Goal: Task Accomplishment & Management: Manage account settings

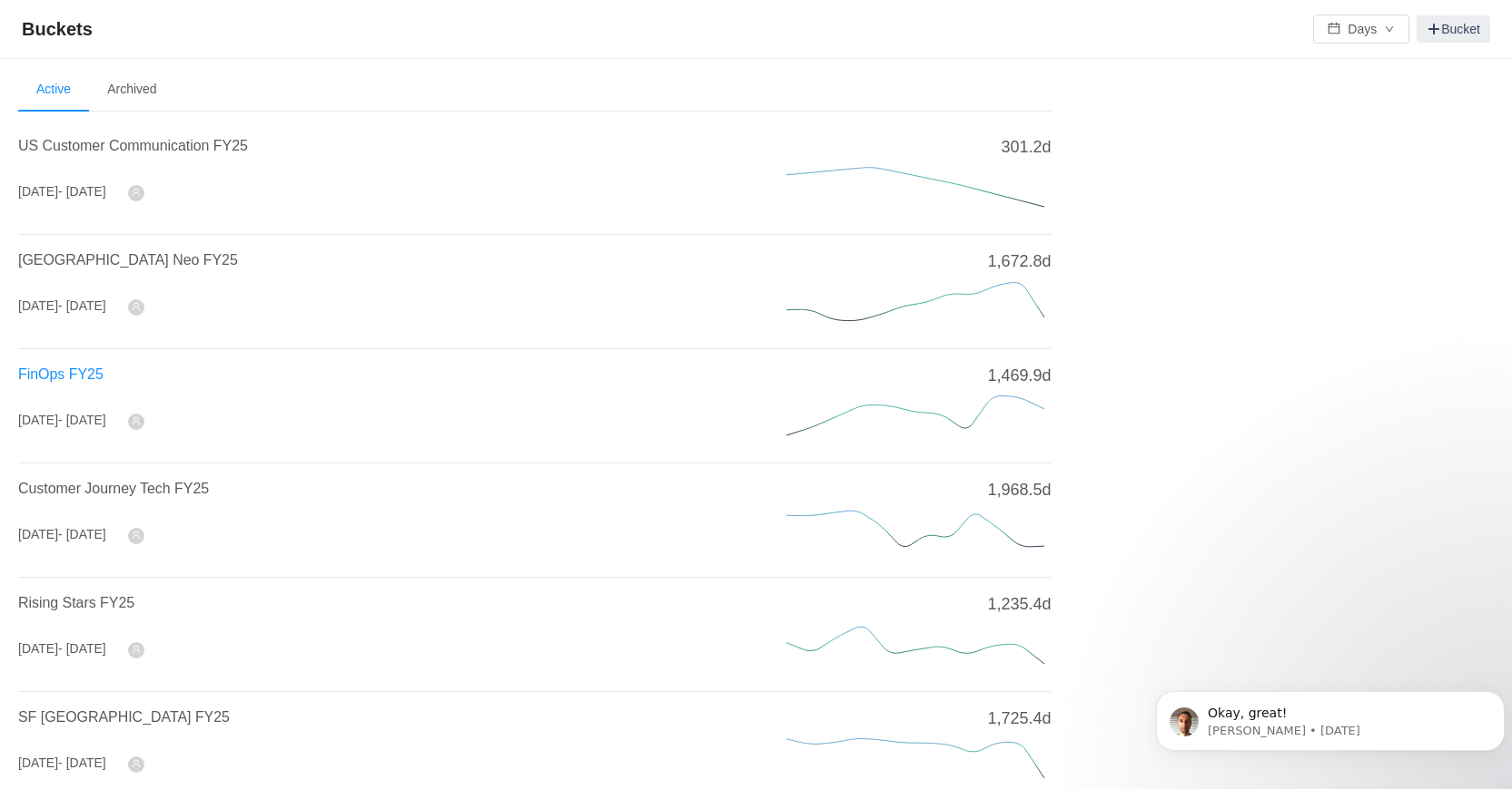
click at [65, 380] on span "FinOps FY25" at bounding box center [60, 374] width 85 height 16
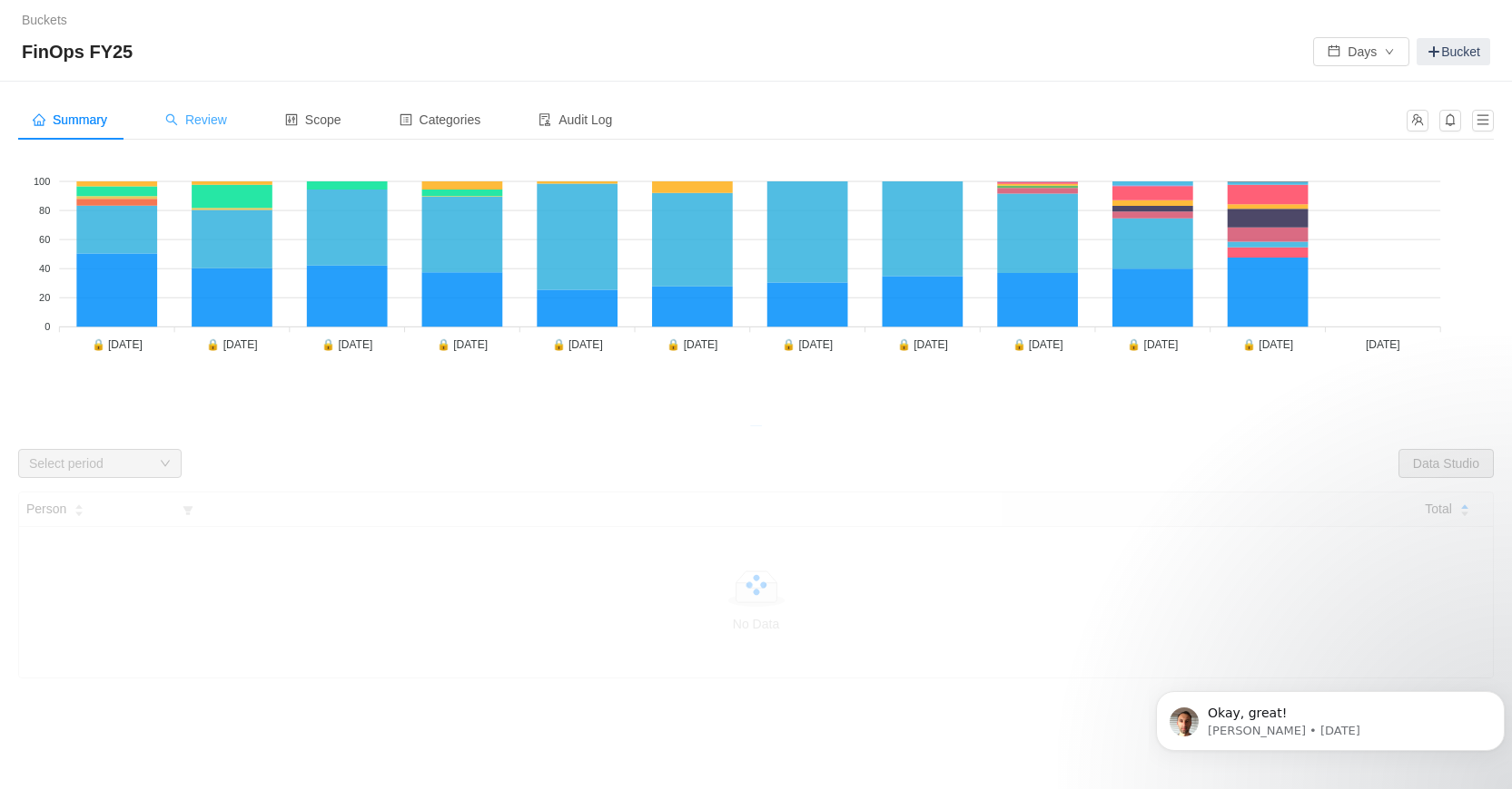
click at [212, 108] on div "Review" at bounding box center [196, 120] width 91 height 41
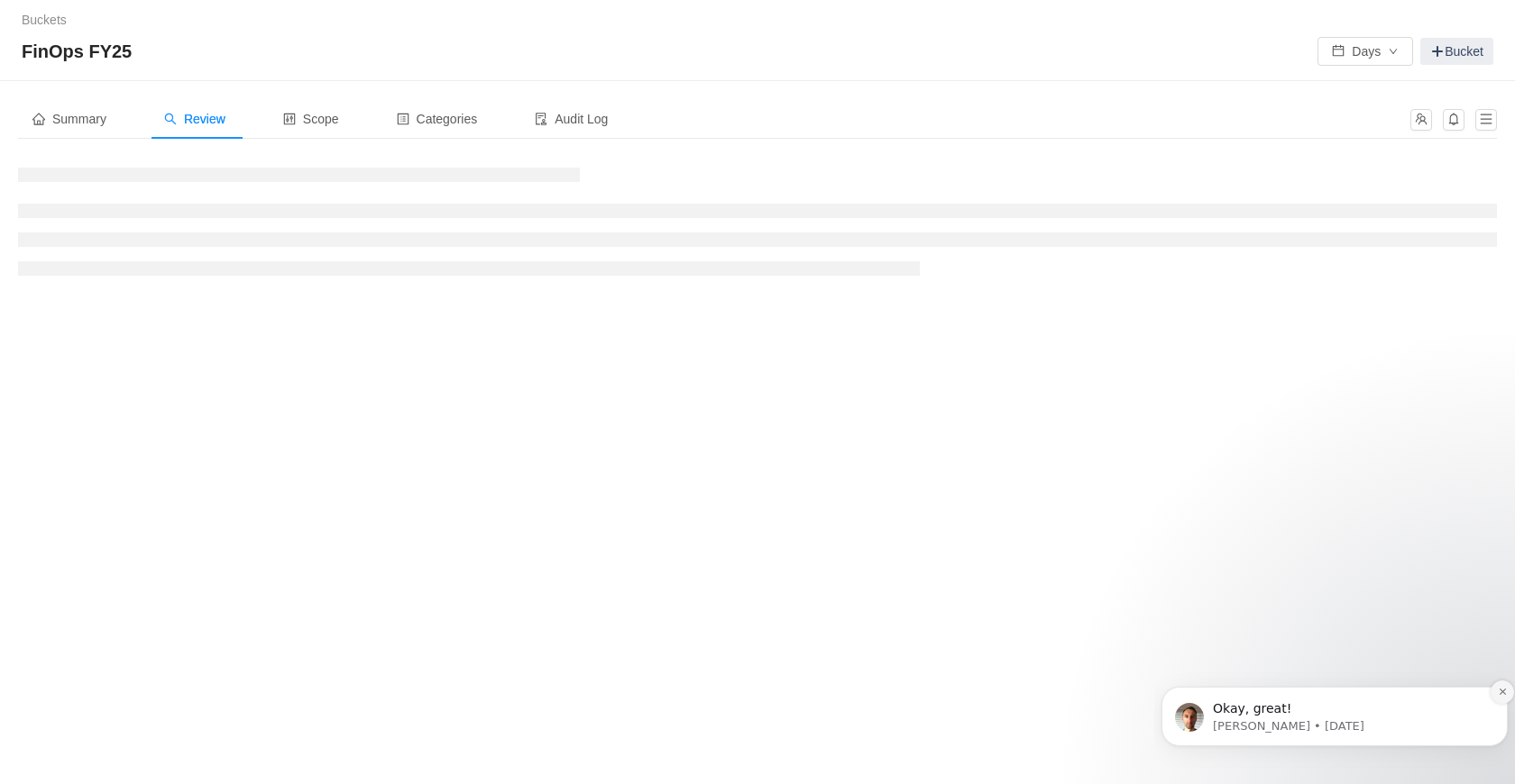
click at [1506, 688] on icon "Dismiss notification" at bounding box center [1503, 691] width 10 height 10
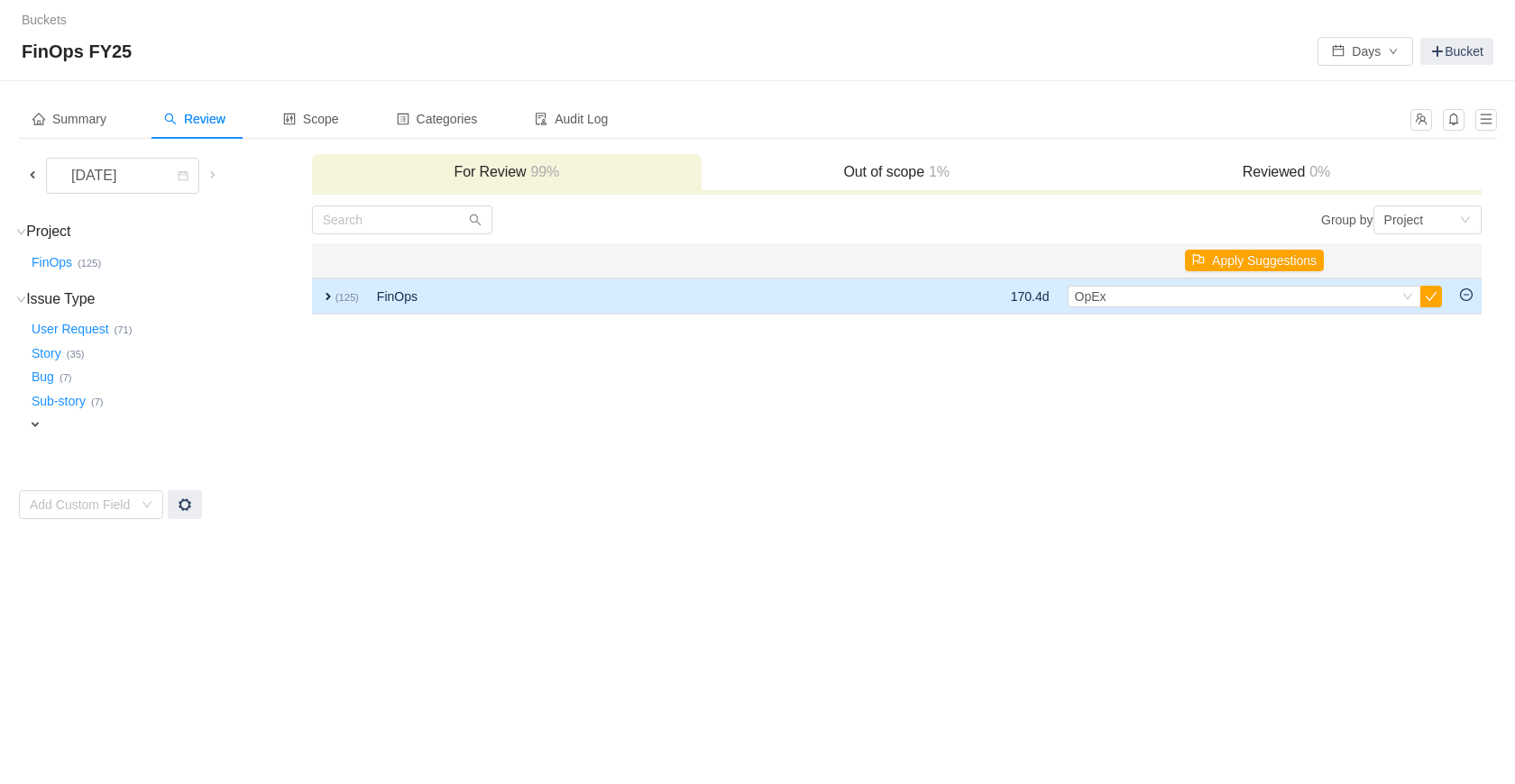
click at [328, 306] on td "expand (125)" at bounding box center [339, 297] width 56 height 36
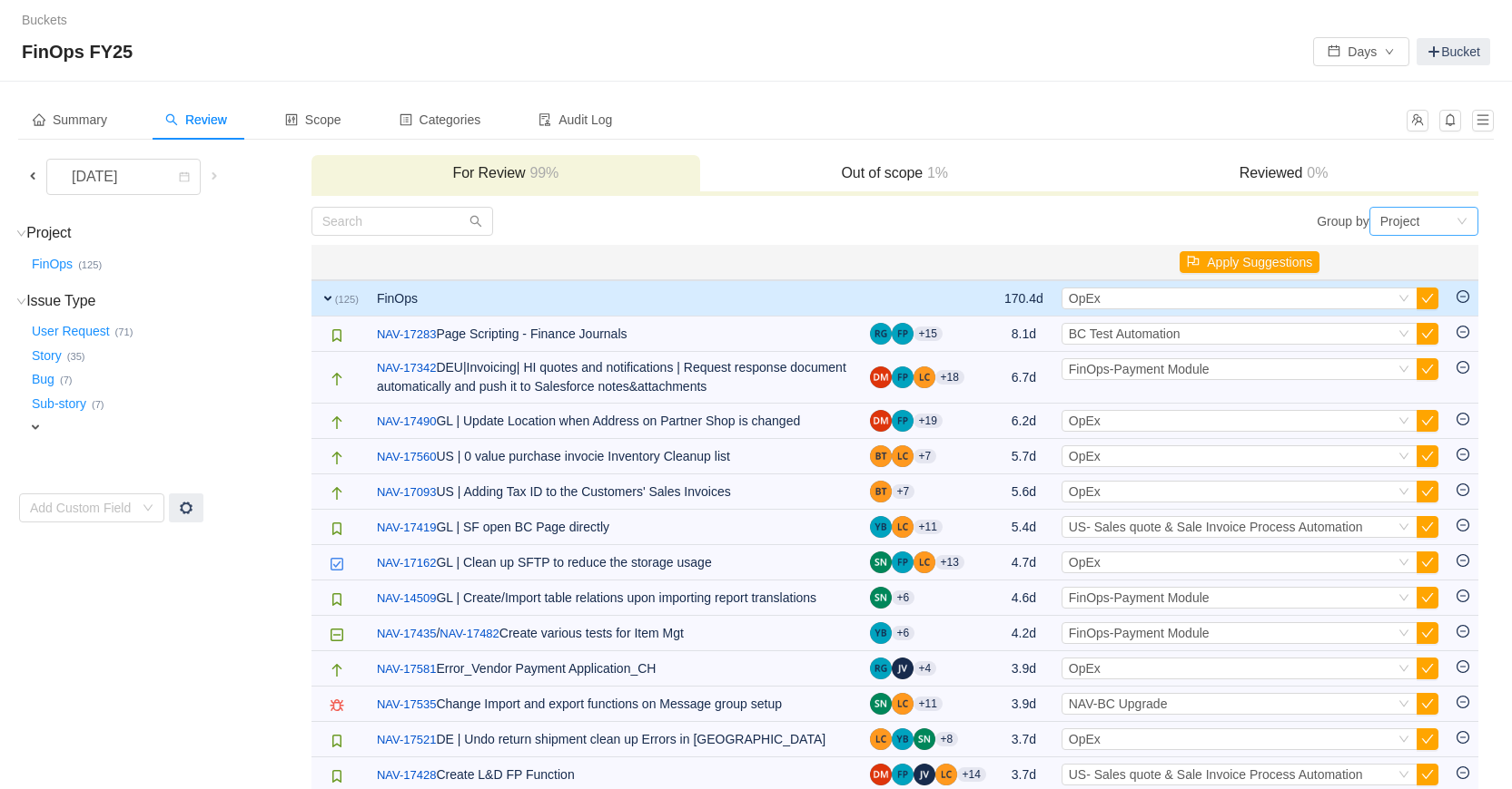
click at [1461, 224] on icon "icon: down" at bounding box center [1462, 222] width 11 height 11
click at [1438, 285] on li "Epic" at bounding box center [1422, 286] width 109 height 29
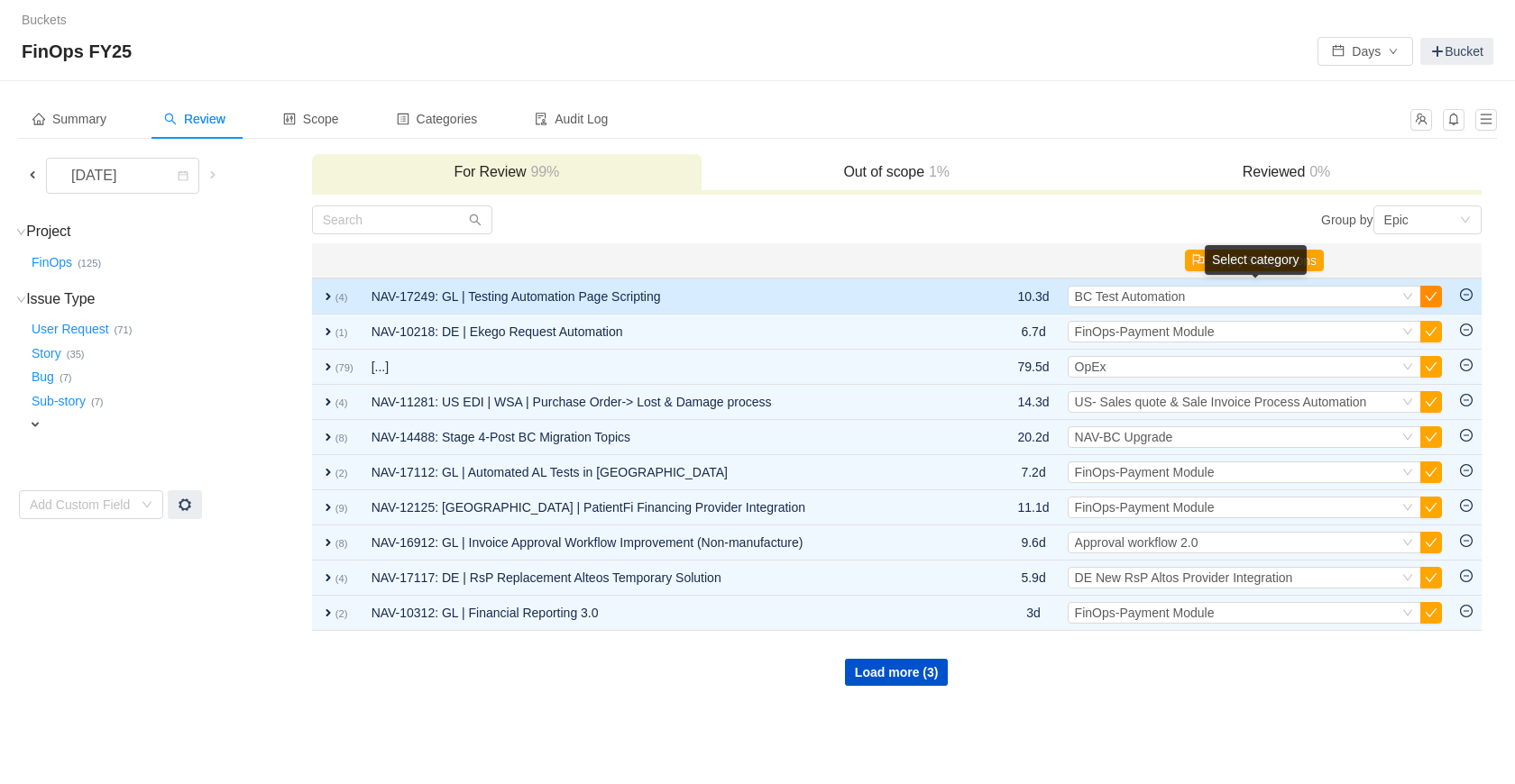
click at [1437, 297] on button "button" at bounding box center [1431, 297] width 22 height 22
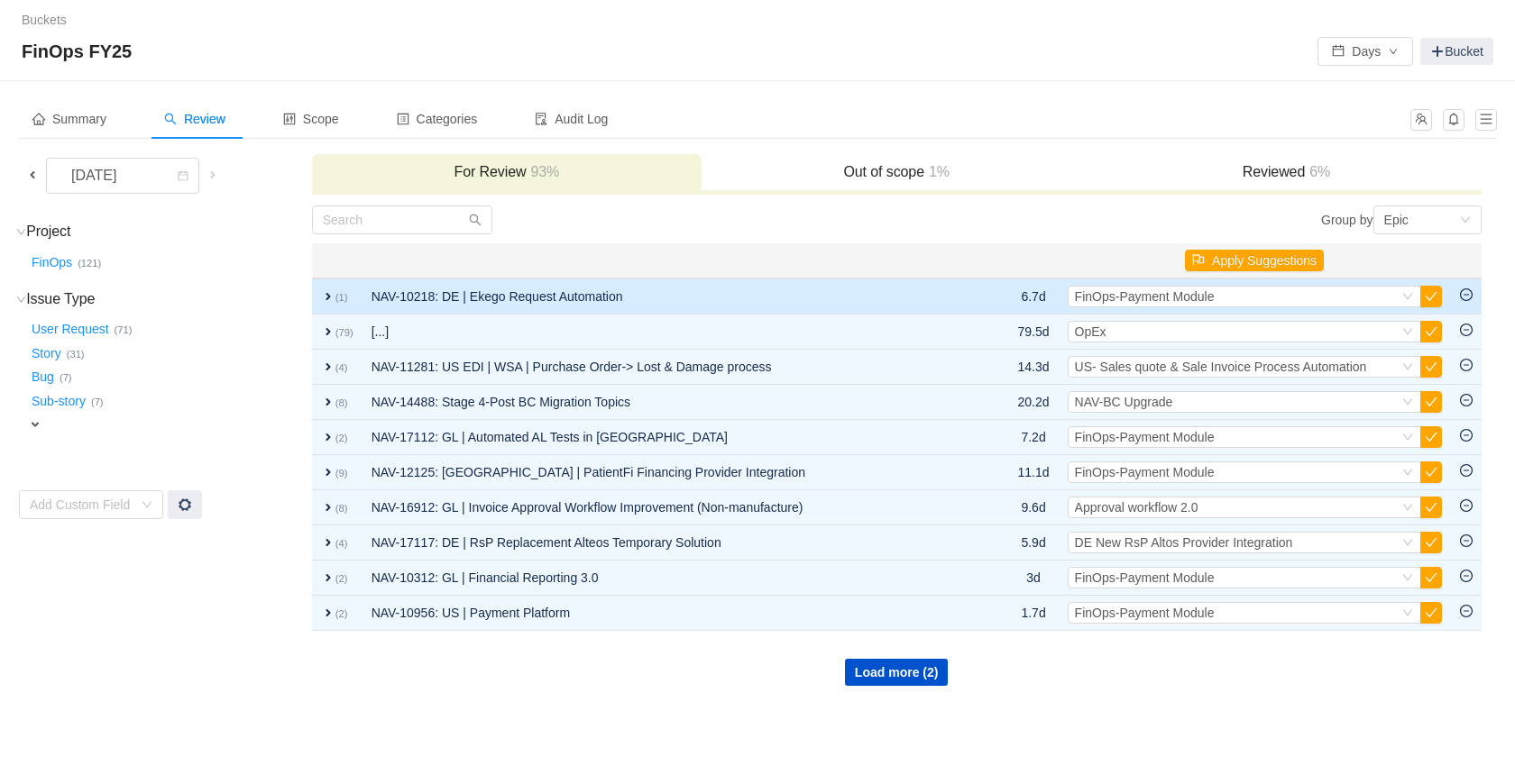
click at [327, 294] on span "expand" at bounding box center [328, 297] width 15 height 15
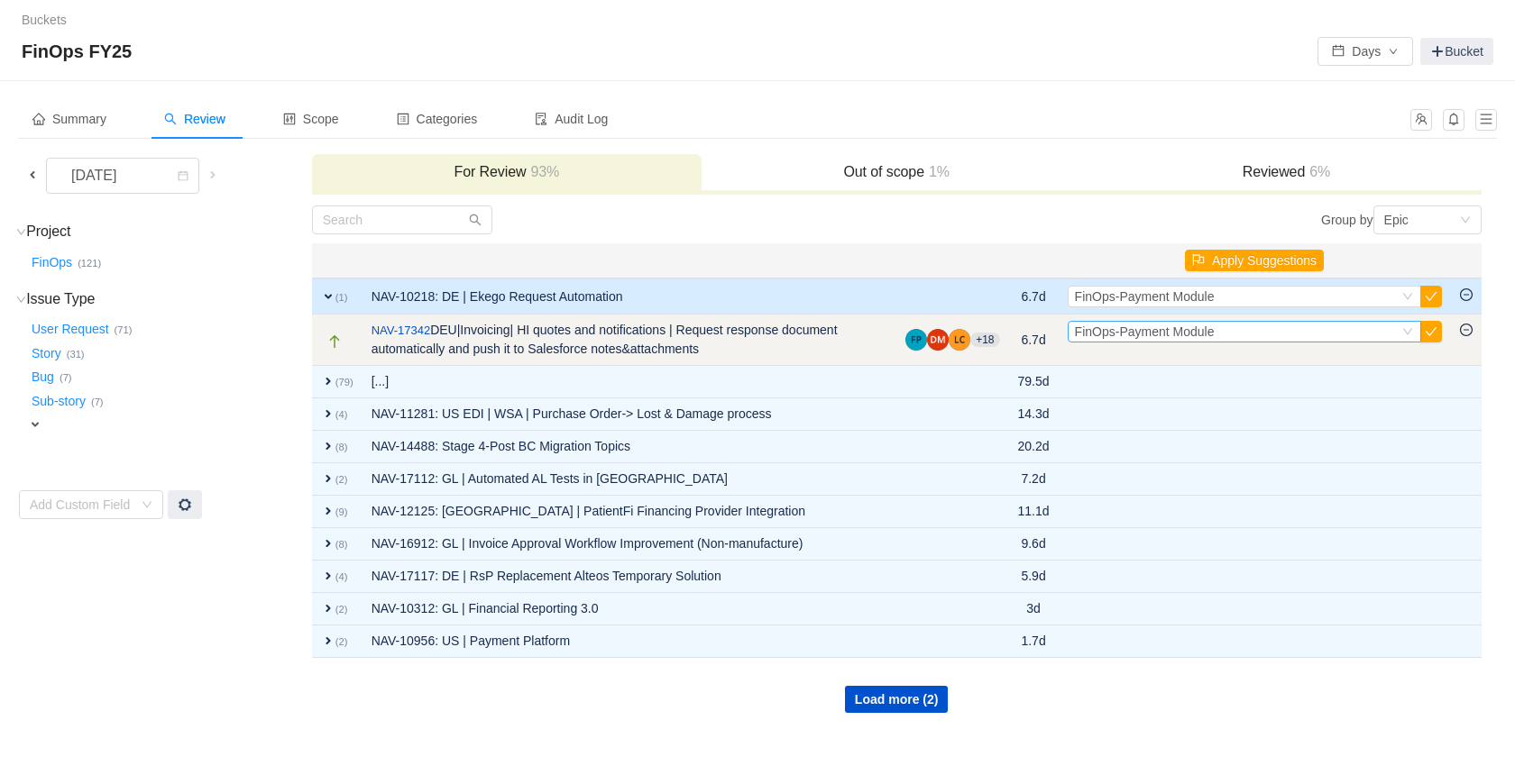
click at [1409, 330] on icon "icon: down" at bounding box center [1409, 332] width 11 height 11
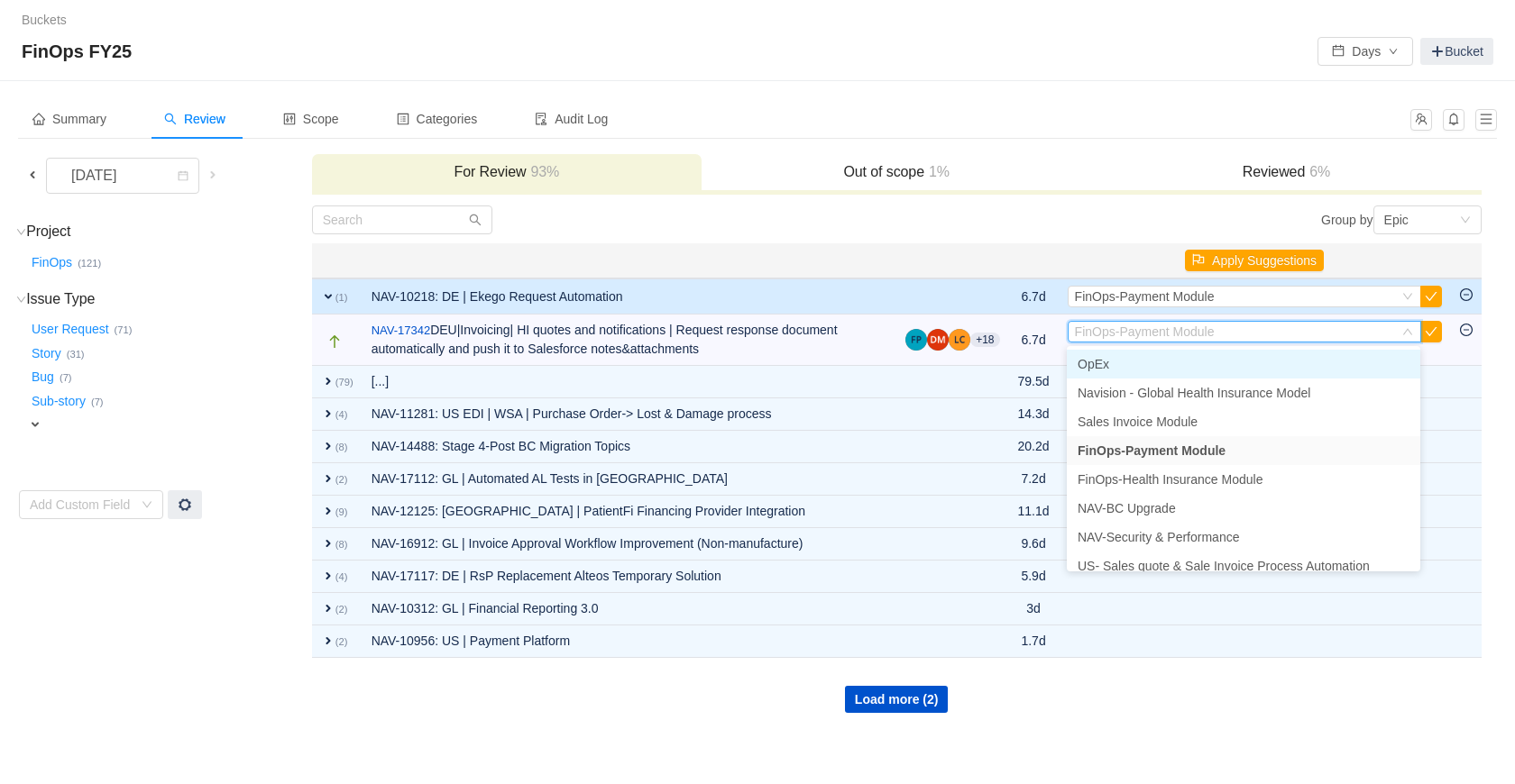
click at [1204, 367] on li "OpEx" at bounding box center [1244, 365] width 354 height 29
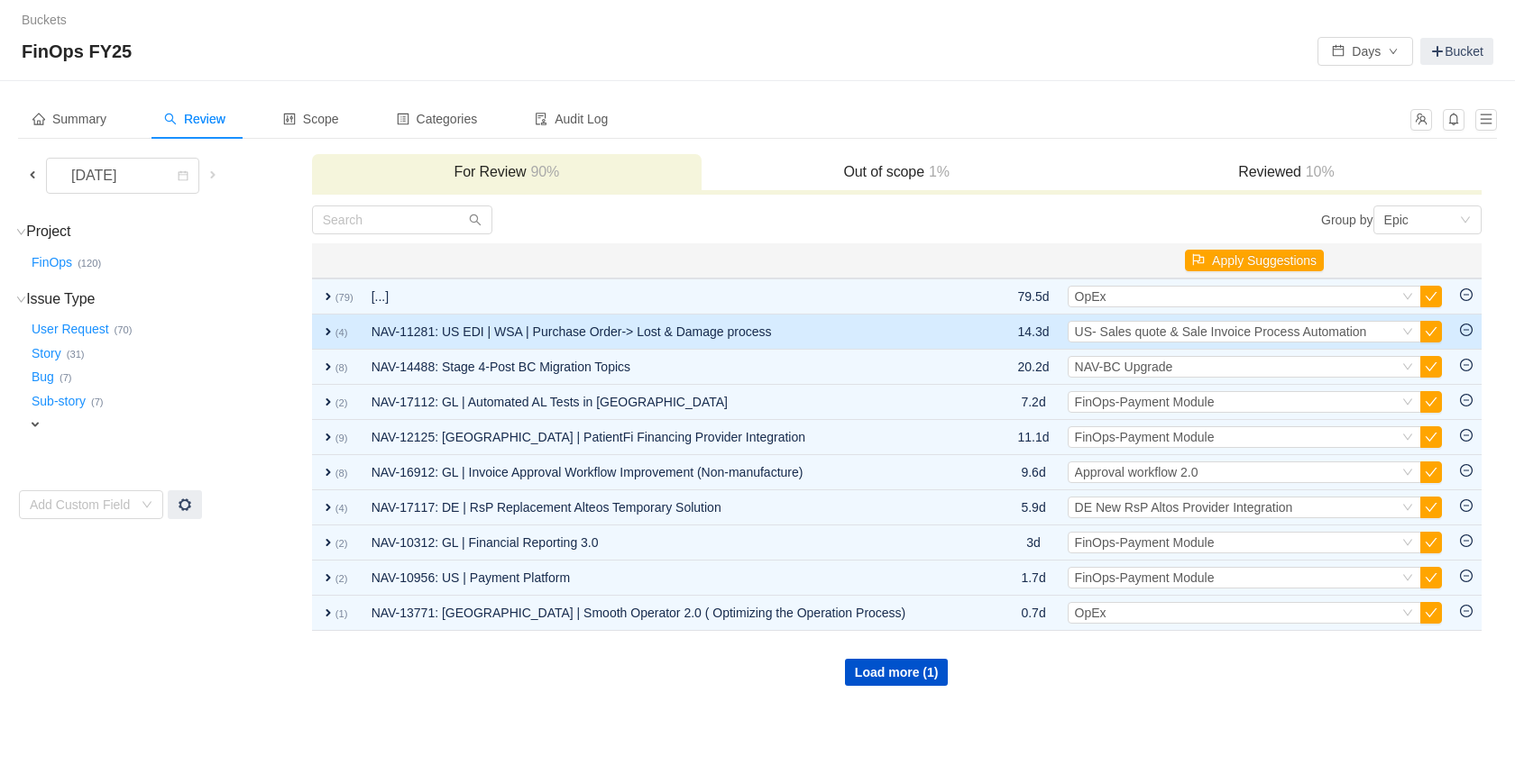
click at [321, 333] on span "expand" at bounding box center [328, 332] width 15 height 15
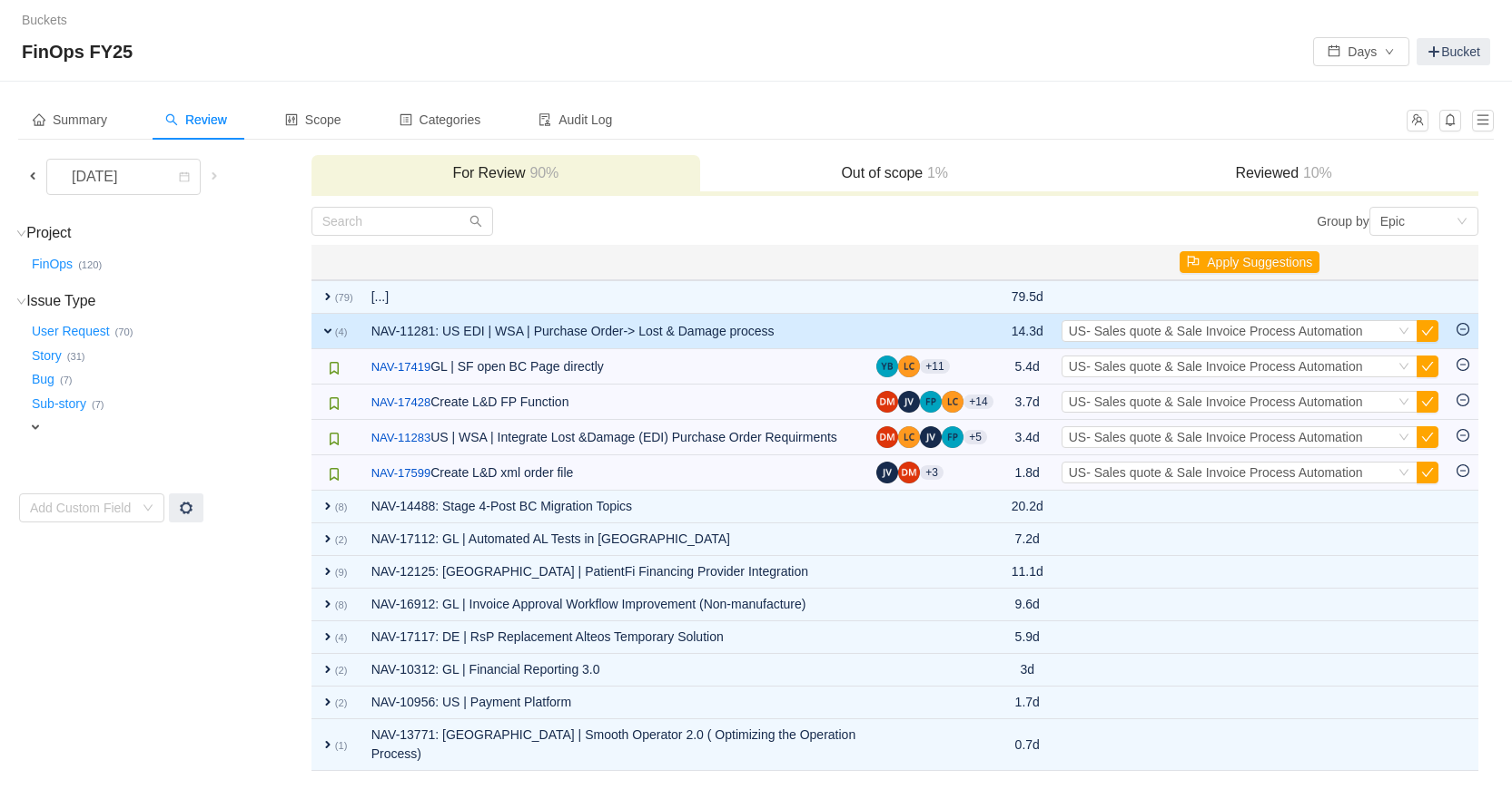
click at [323, 335] on span "expand" at bounding box center [328, 331] width 15 height 15
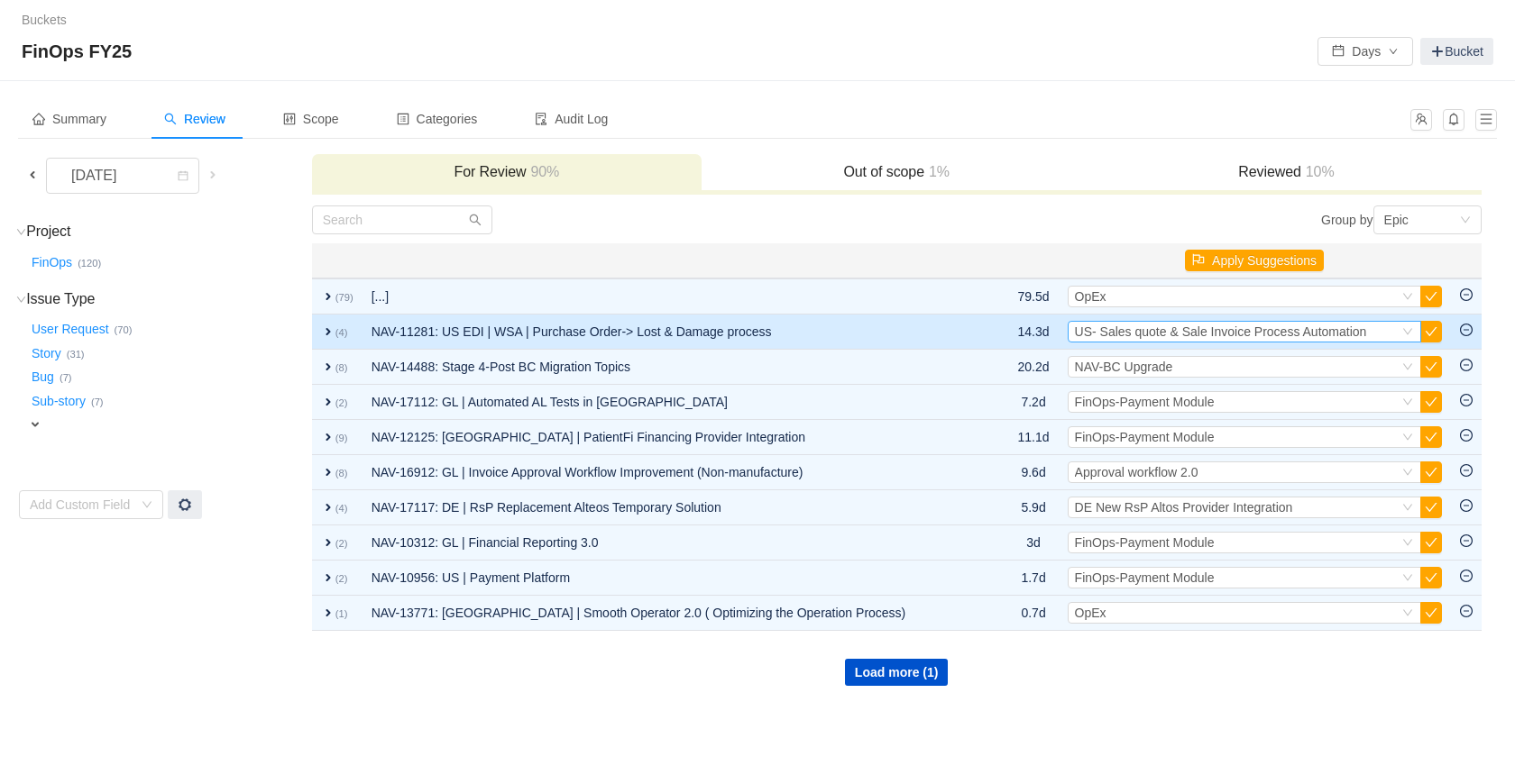
click at [1408, 327] on icon "icon: down" at bounding box center [1409, 332] width 11 height 11
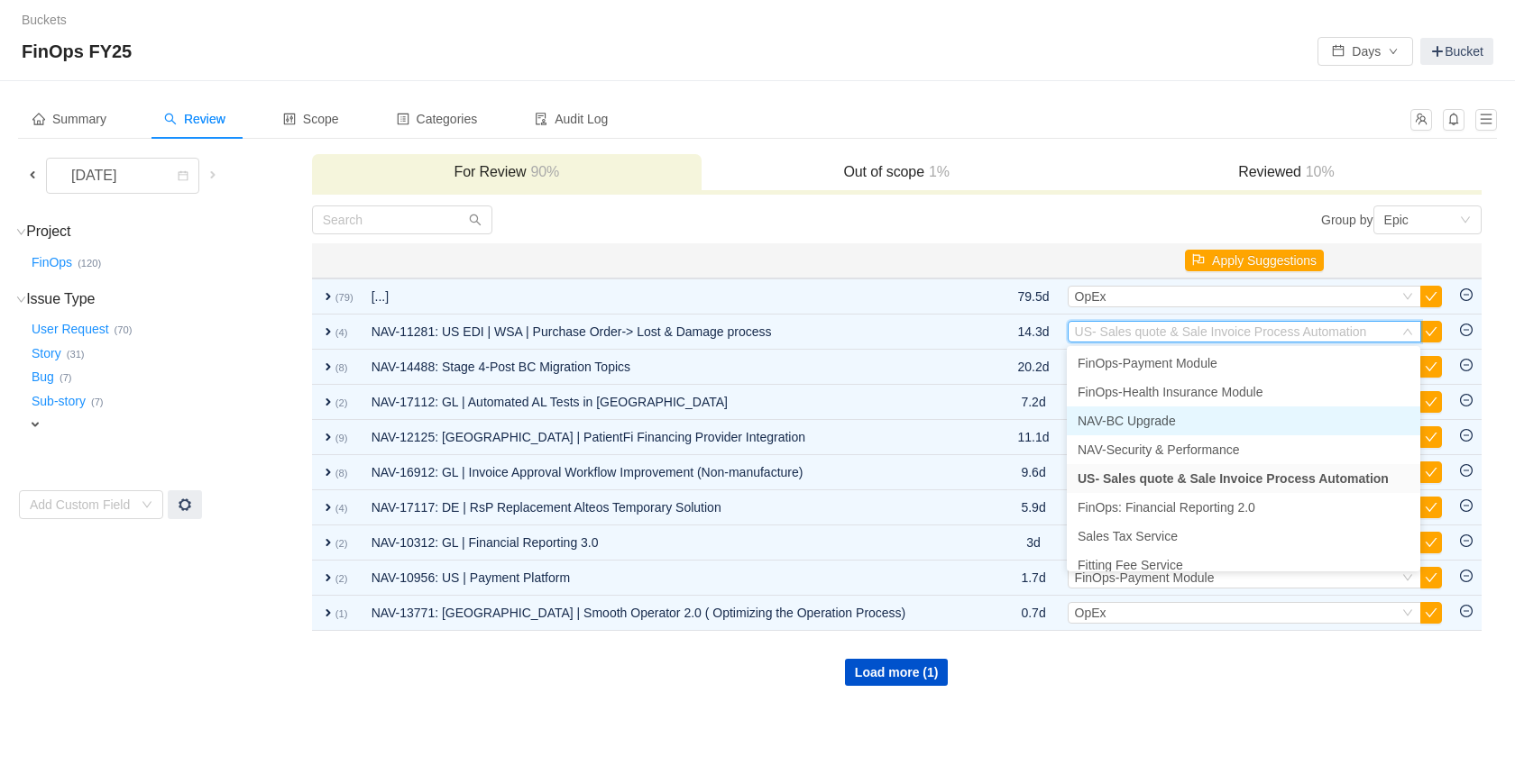
scroll to position [55, 0]
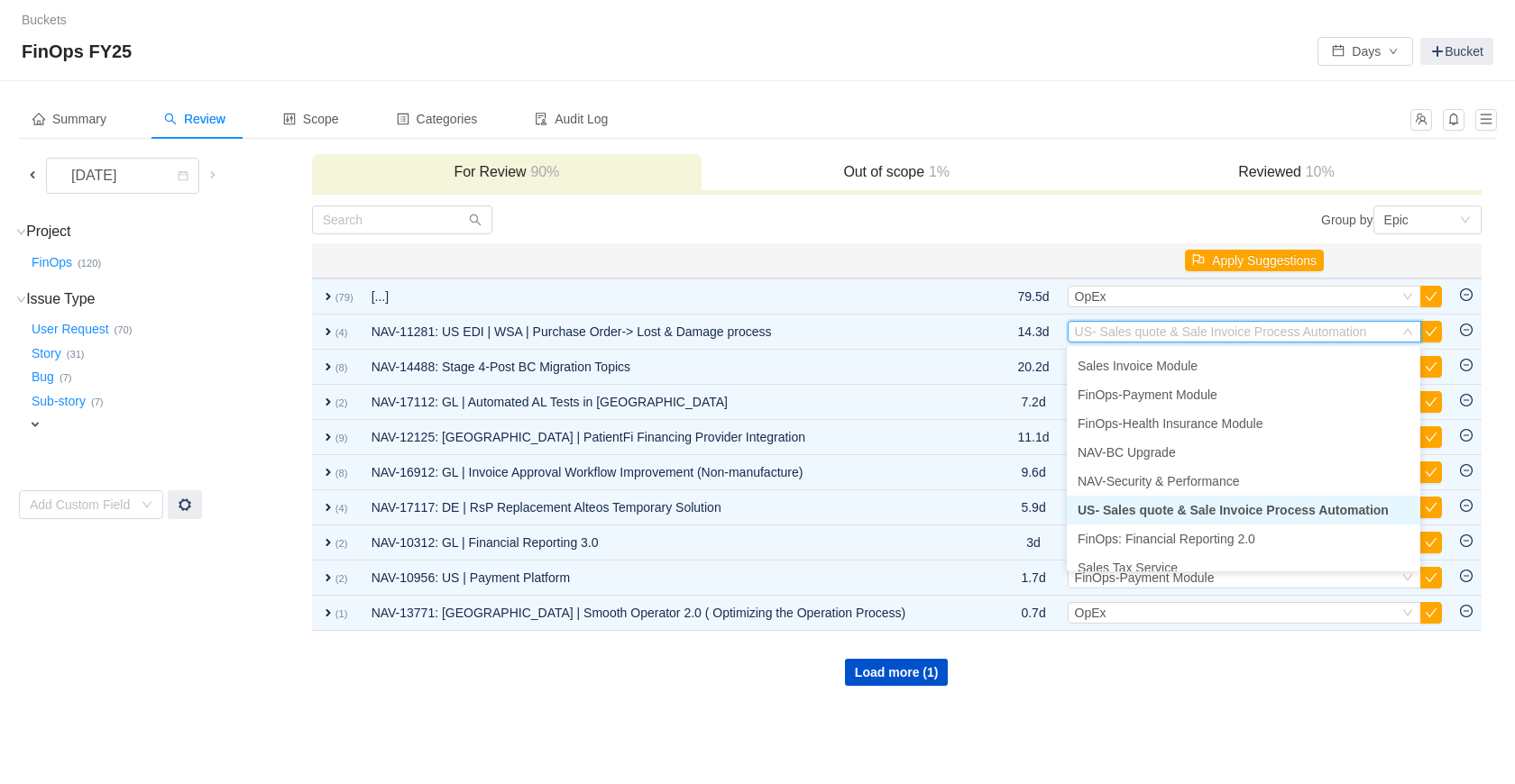
click at [1305, 506] on span "US- Sales quote & Sale Invoice Process Automation" at bounding box center [1234, 510] width 311 height 15
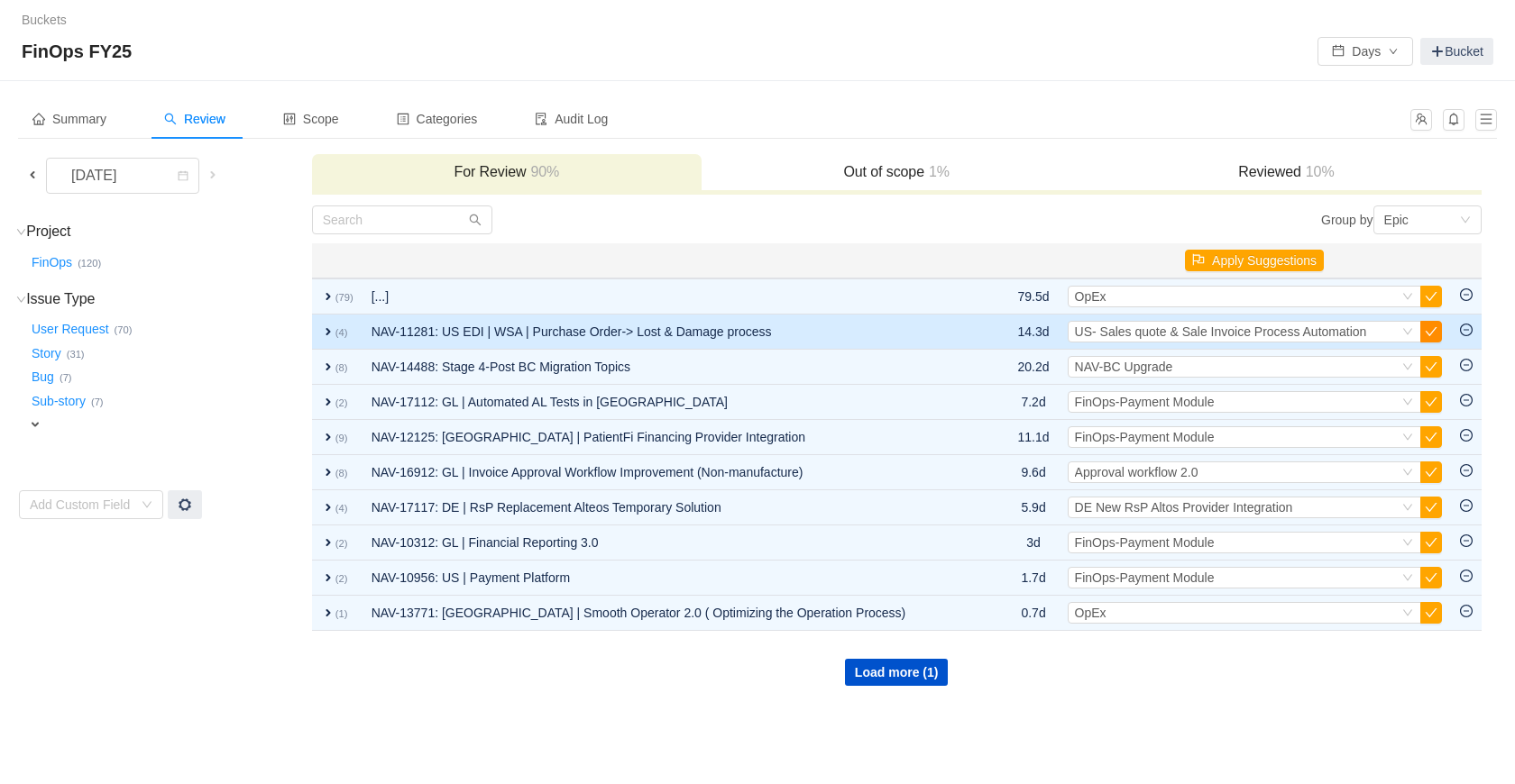
click at [1432, 333] on button "button" at bounding box center [1431, 332] width 22 height 22
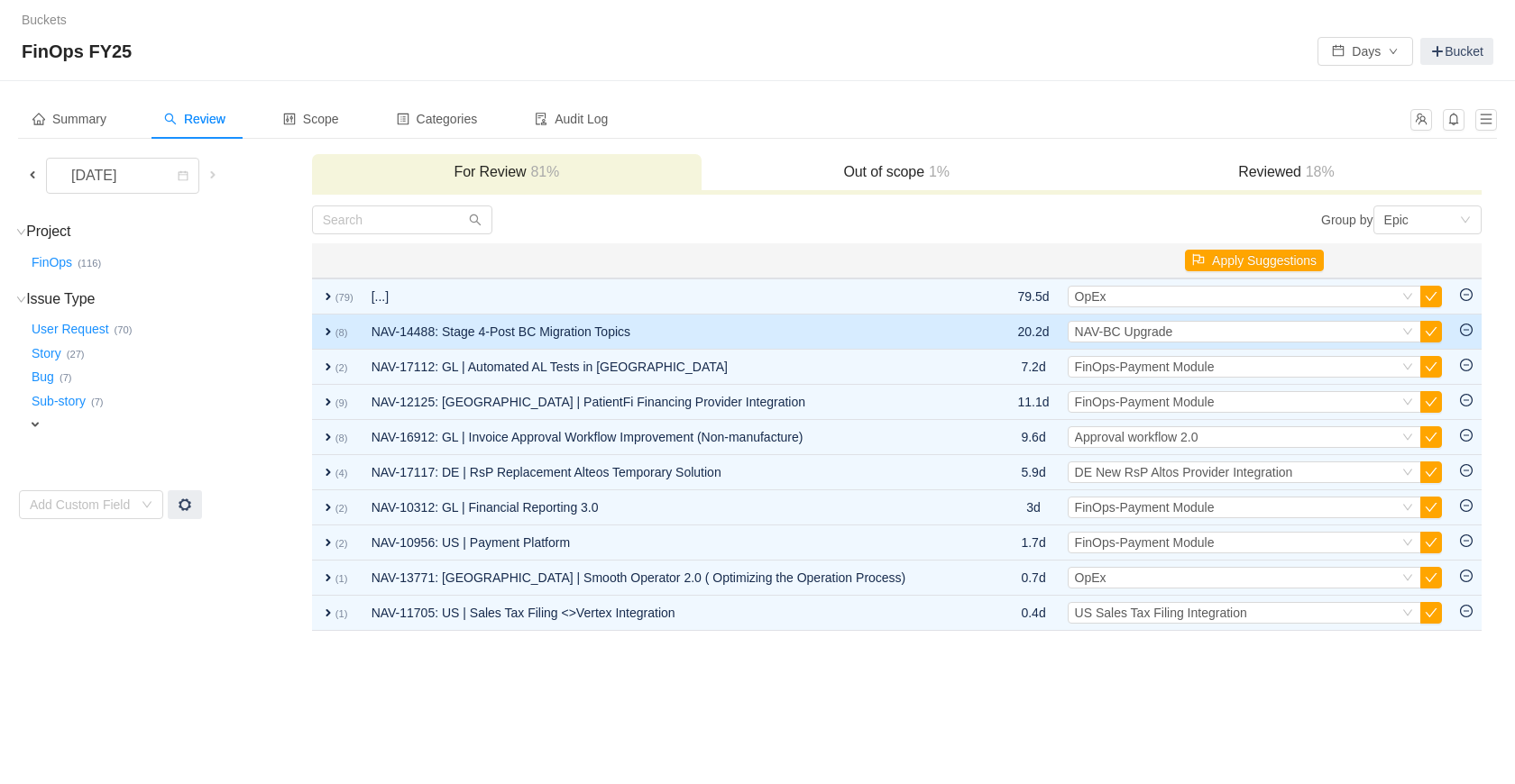
click at [332, 333] on span "expand" at bounding box center [328, 332] width 15 height 15
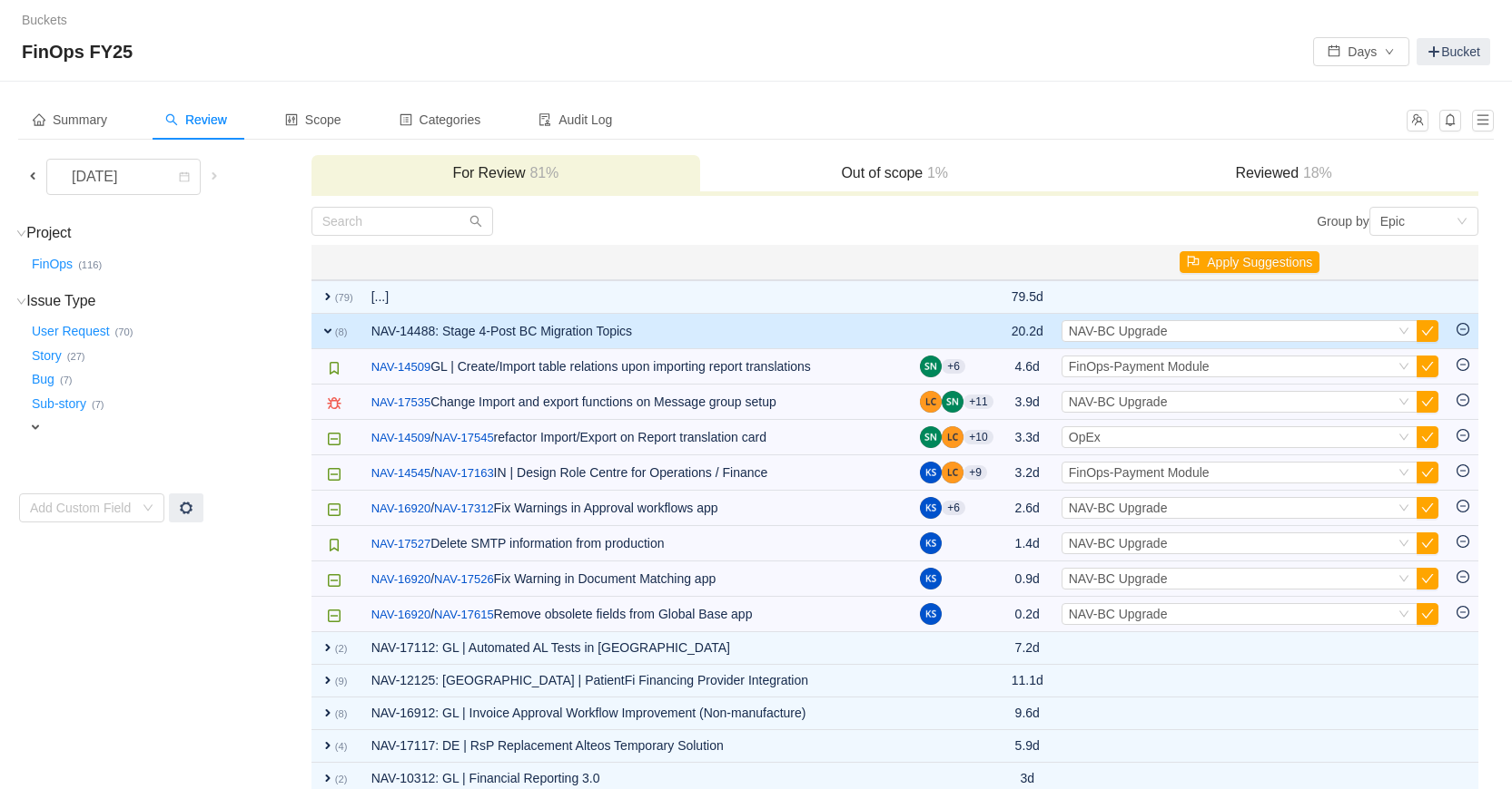
click at [316, 334] on td "expand (8)" at bounding box center [337, 331] width 51 height 36
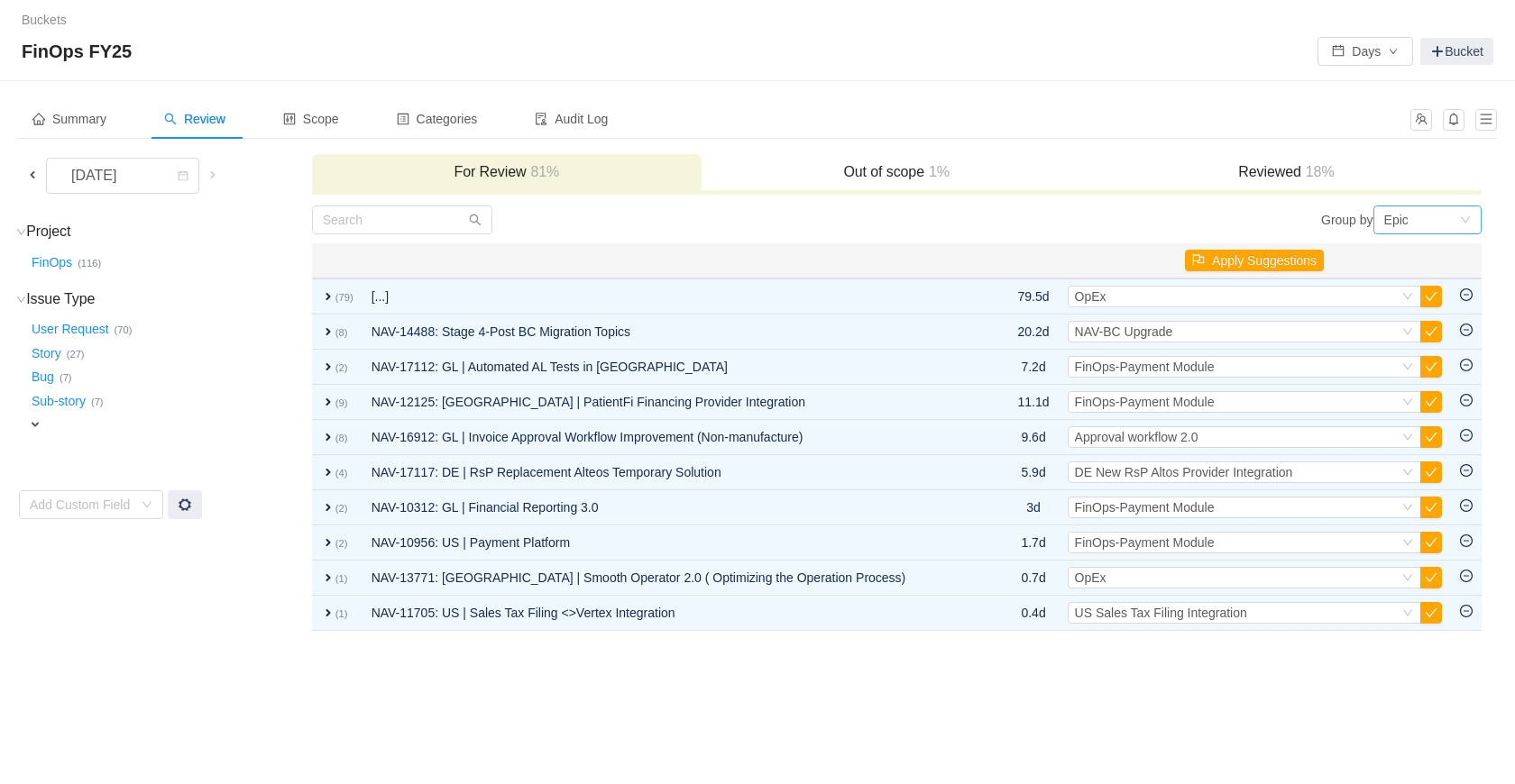
click at [1468, 225] on icon "icon: down" at bounding box center [1466, 220] width 11 height 11
click at [1391, 55] on button "Days" at bounding box center [1365, 52] width 96 height 29
click at [1370, 121] on li "Hours" at bounding box center [1364, 116] width 94 height 29
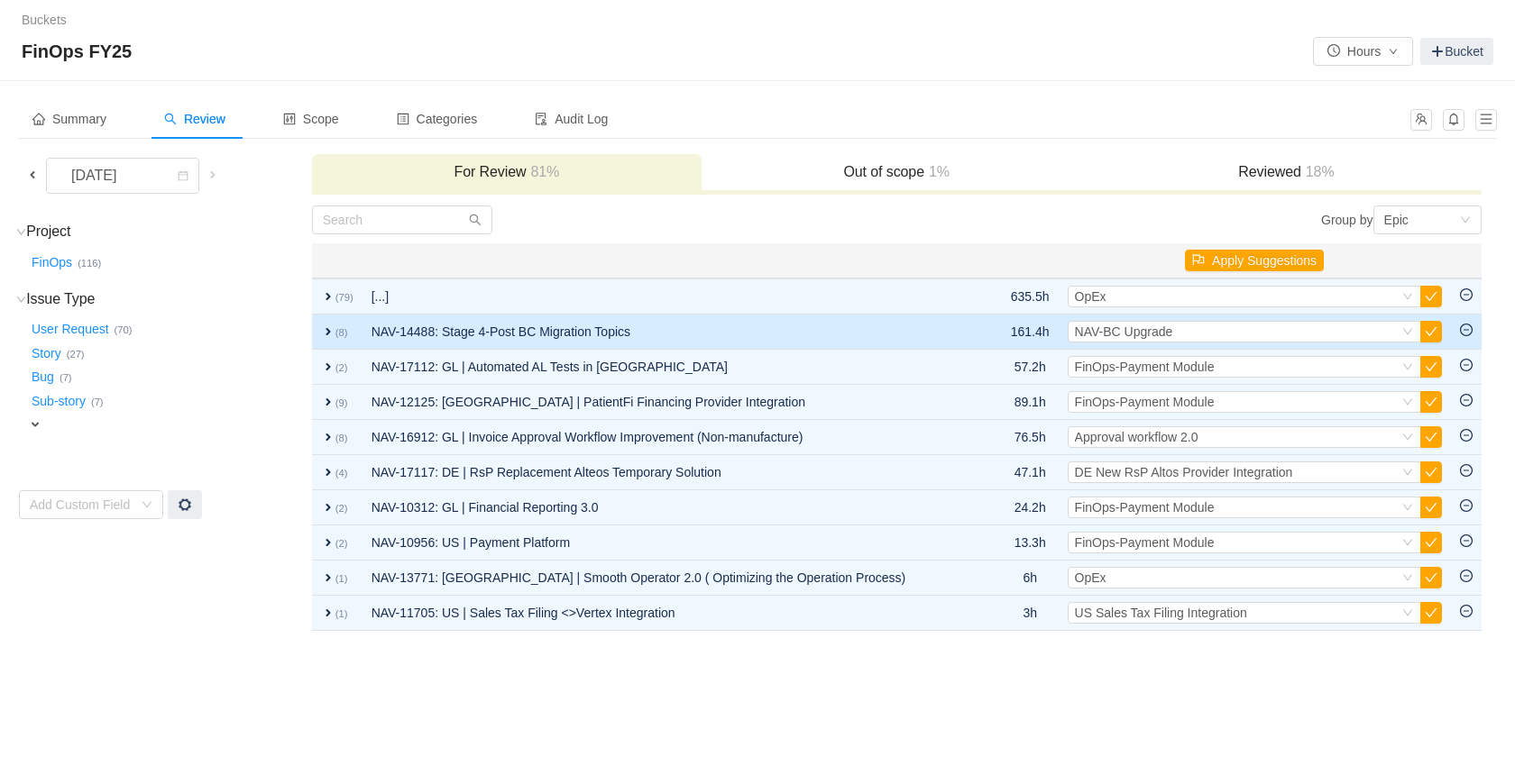
click at [322, 333] on span "expand" at bounding box center [328, 332] width 15 height 15
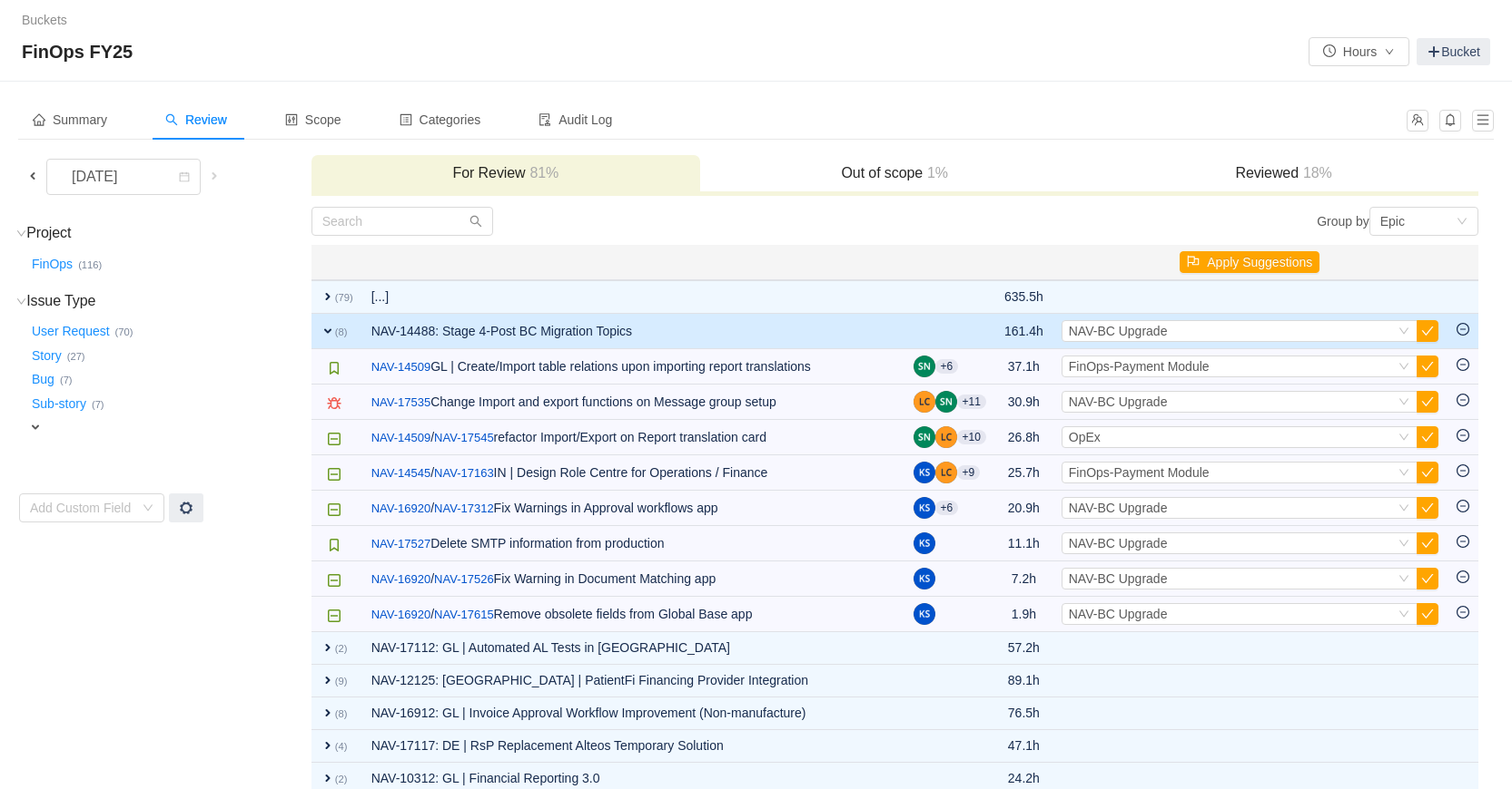
click at [324, 334] on span "expand" at bounding box center [328, 331] width 15 height 15
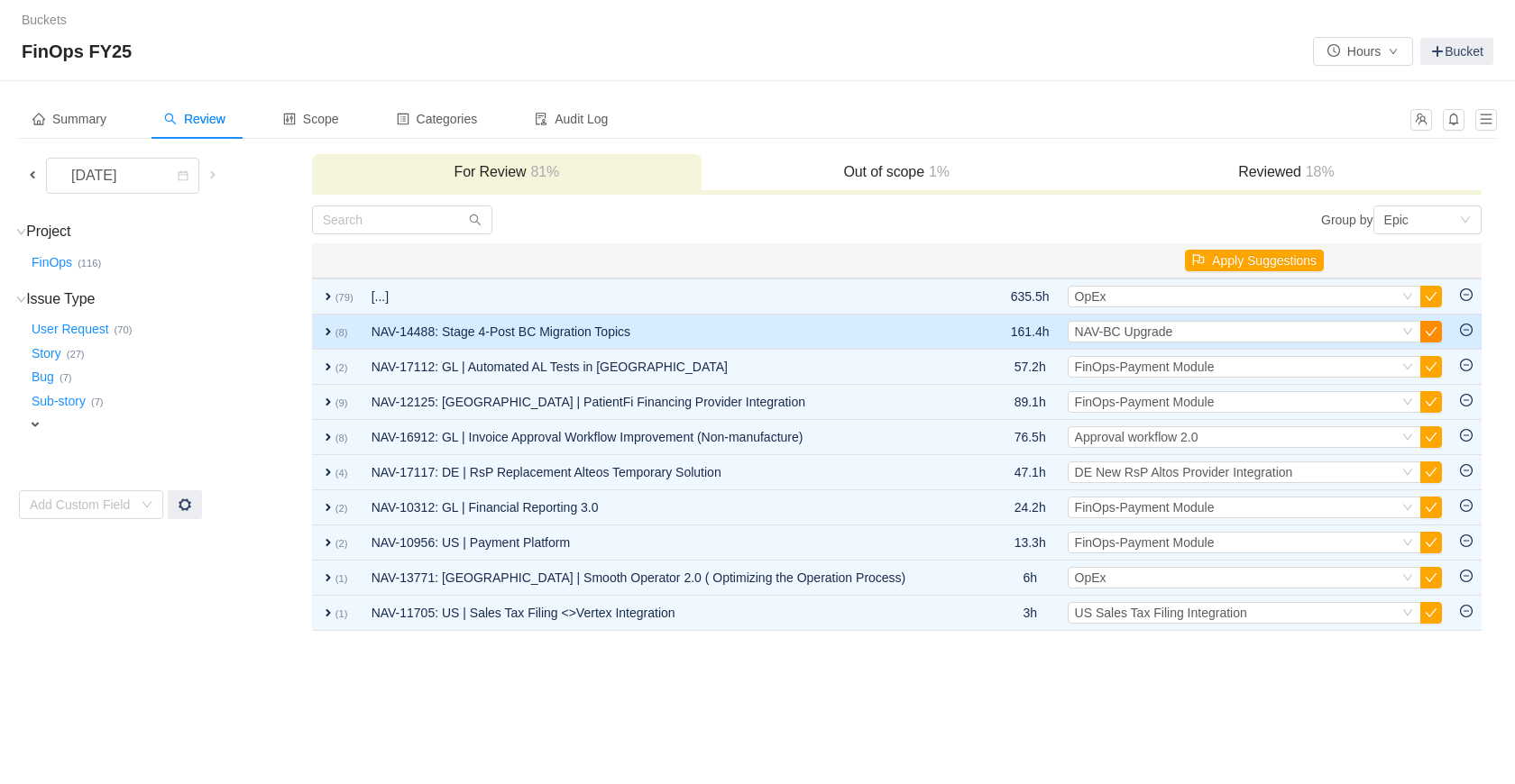
click at [1435, 336] on button "button" at bounding box center [1431, 332] width 22 height 22
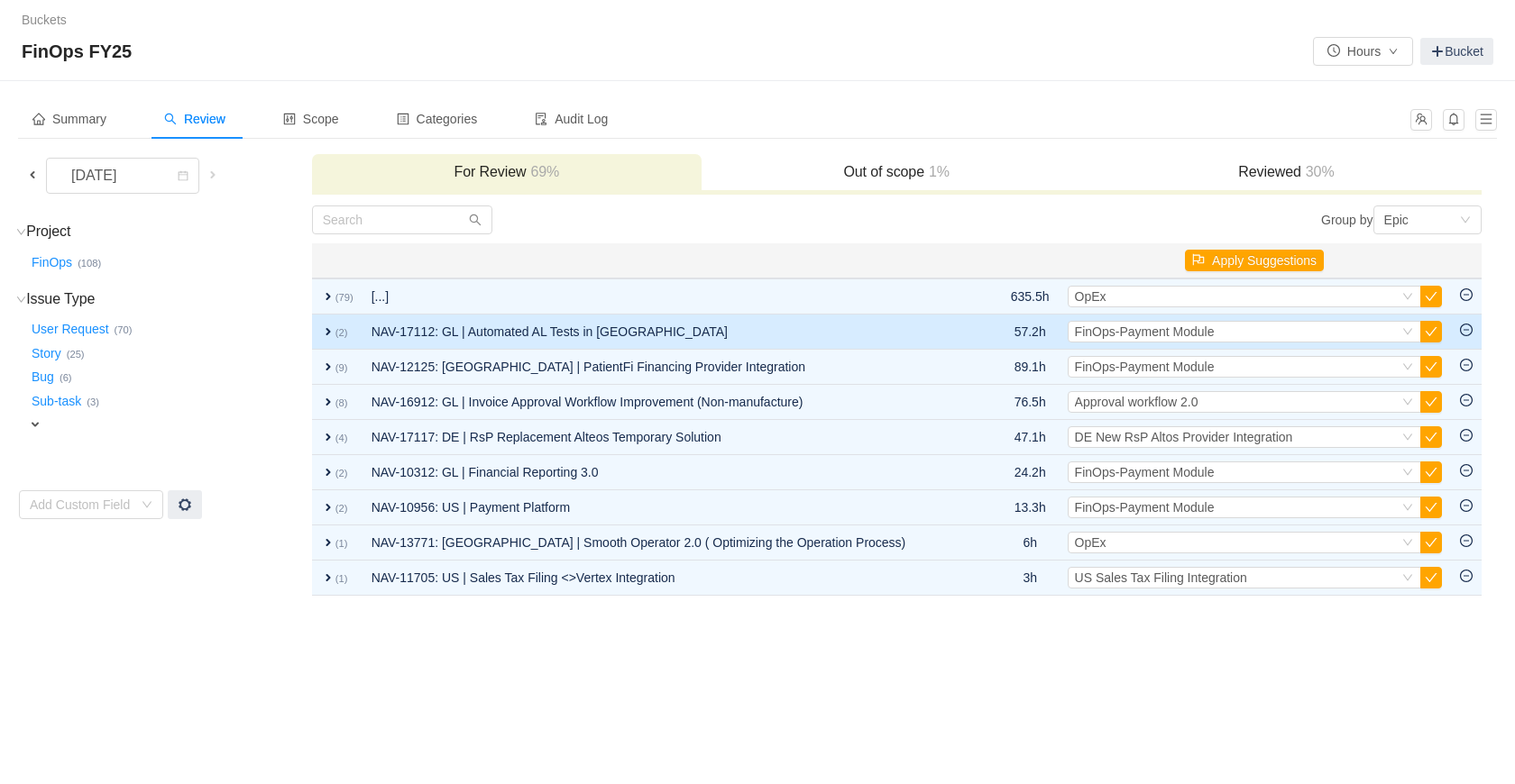
click at [327, 336] on span "expand" at bounding box center [328, 332] width 15 height 15
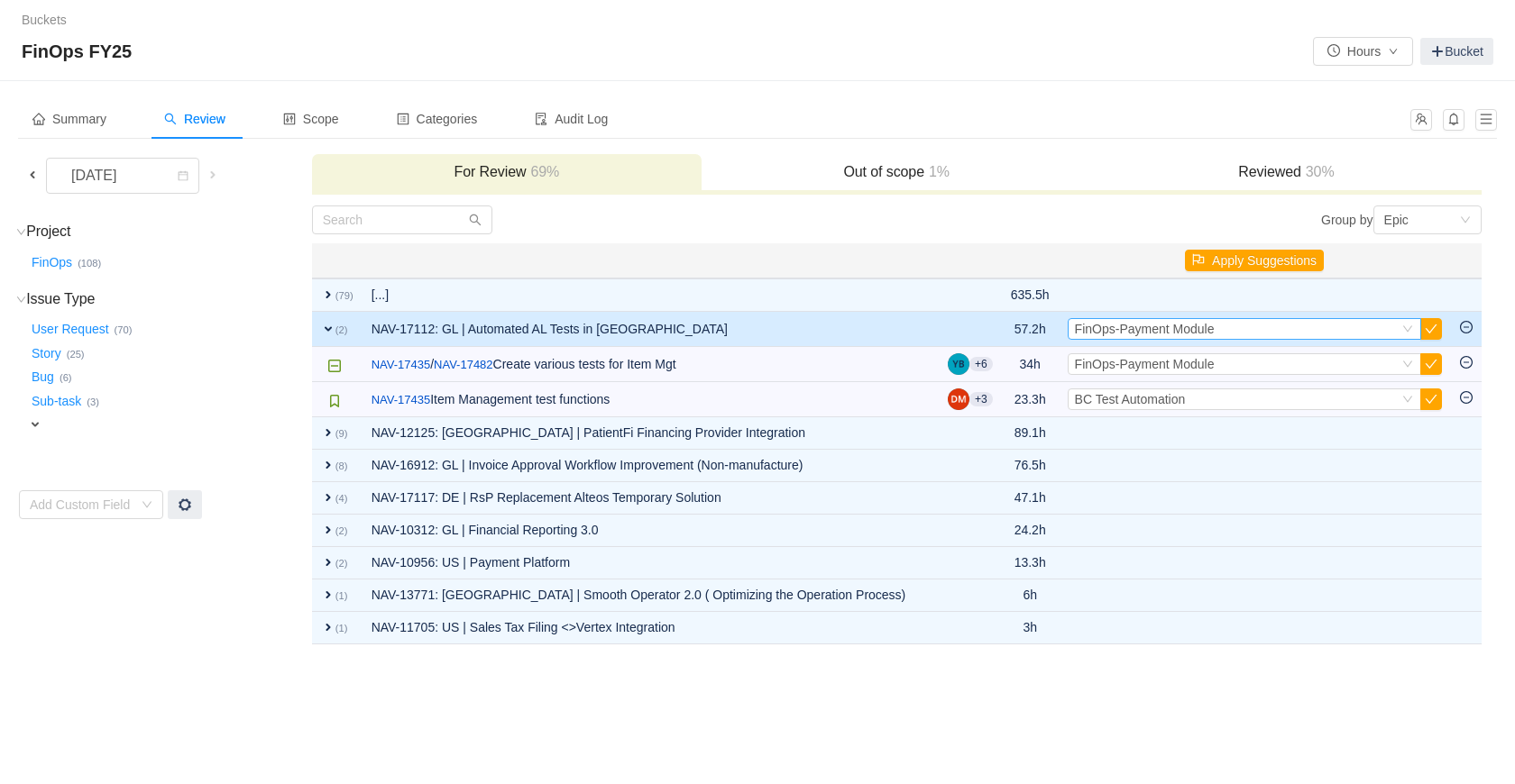
click at [1405, 329] on icon "icon: down" at bounding box center [1409, 329] width 11 height 11
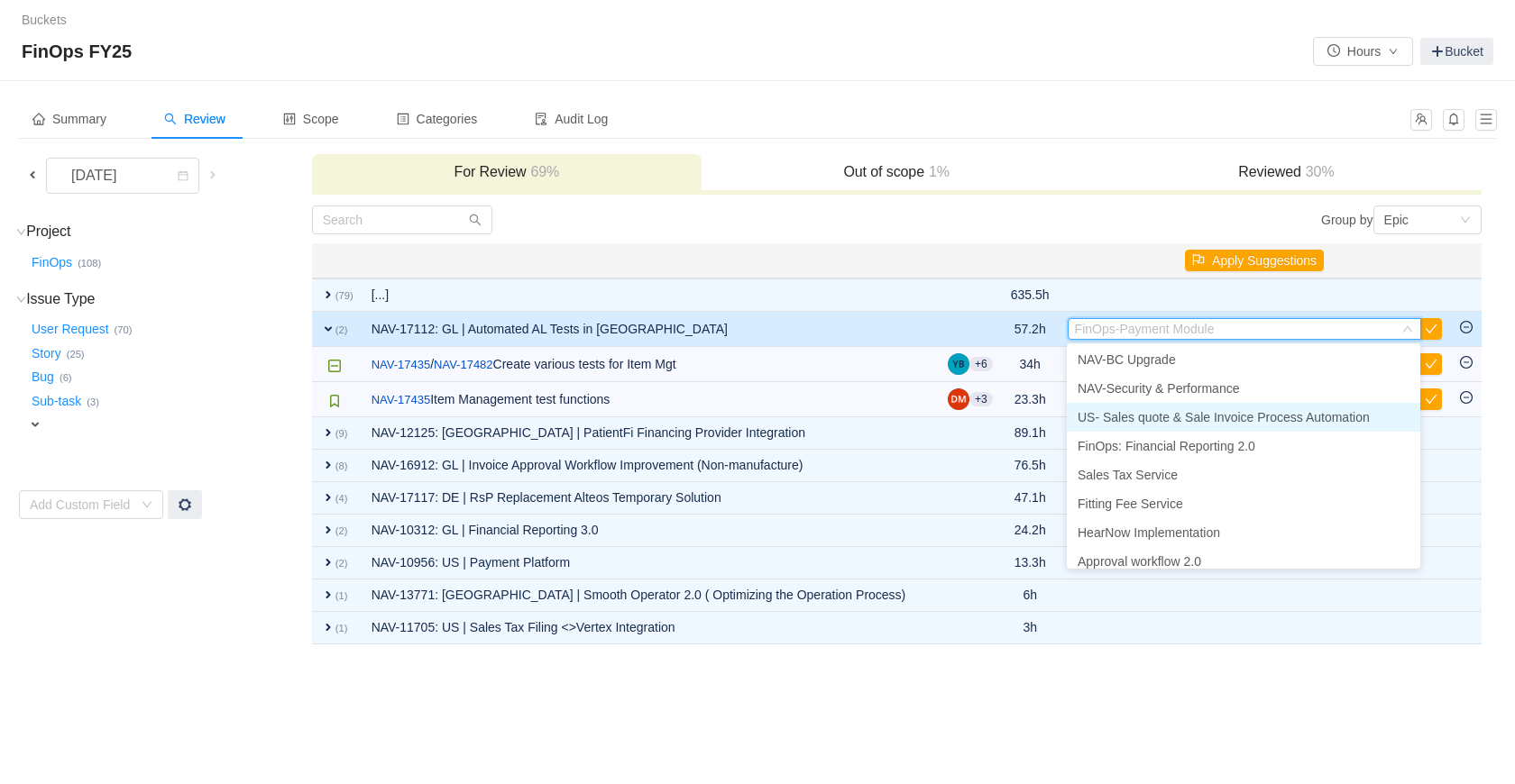
scroll to position [417, 0]
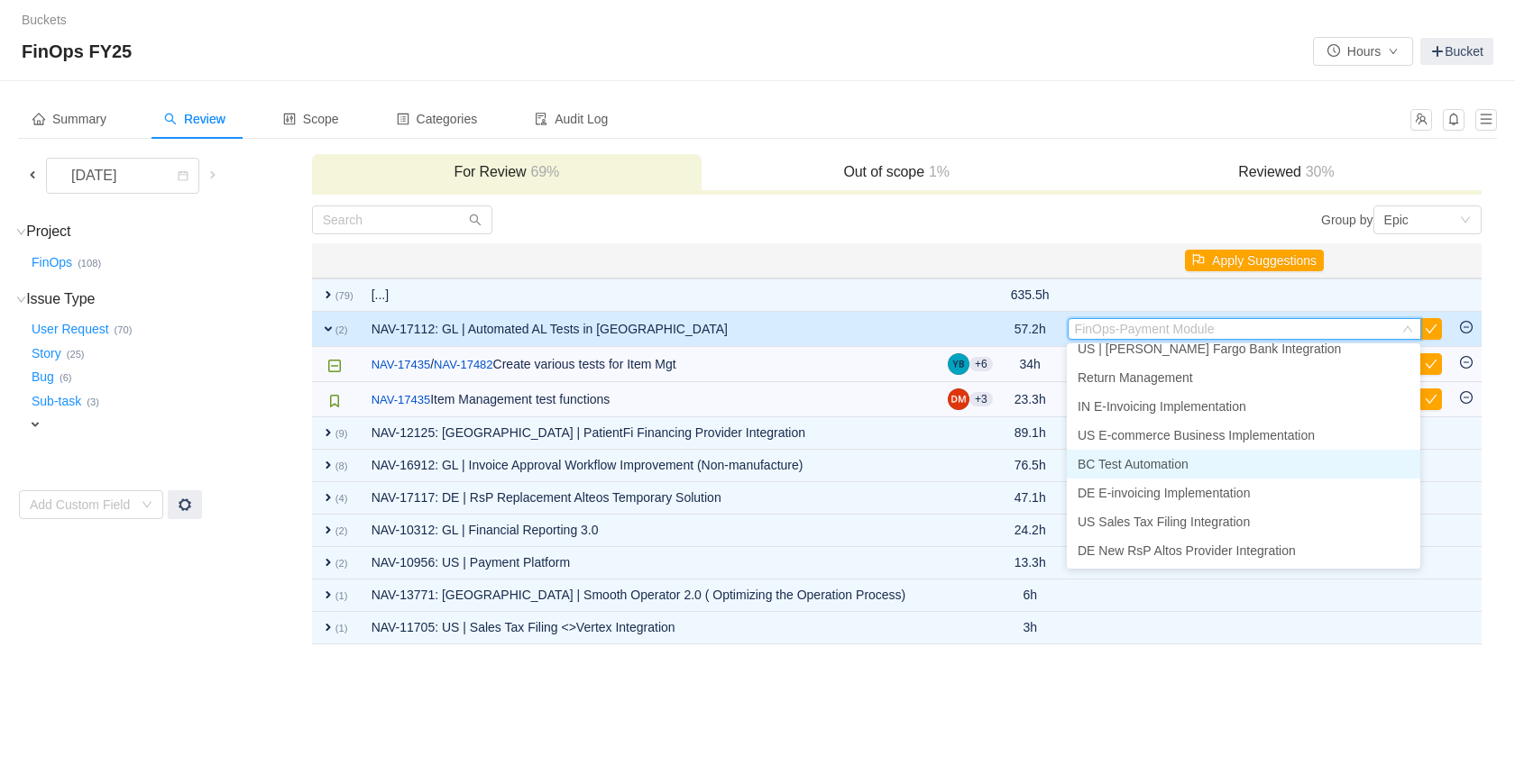
click at [1150, 461] on span "BC Test Automation" at bounding box center [1134, 465] width 111 height 15
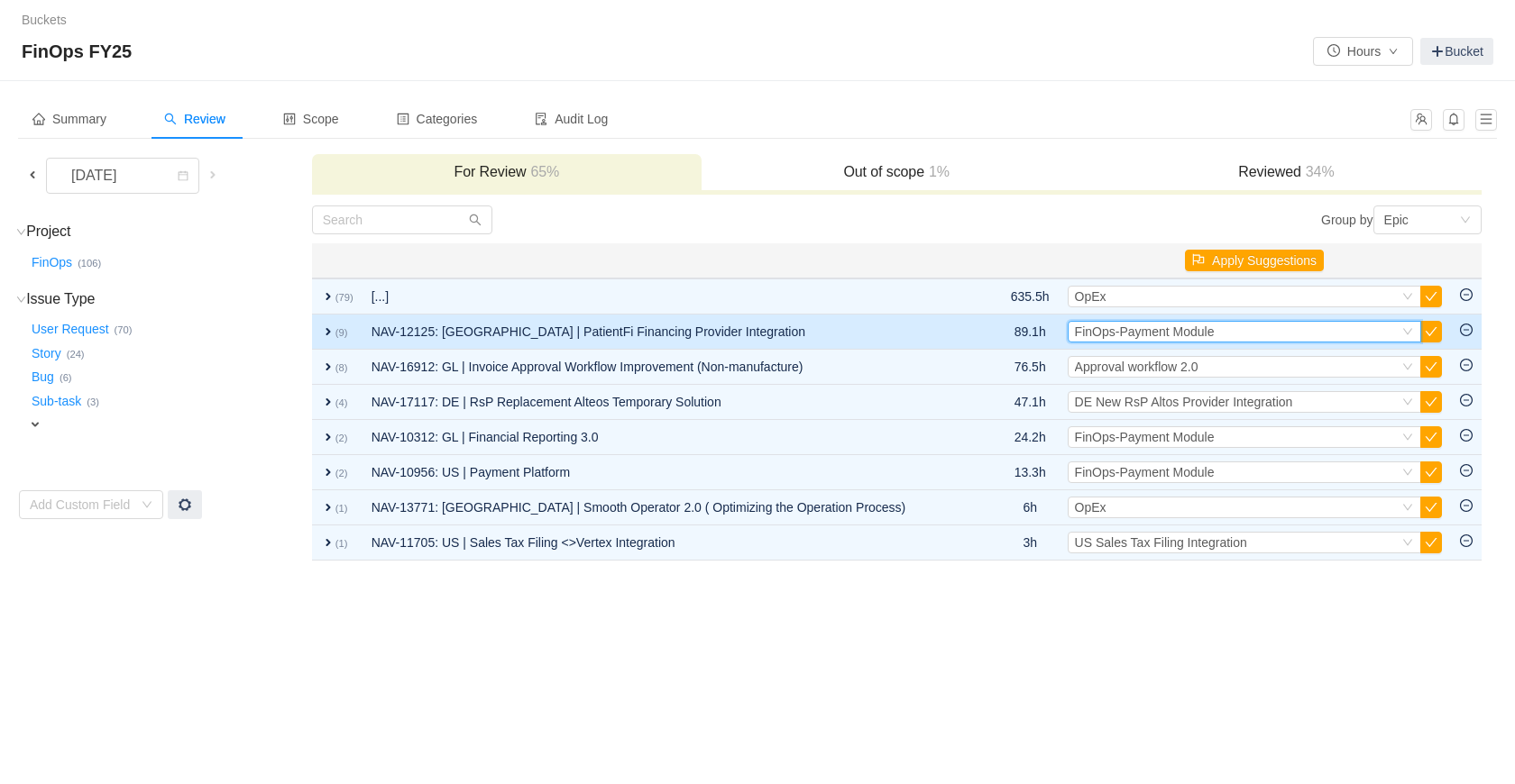
click at [1409, 331] on icon "icon: down" at bounding box center [1409, 332] width 11 height 11
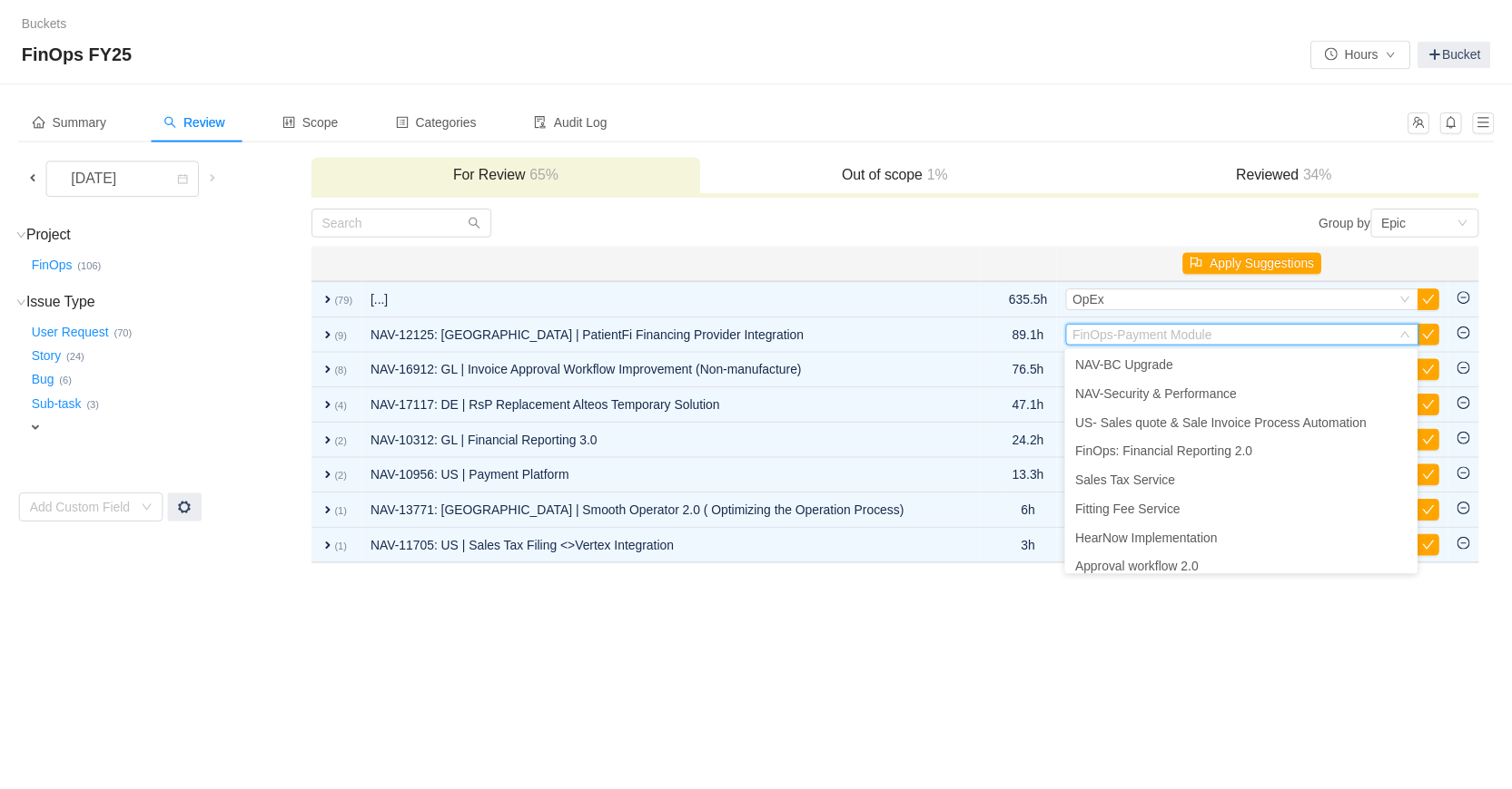
scroll to position [56, 0]
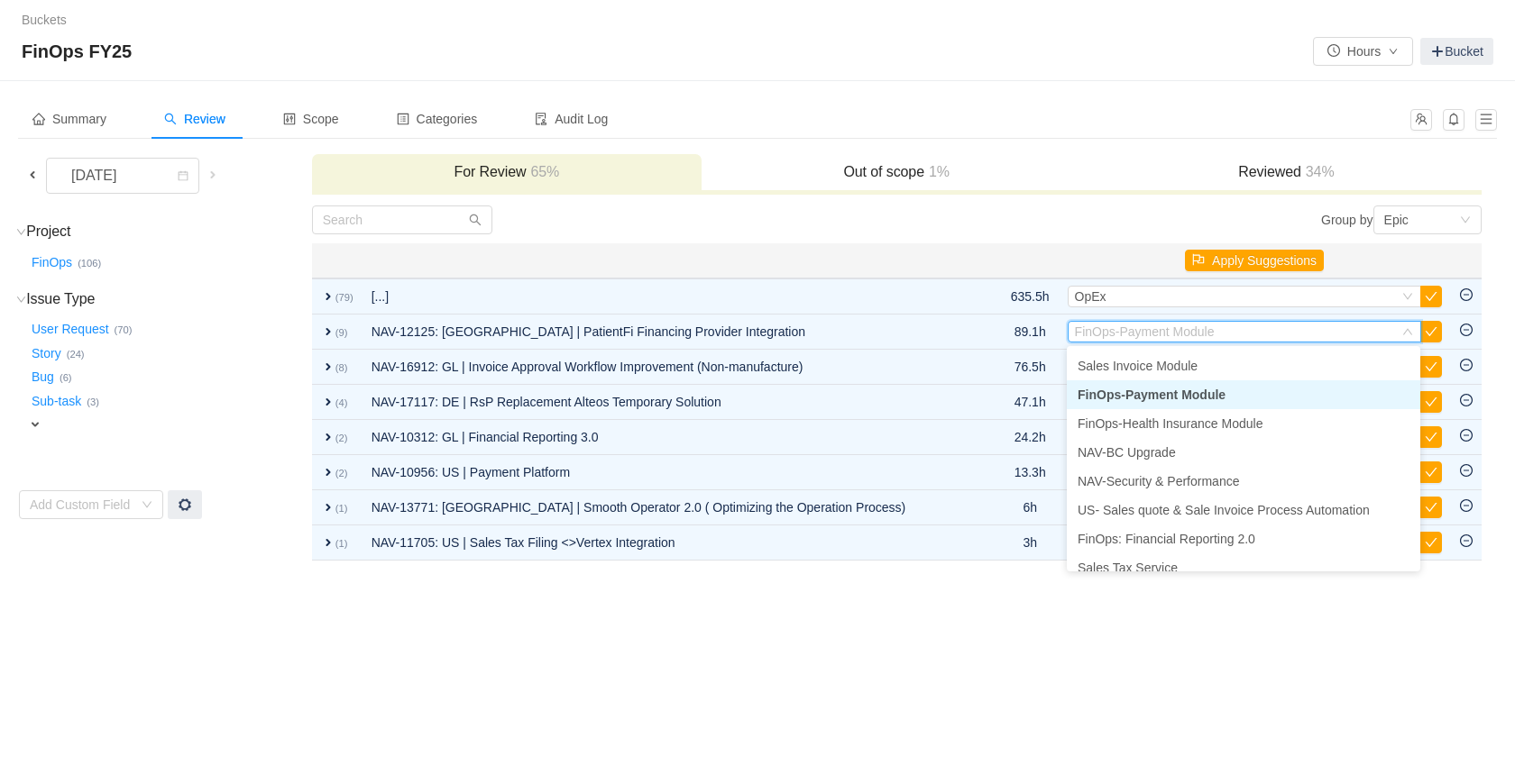
click at [1257, 398] on li "FinOps-Payment Module" at bounding box center [1244, 395] width 354 height 29
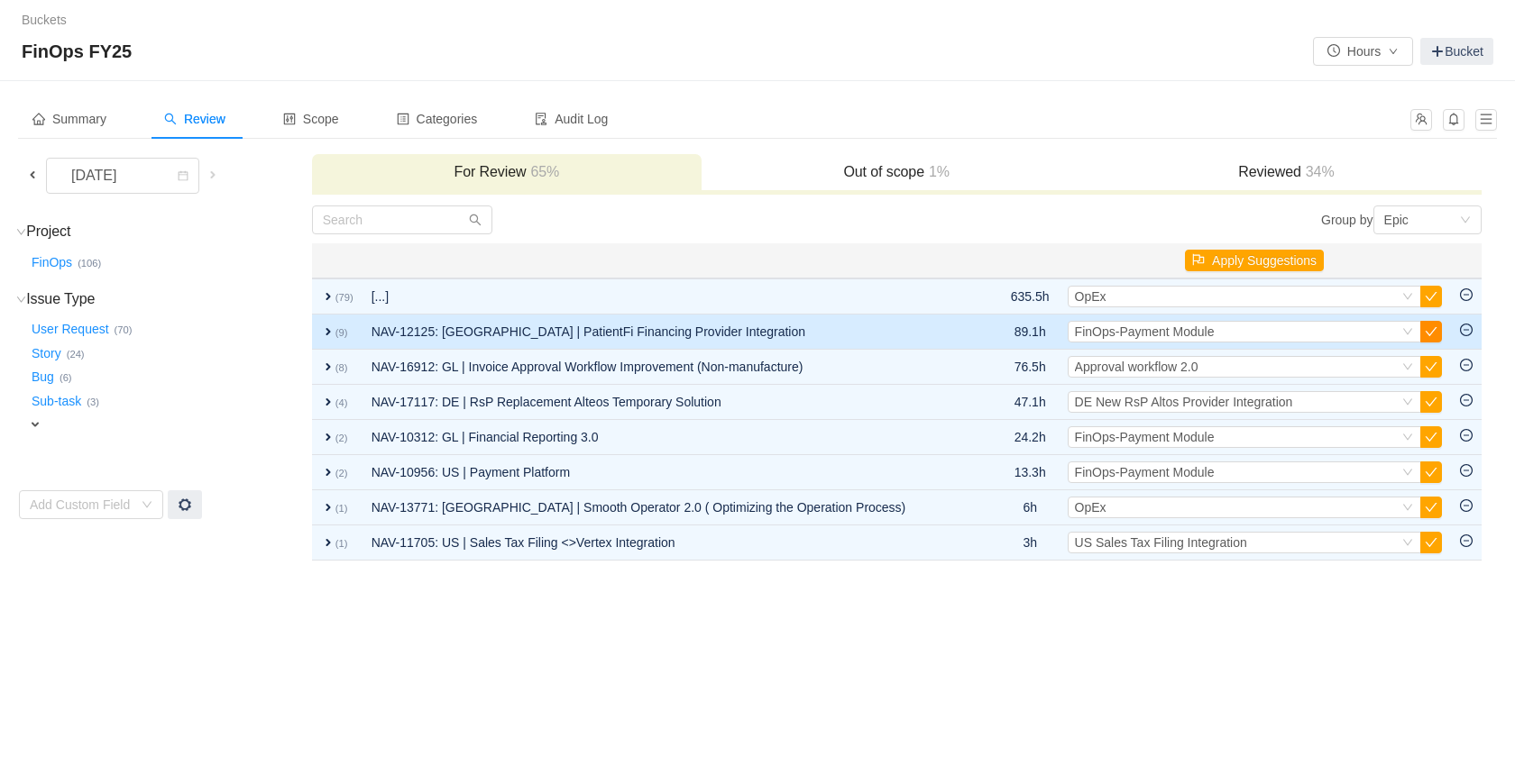
click at [1430, 330] on button "button" at bounding box center [1431, 332] width 22 height 22
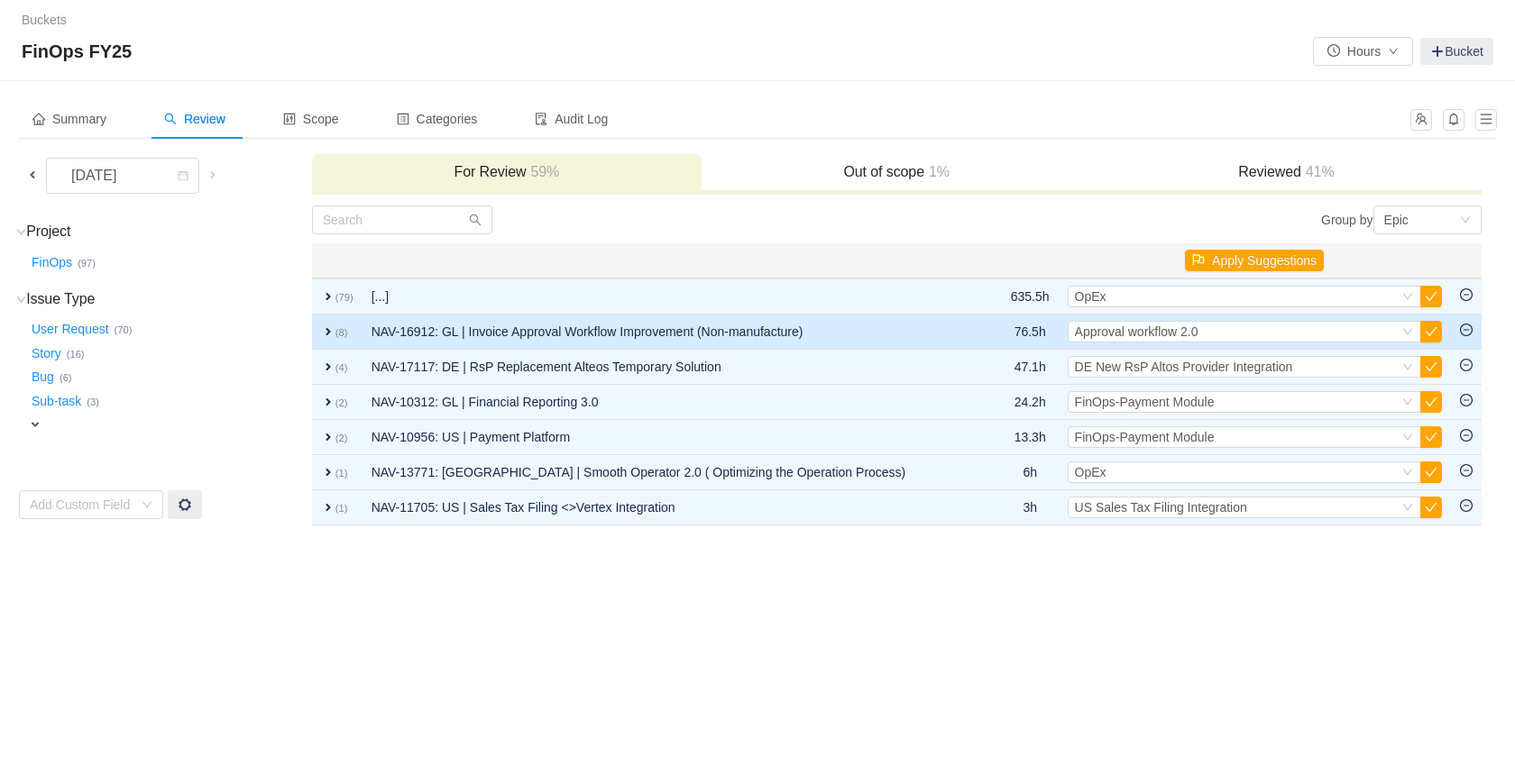
click at [331, 335] on span "expand" at bounding box center [328, 332] width 15 height 15
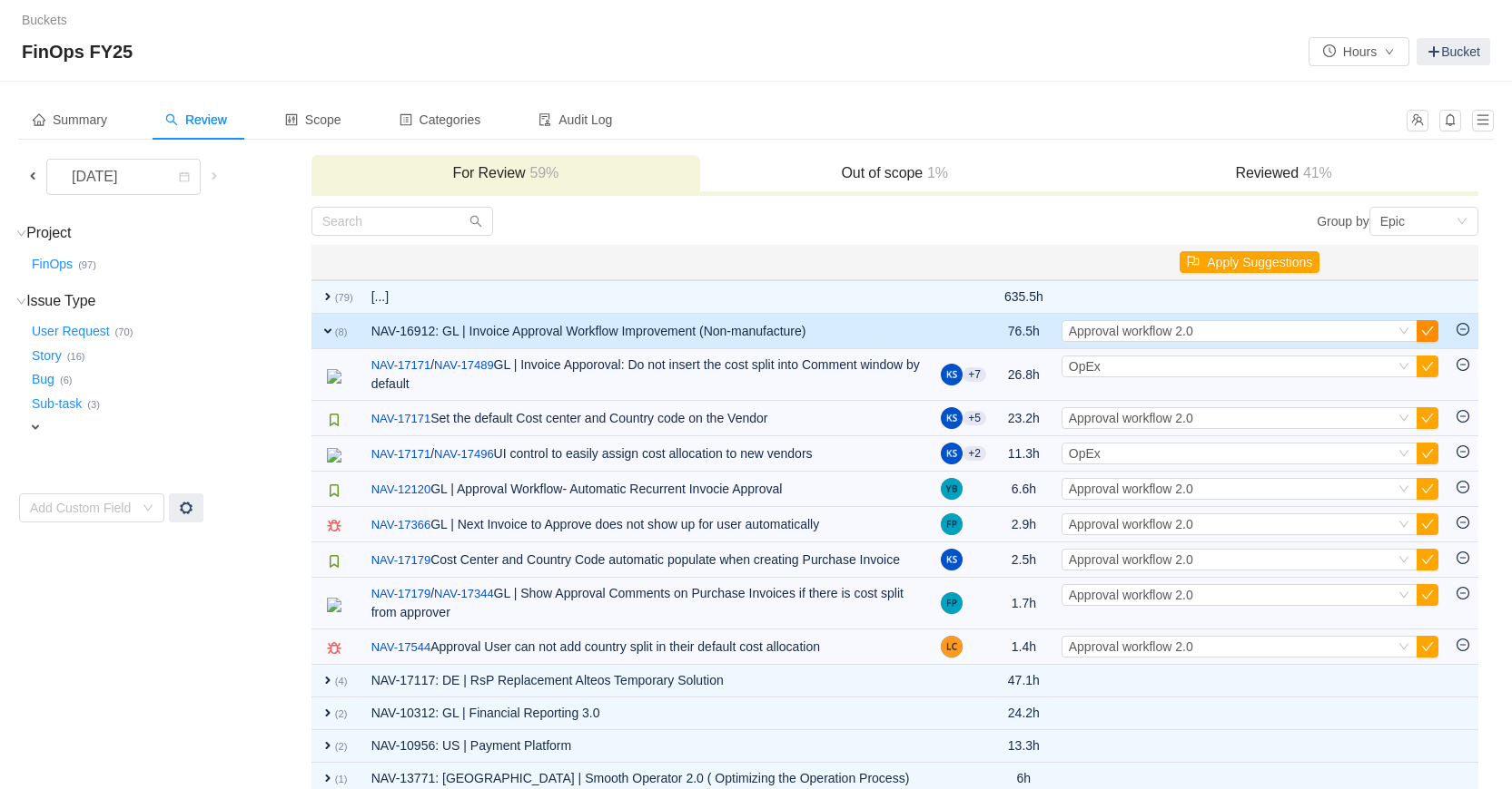
click at [1423, 335] on button "button" at bounding box center [1428, 331] width 22 height 22
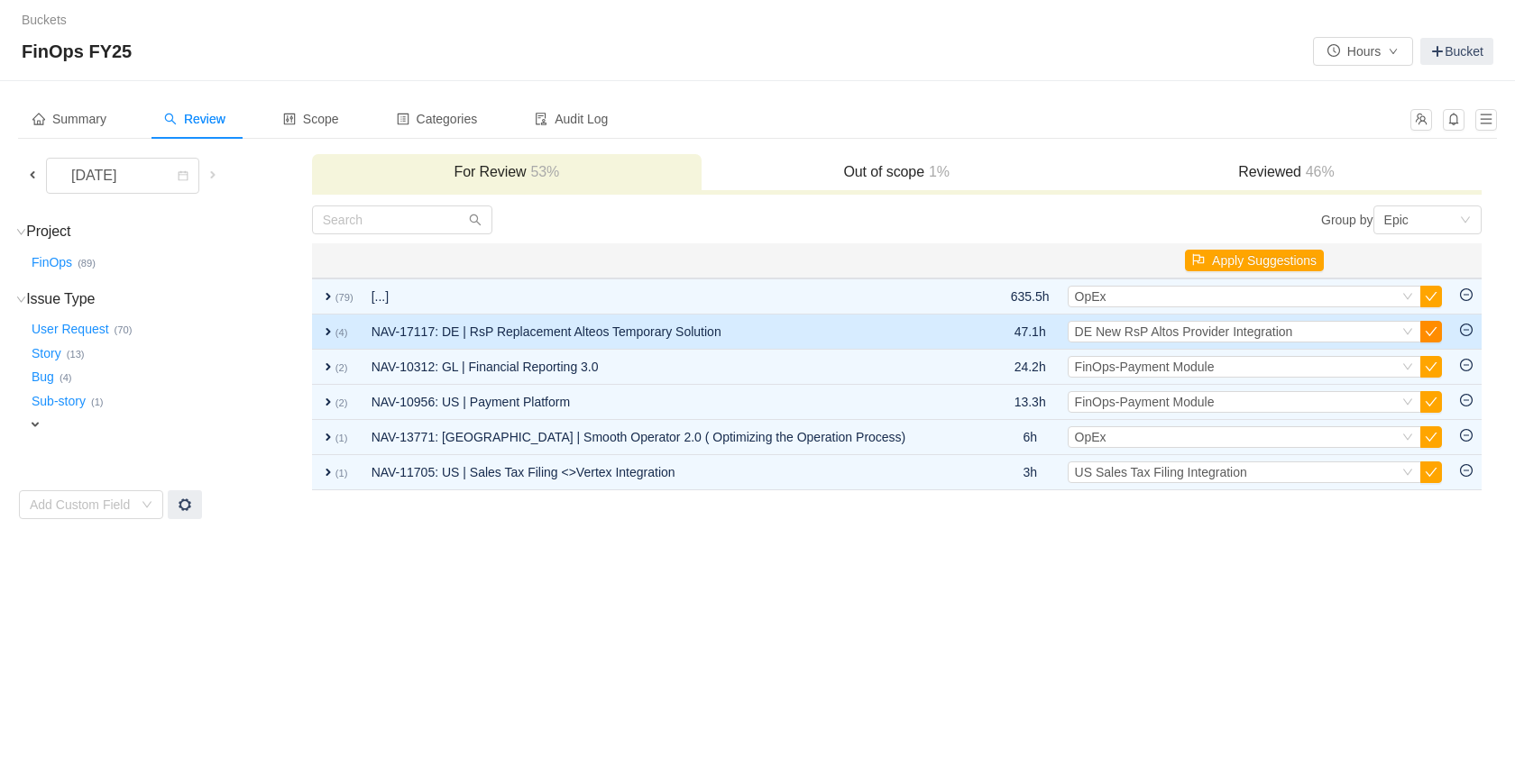
click at [1431, 329] on button "button" at bounding box center [1431, 332] width 22 height 22
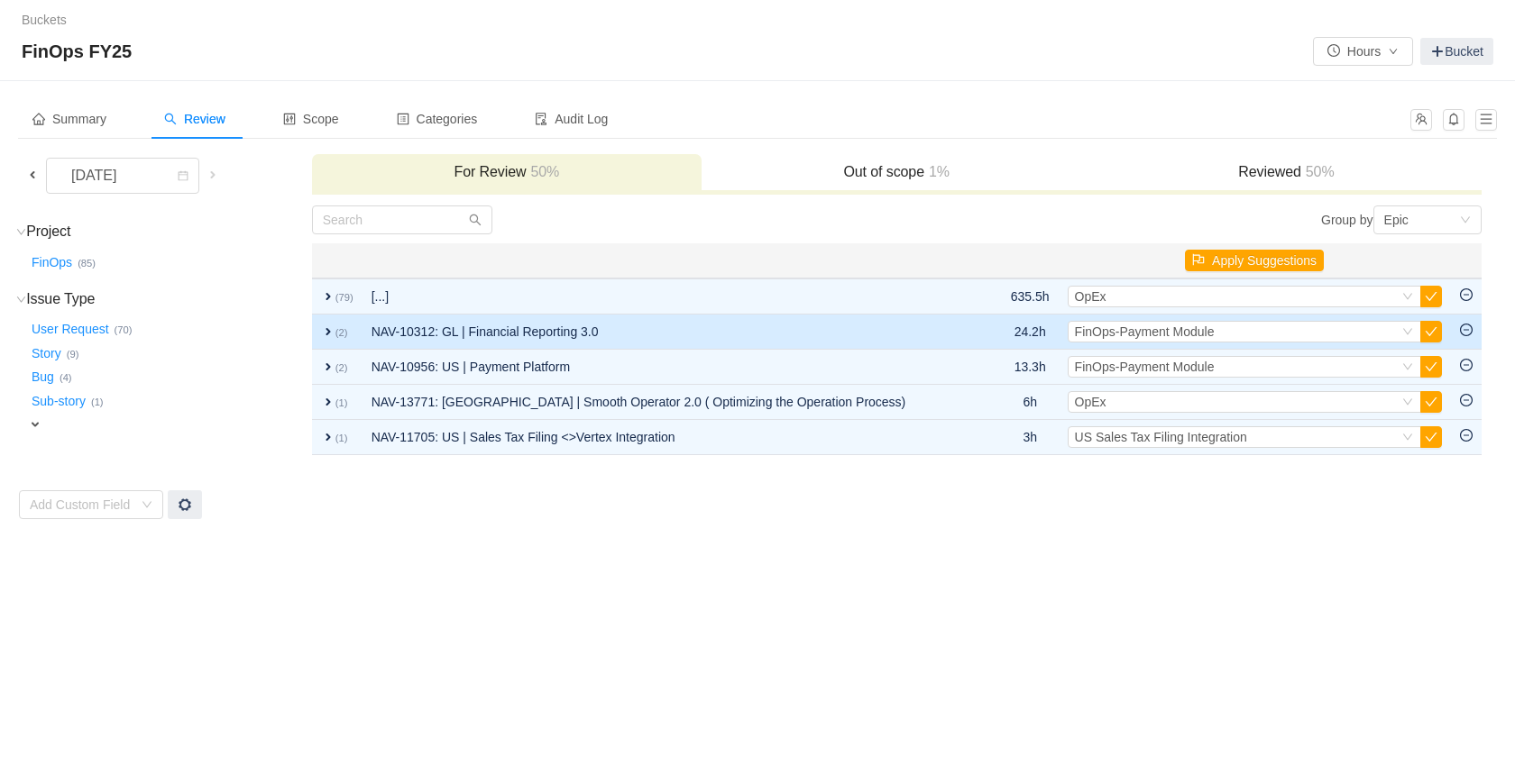
click at [325, 334] on span "expand" at bounding box center [328, 332] width 15 height 15
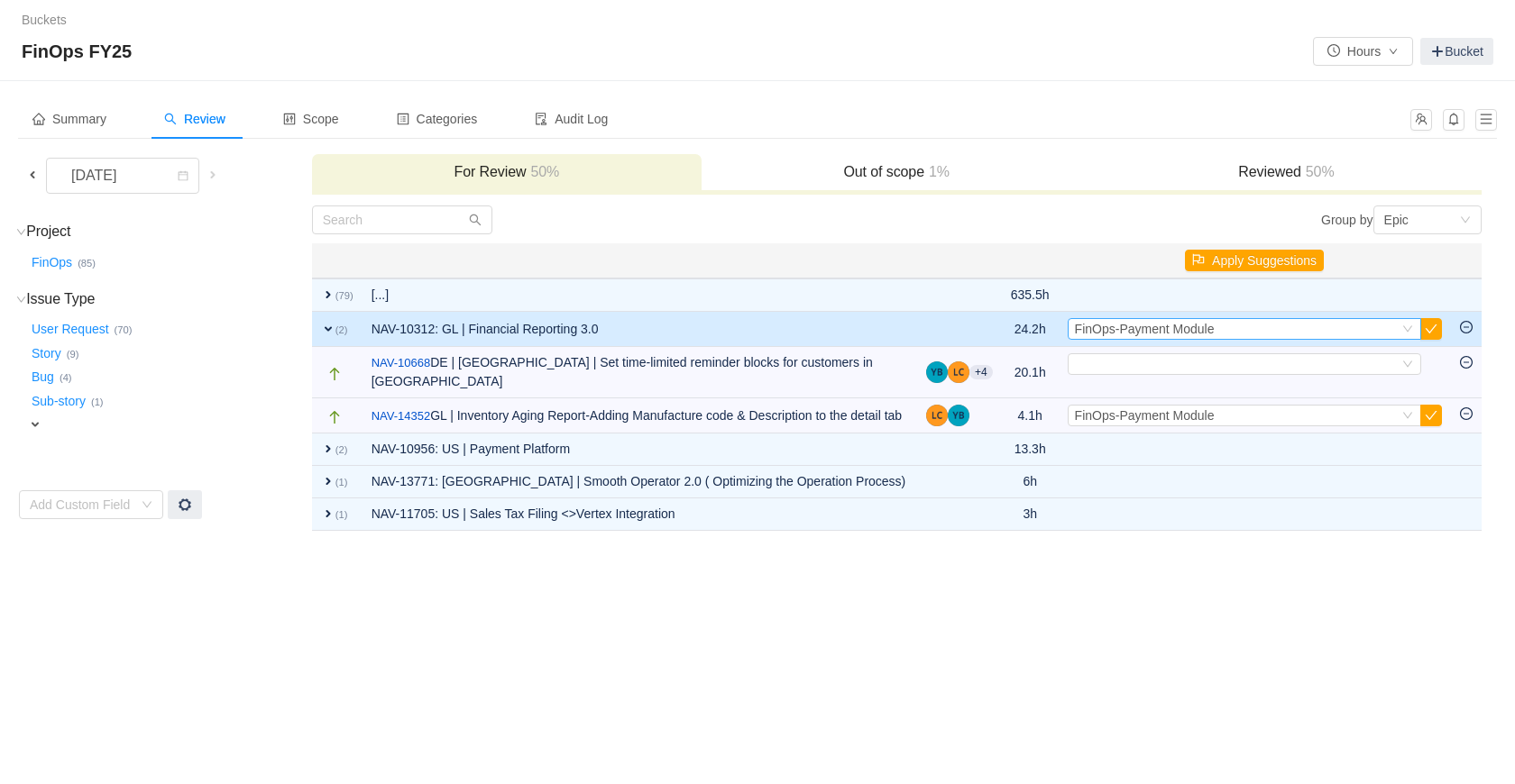
click at [1409, 327] on icon "icon: down" at bounding box center [1409, 329] width 11 height 11
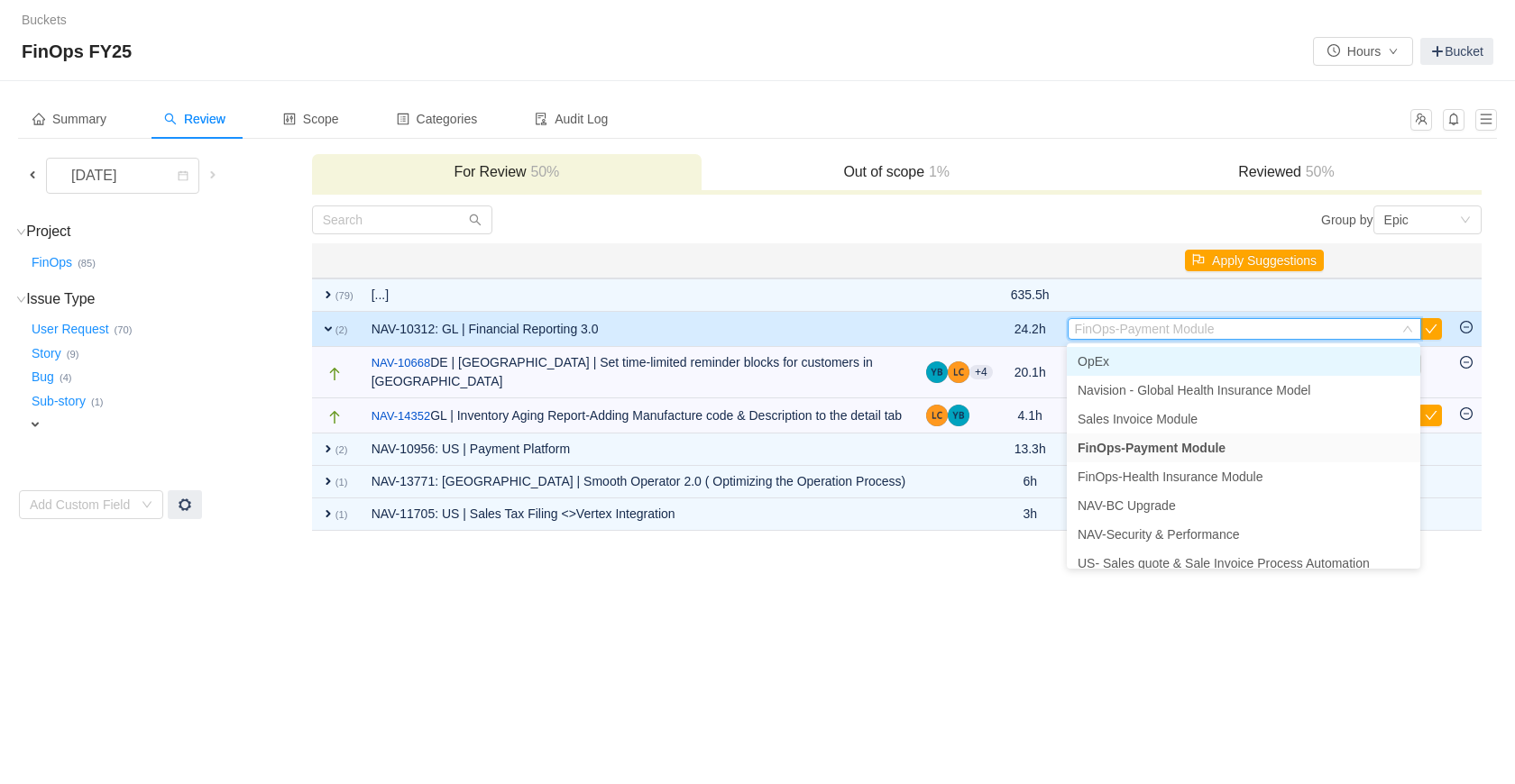
click at [1281, 353] on li "OpEx" at bounding box center [1244, 362] width 354 height 29
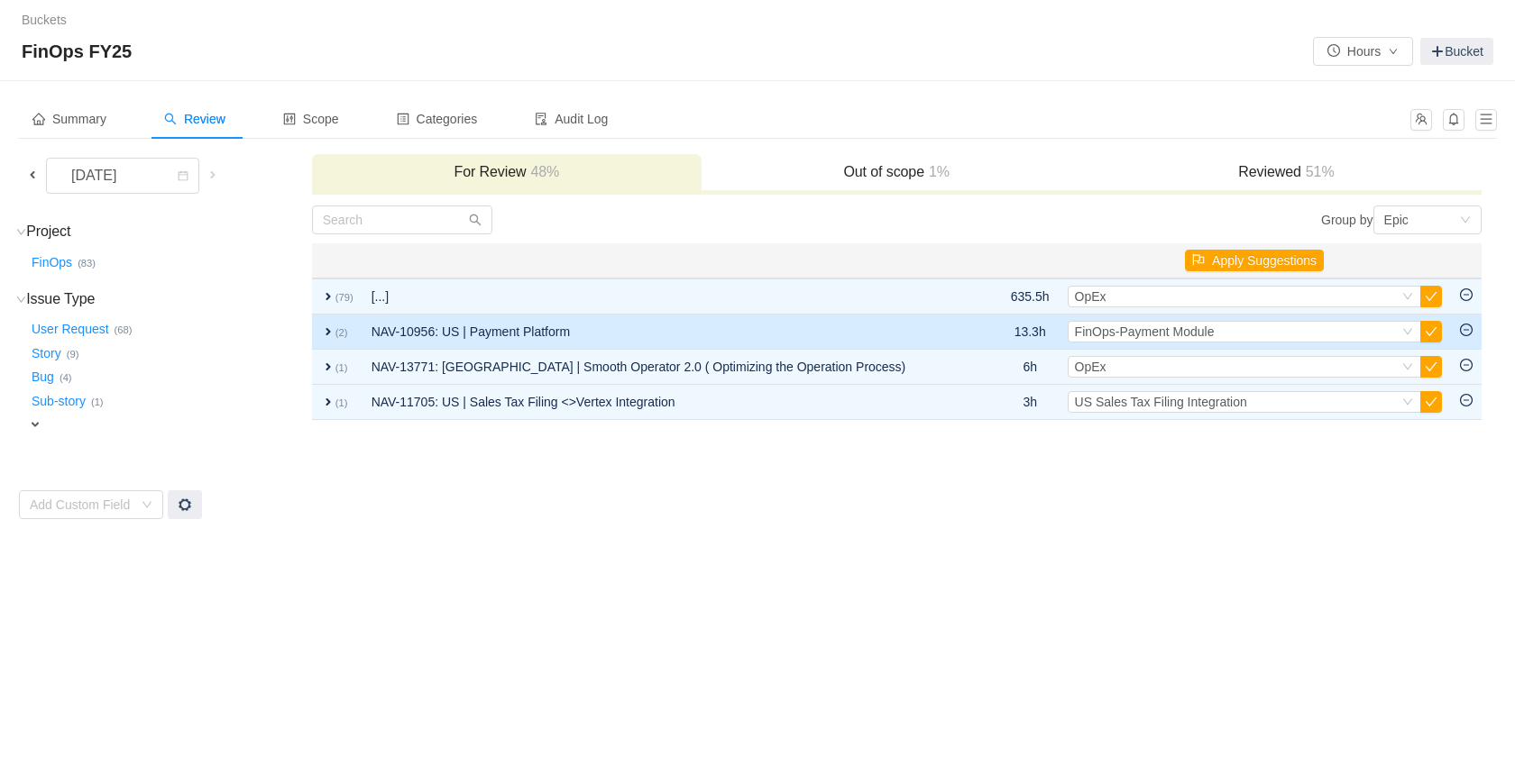
click at [328, 333] on span "expand" at bounding box center [328, 332] width 15 height 15
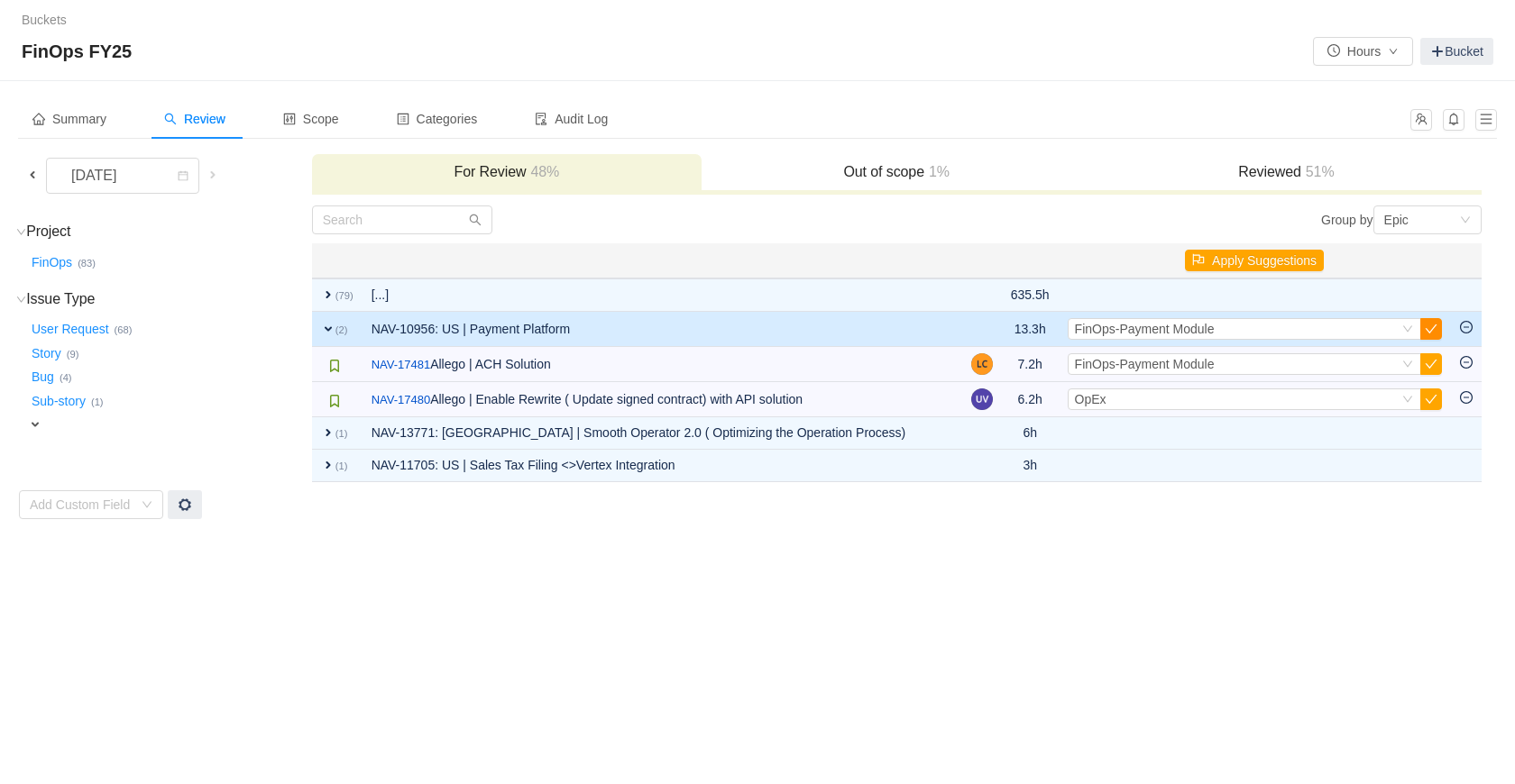
click at [1427, 327] on button "button" at bounding box center [1431, 329] width 22 height 22
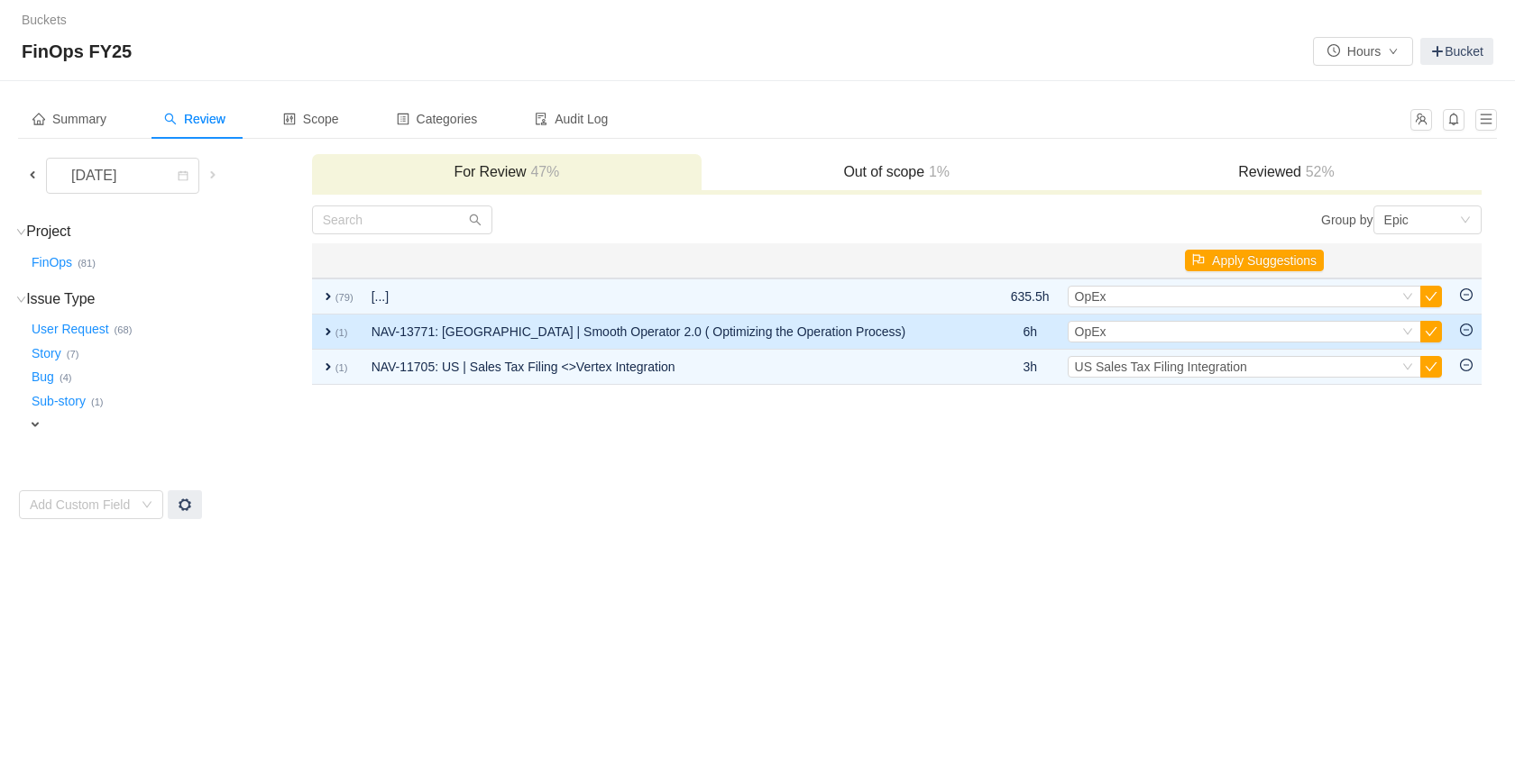
click at [324, 333] on span "expand" at bounding box center [328, 332] width 15 height 15
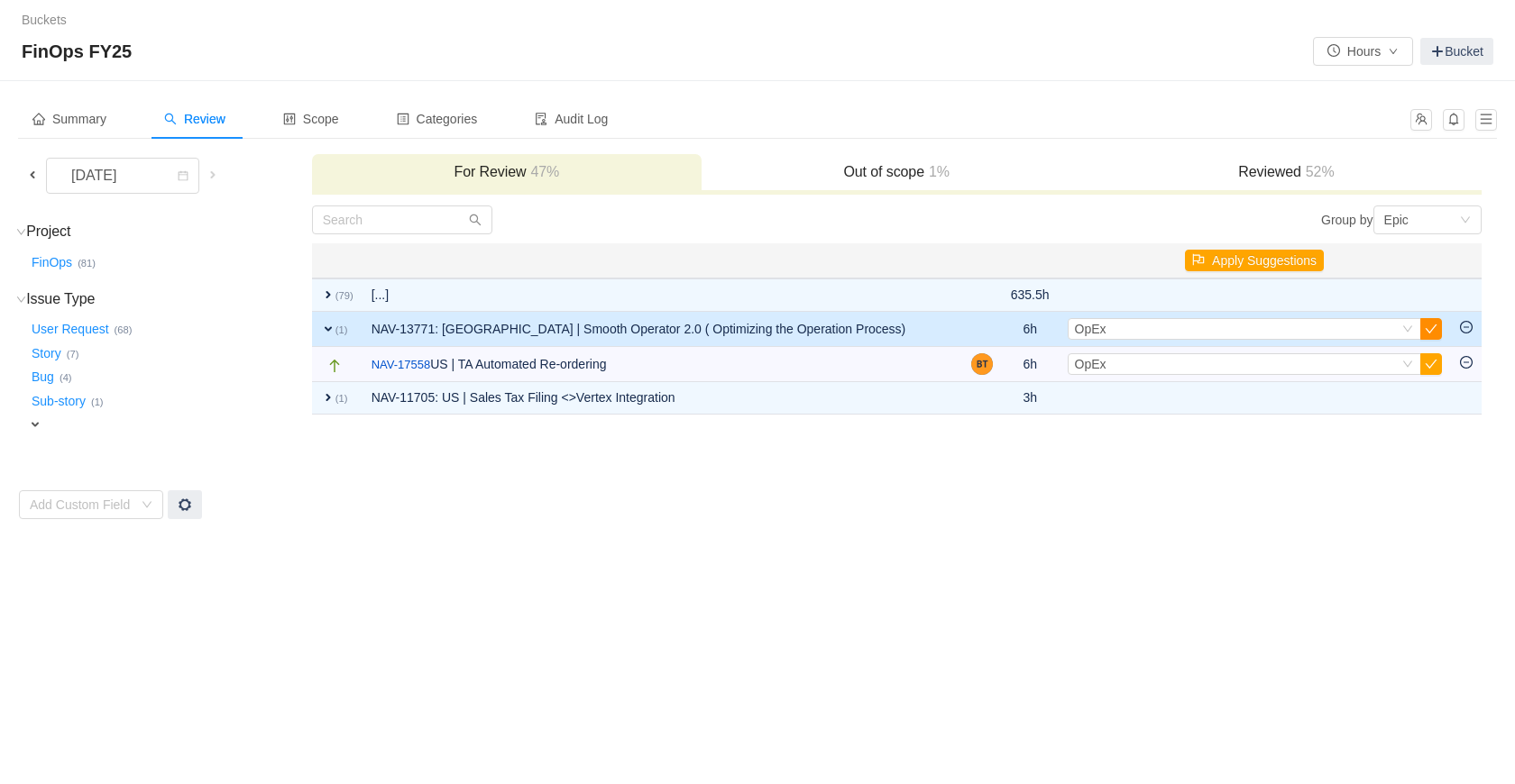
click at [1430, 328] on button "button" at bounding box center [1431, 329] width 22 height 22
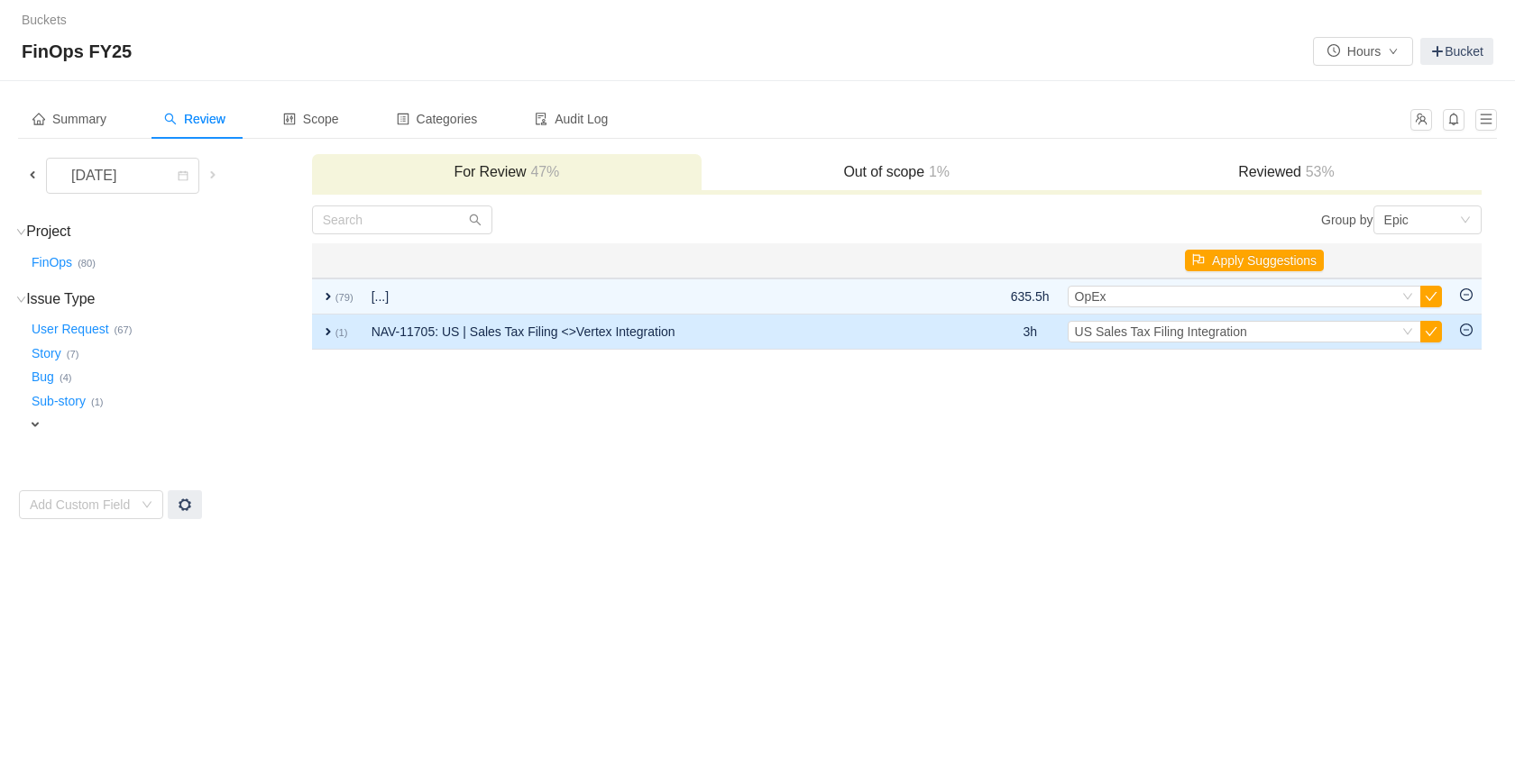
click at [330, 337] on span "expand" at bounding box center [328, 332] width 15 height 15
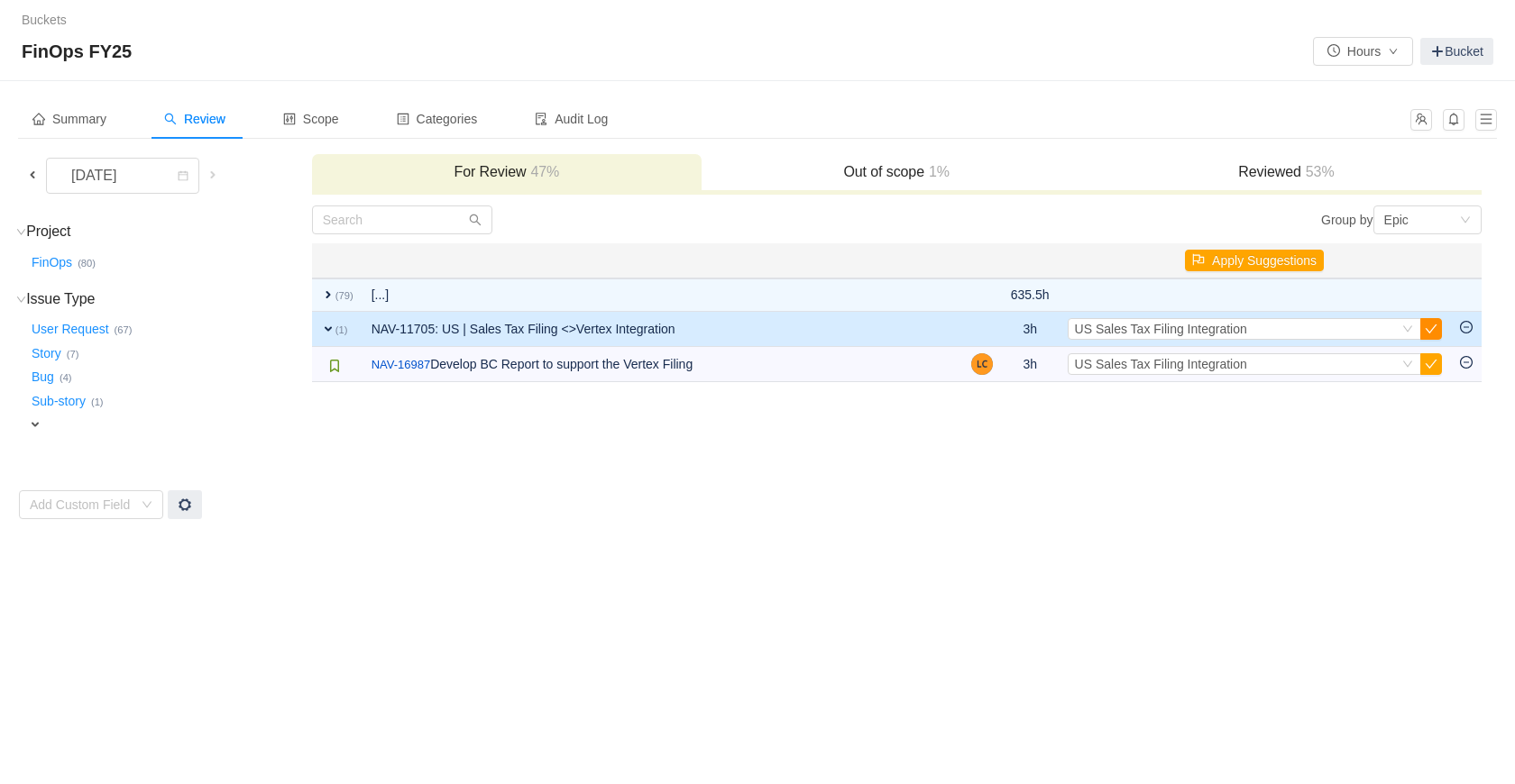
click at [1437, 324] on button "button" at bounding box center [1431, 329] width 22 height 22
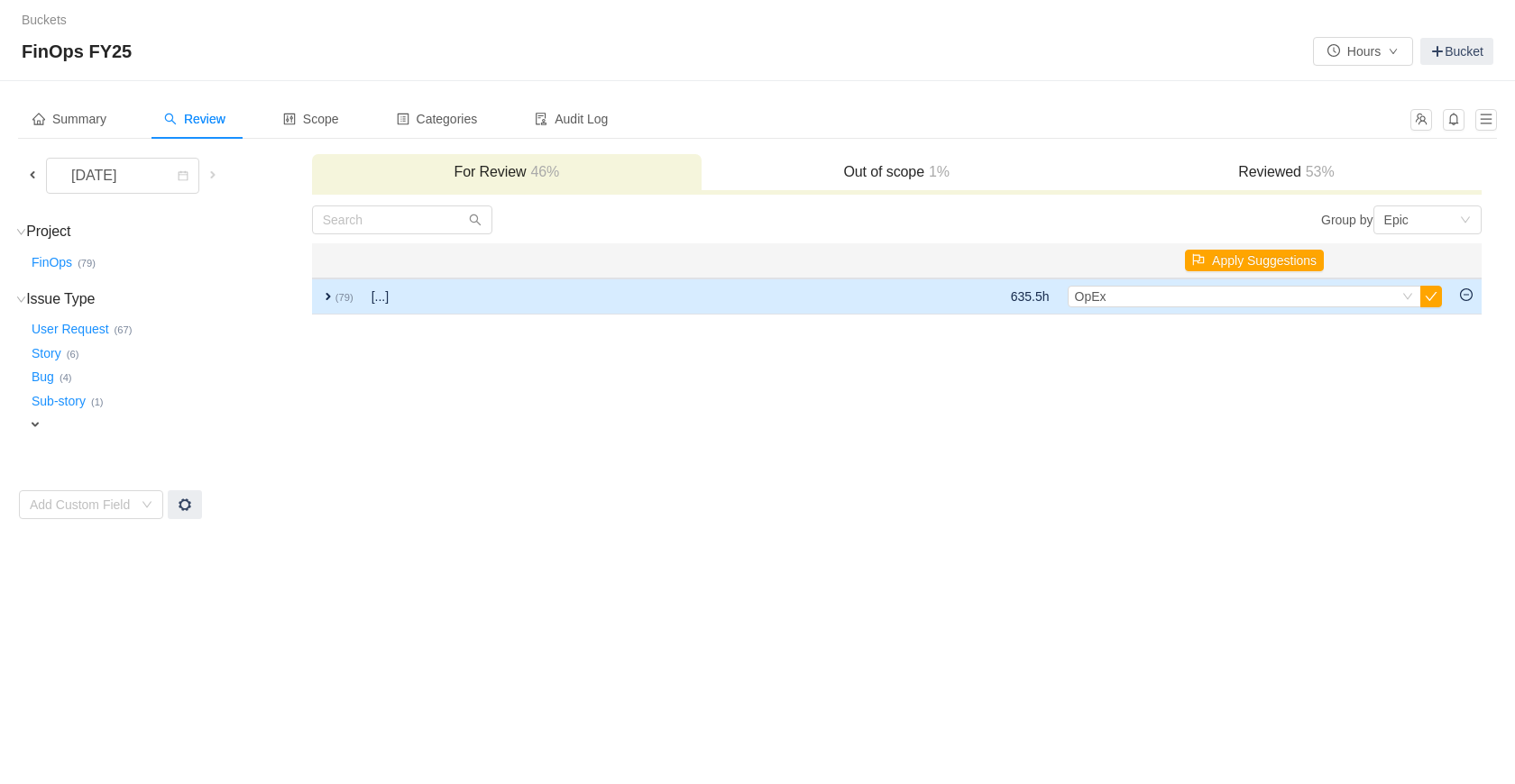
click at [326, 295] on span "expand" at bounding box center [328, 297] width 15 height 15
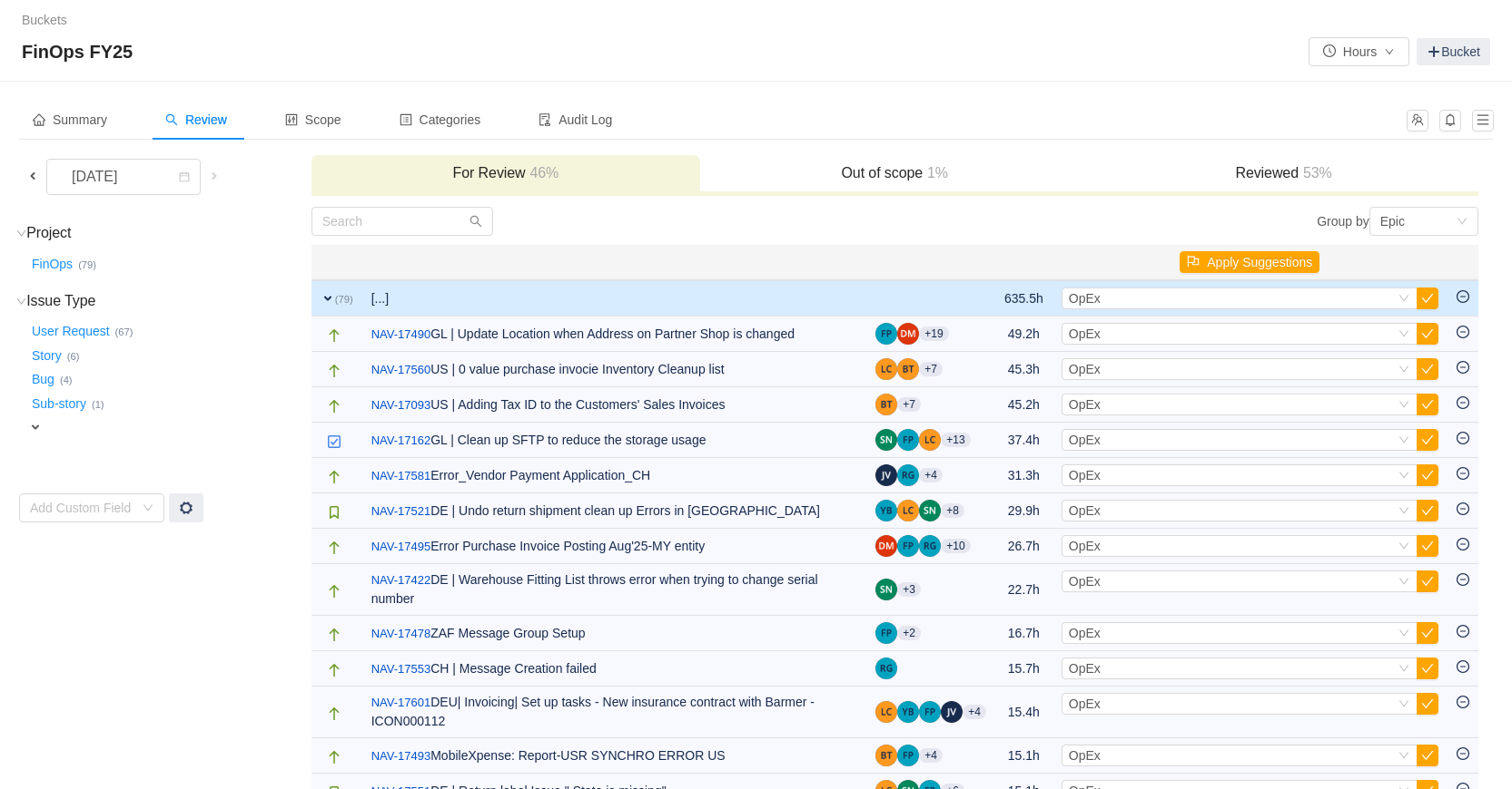
click at [330, 297] on span "expand" at bounding box center [328, 298] width 15 height 15
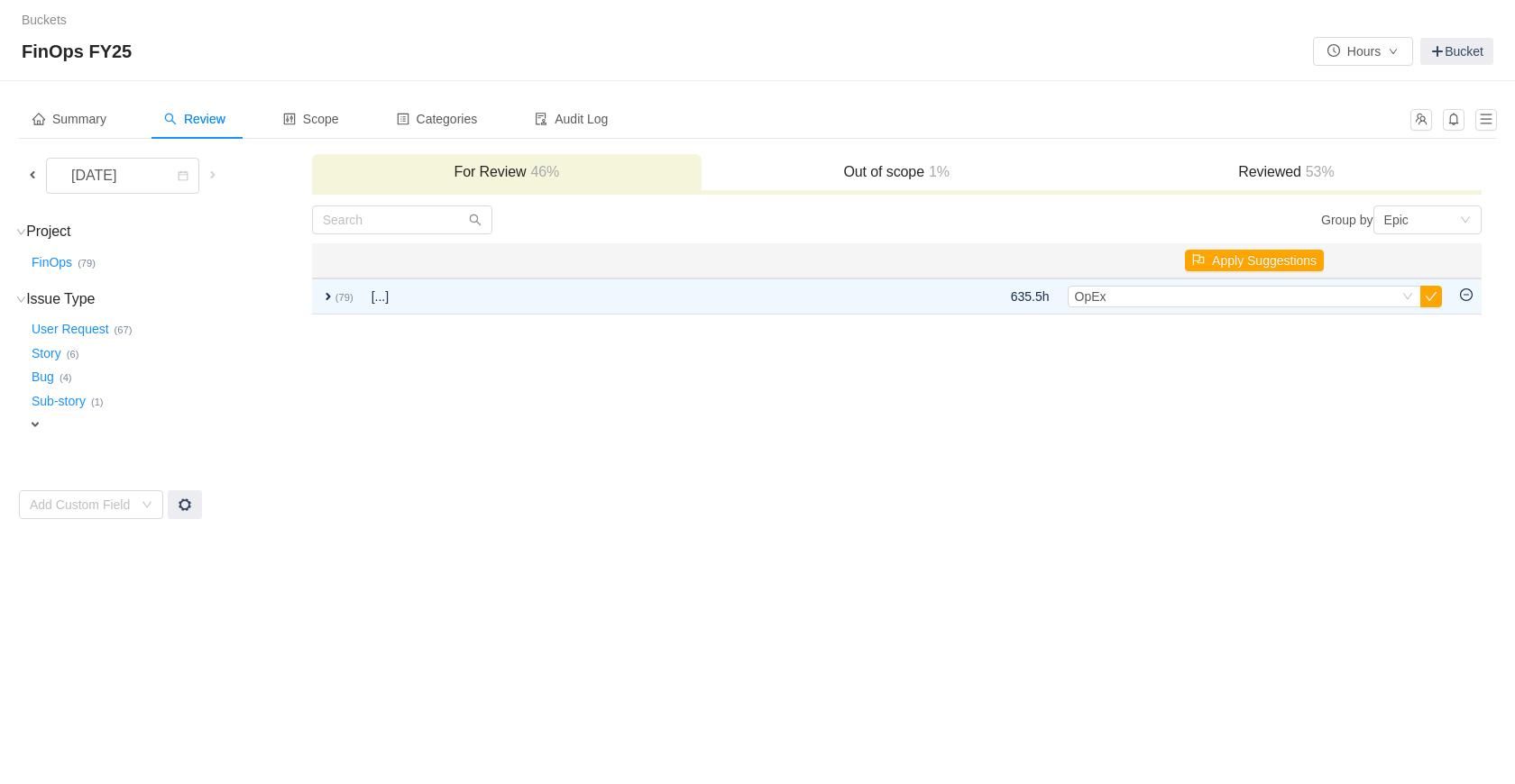
click at [1293, 156] on div "Reviewed 53%" at bounding box center [1287, 174] width 389 height 39
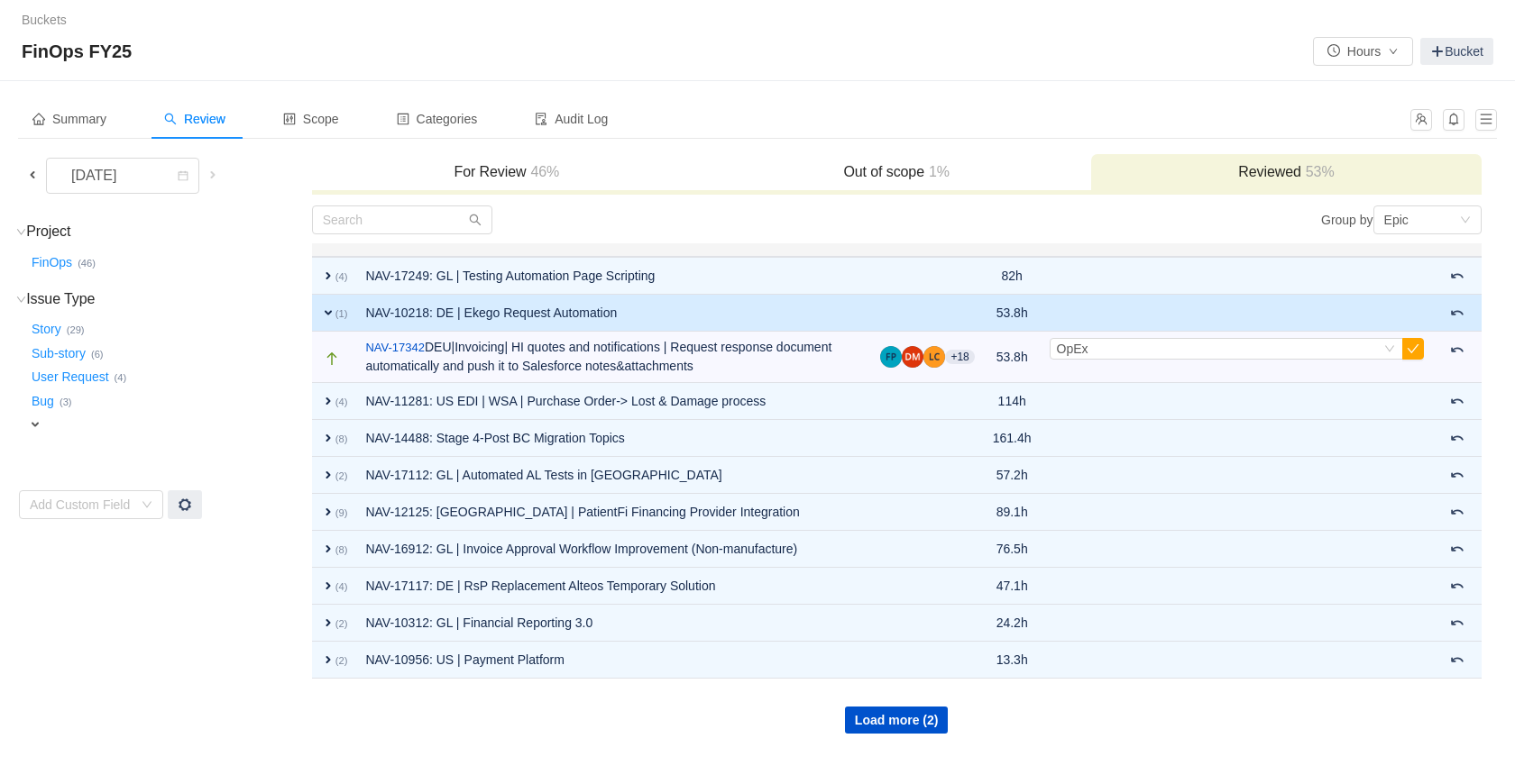
click at [492, 179] on h3 "For Review 46%" at bounding box center [507, 172] width 371 height 18
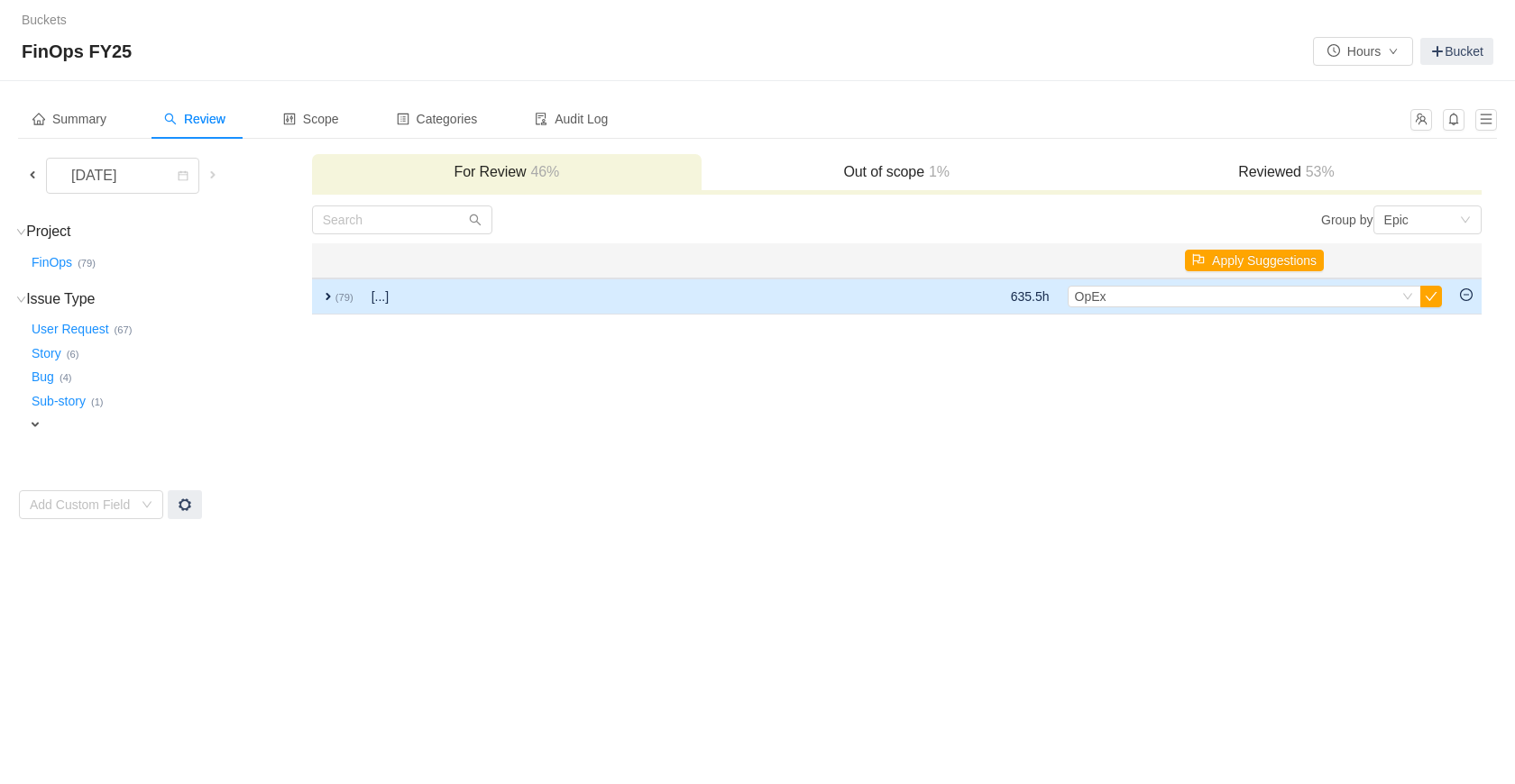
click at [322, 301] on span "expand" at bounding box center [328, 297] width 15 height 15
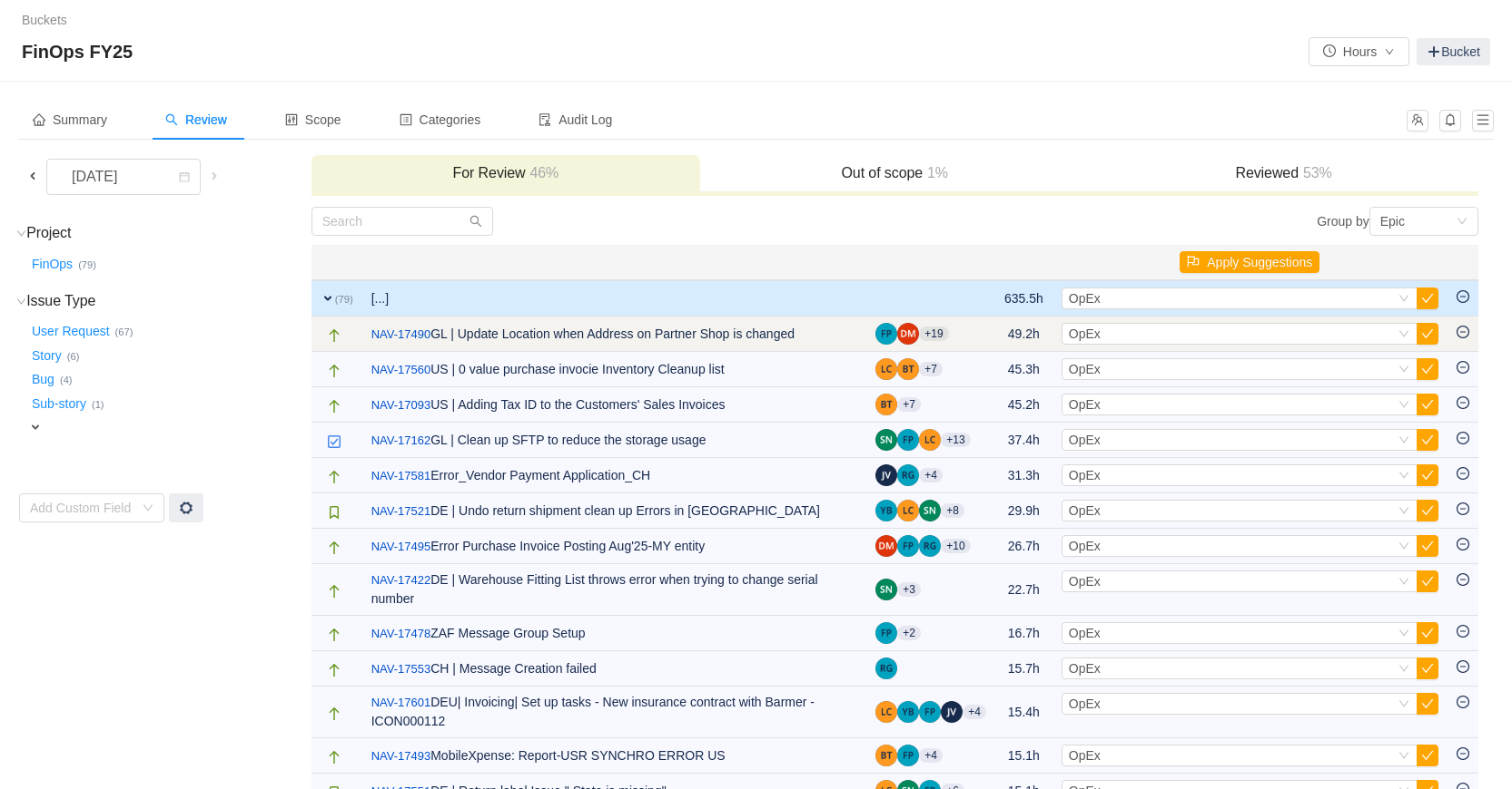
click at [1456, 334] on icon "icon: minus-circle" at bounding box center [1463, 332] width 13 height 13
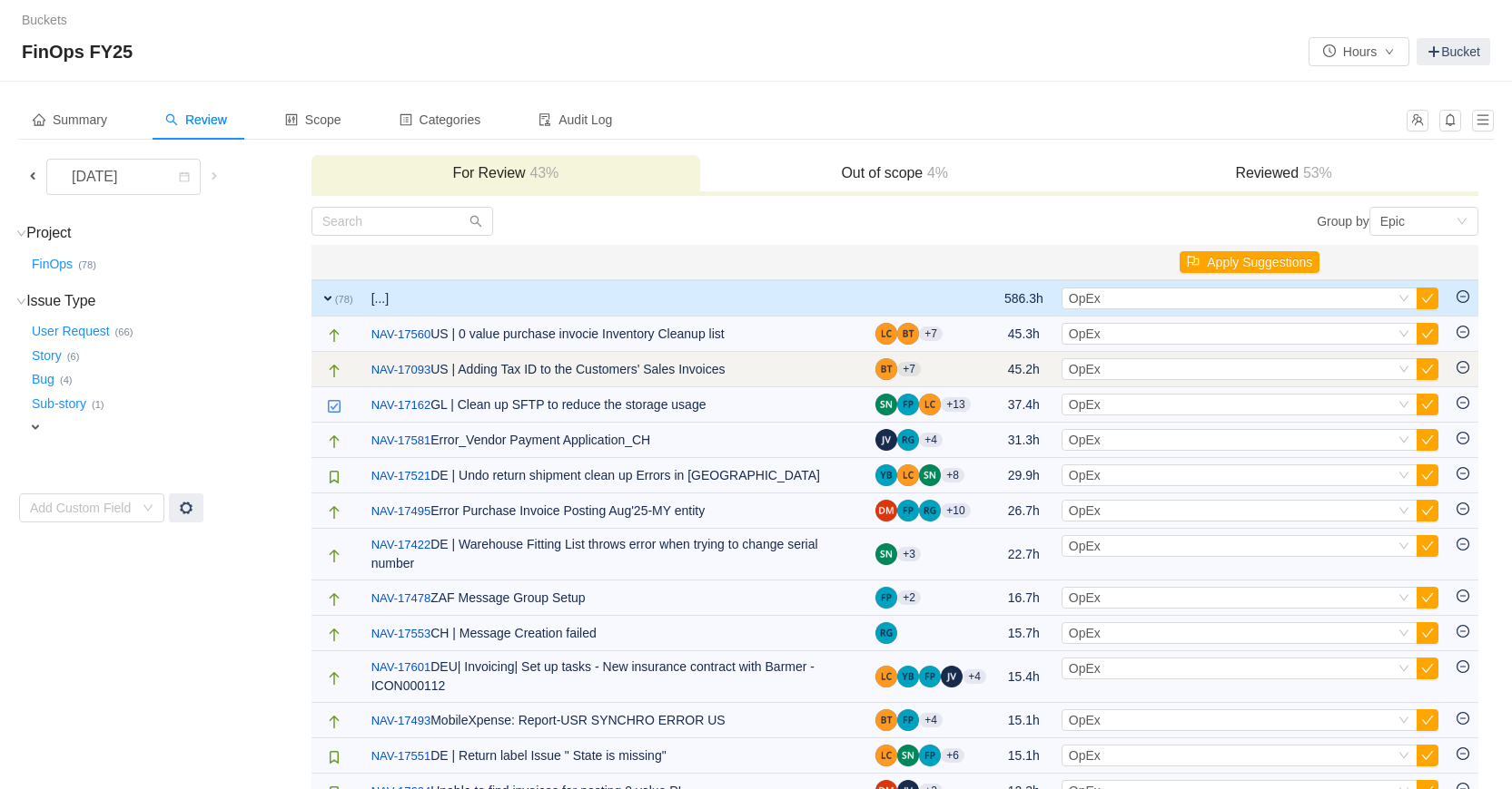
click at [1462, 365] on icon "icon: minus-circle" at bounding box center [1463, 368] width 13 height 13
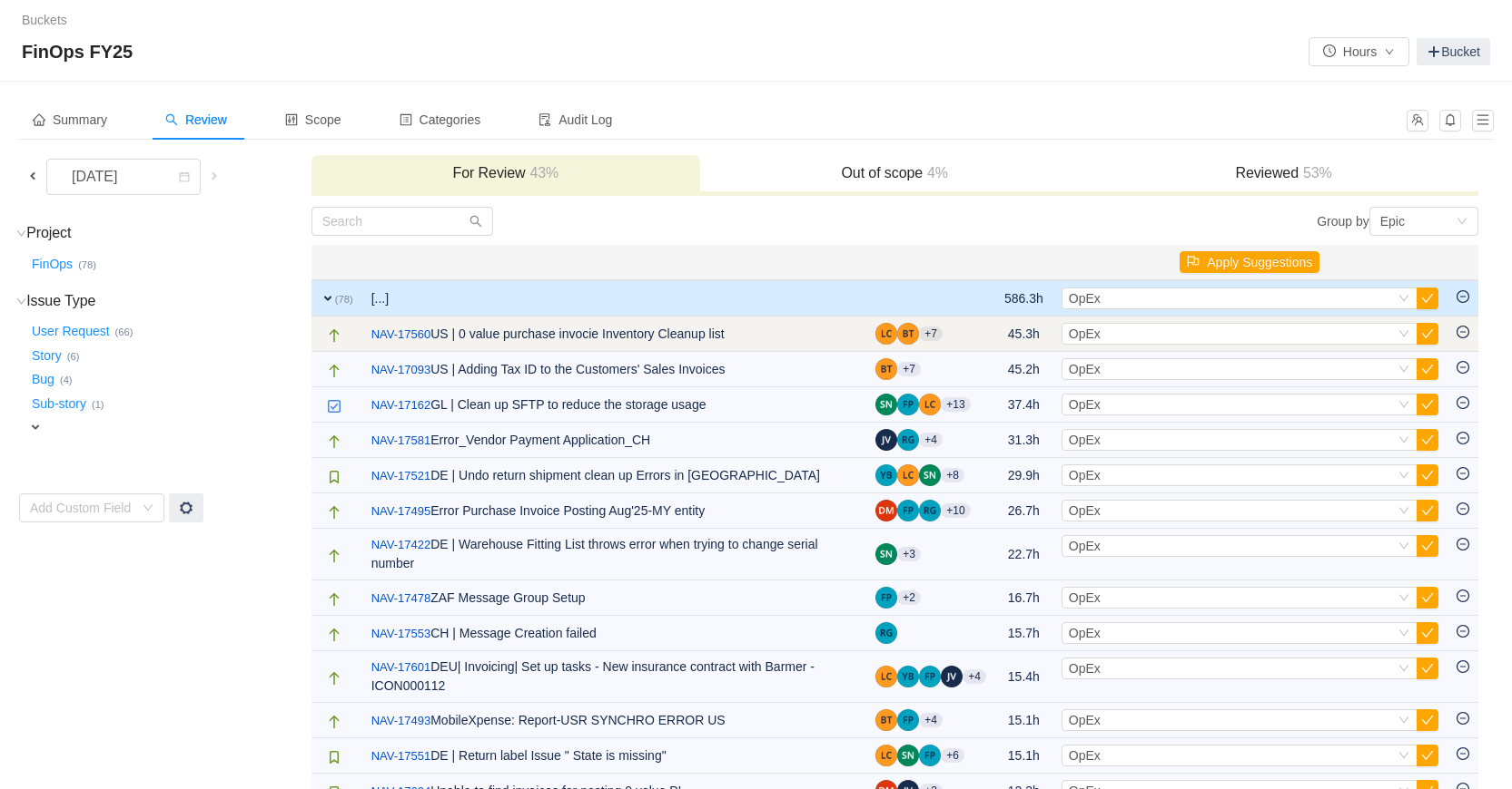
click at [1458, 331] on icon "icon: minus-circle" at bounding box center [1463, 332] width 13 height 13
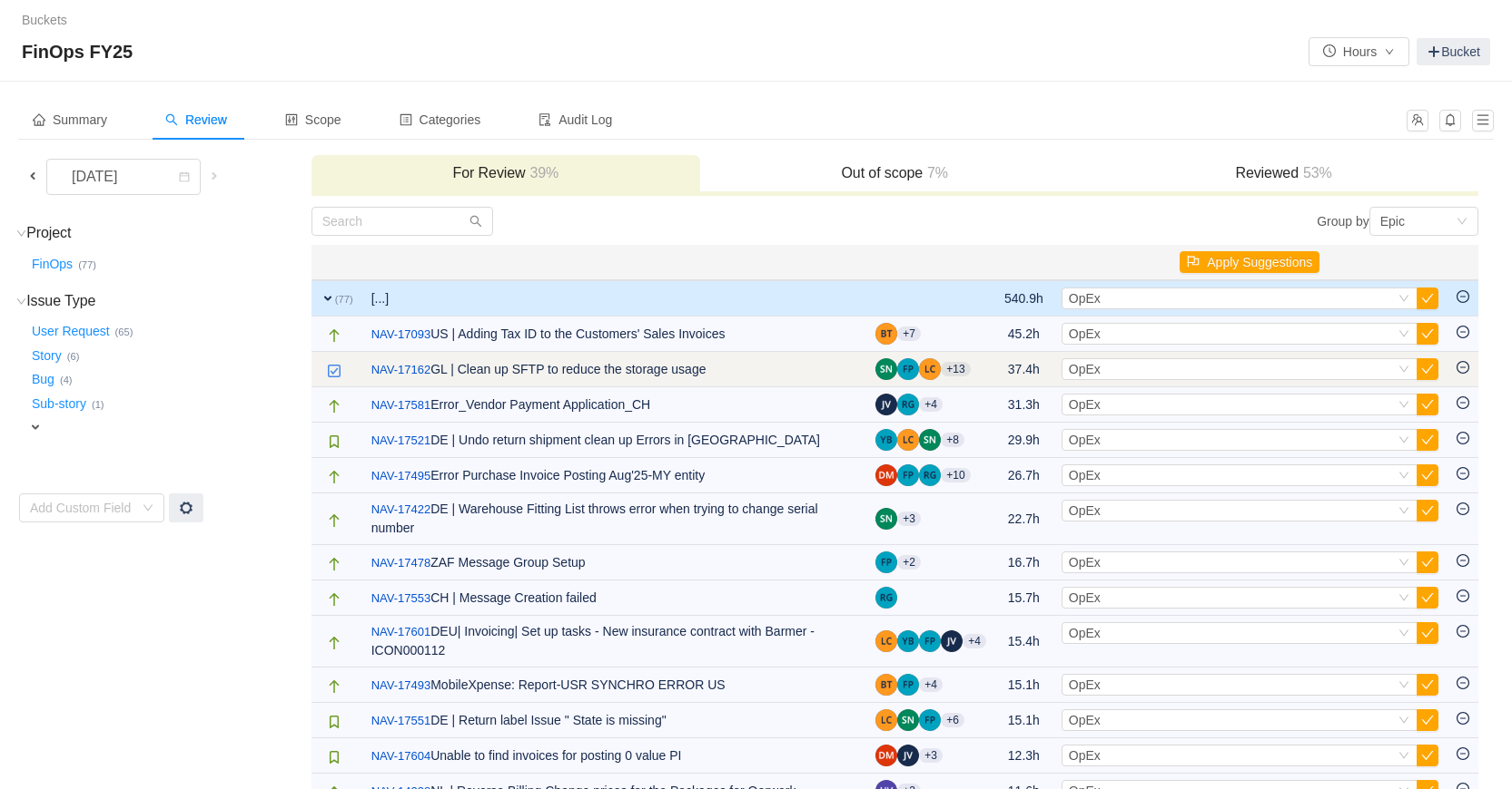
click at [1463, 369] on icon "icon: minus-circle" at bounding box center [1463, 368] width 13 height 13
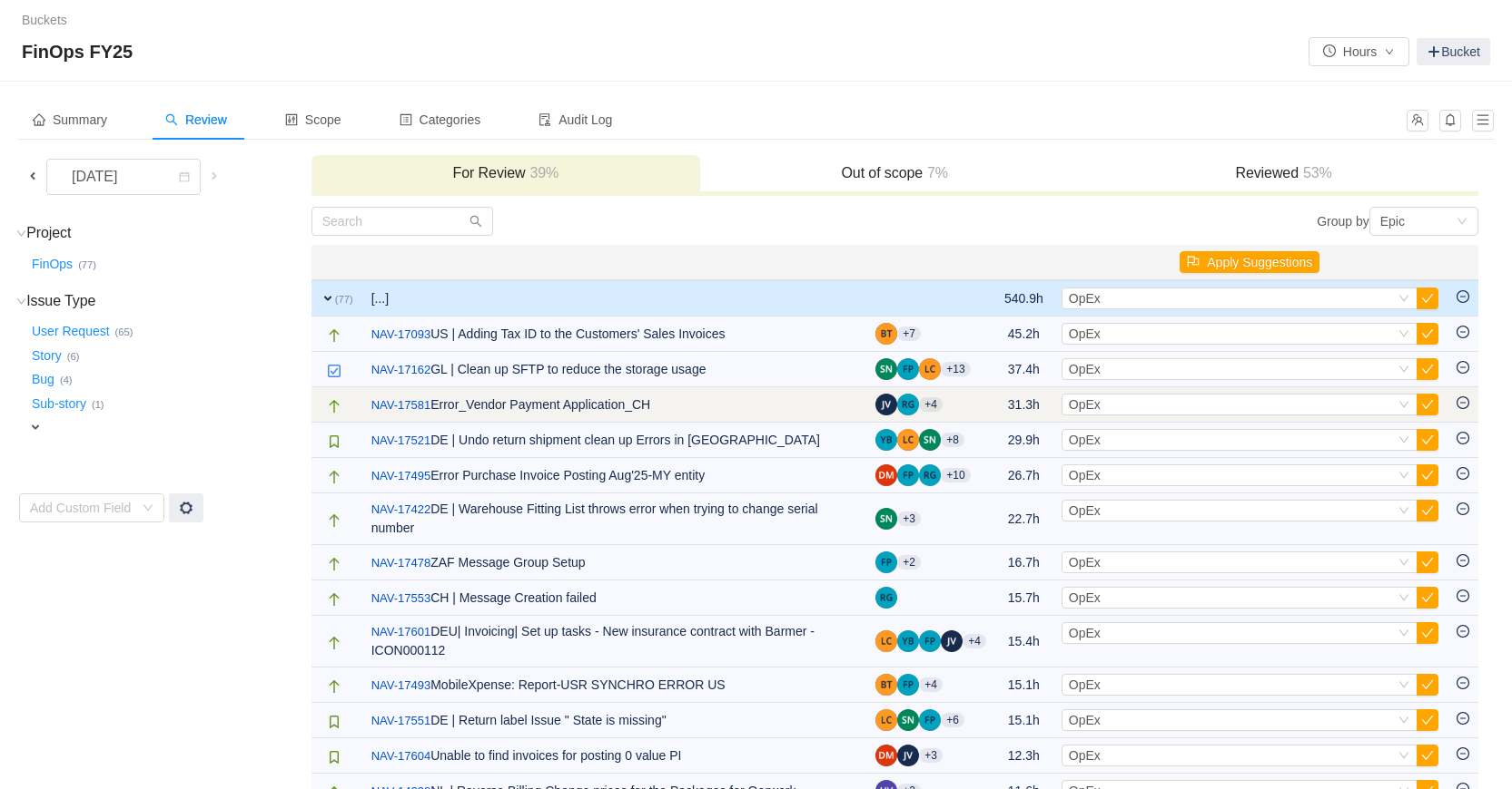
click at [1461, 404] on icon "icon: minus-circle" at bounding box center [1463, 403] width 13 height 13
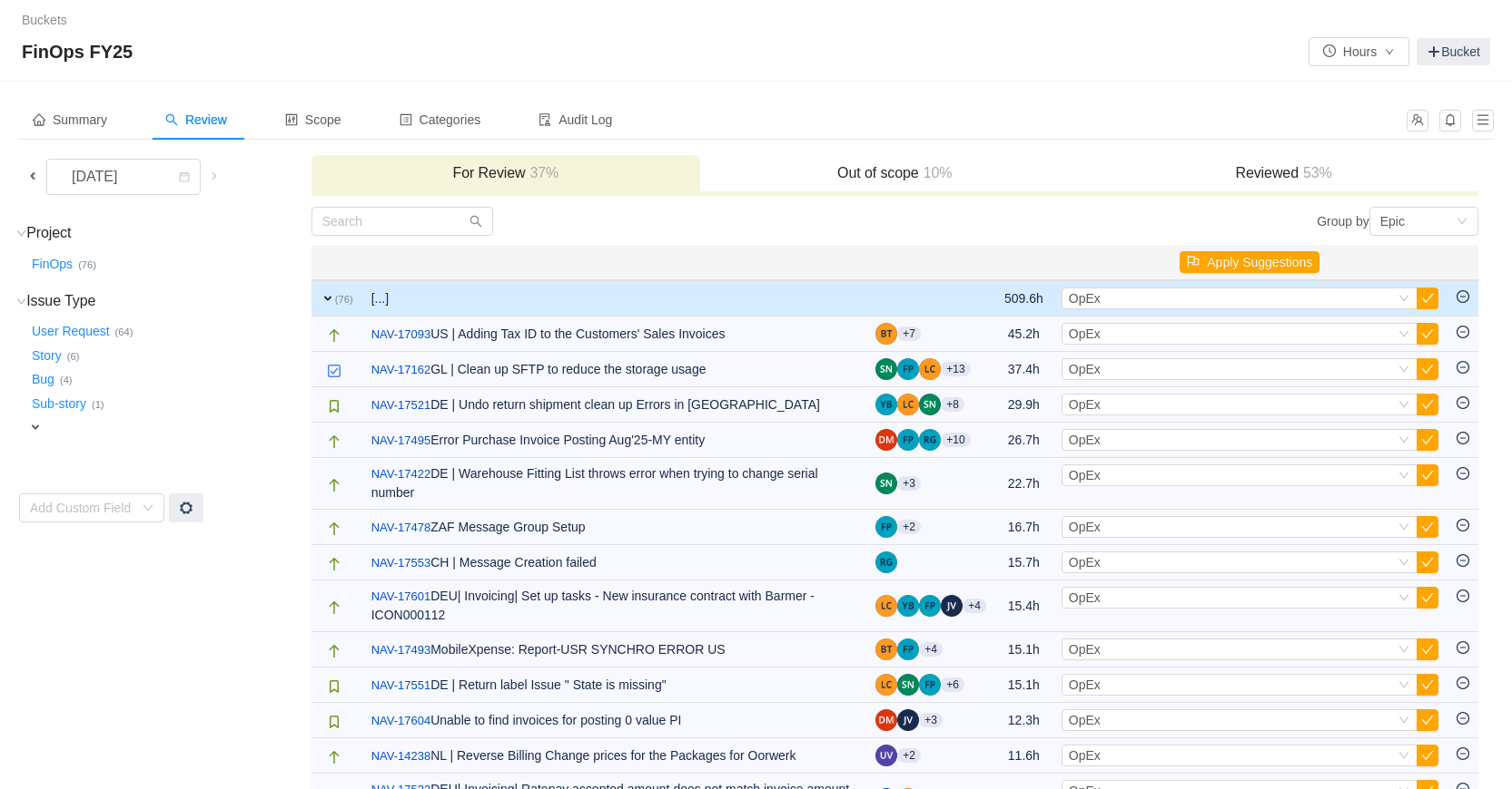
click at [1461, 404] on icon "icon: minus-circle" at bounding box center [1463, 403] width 13 height 13
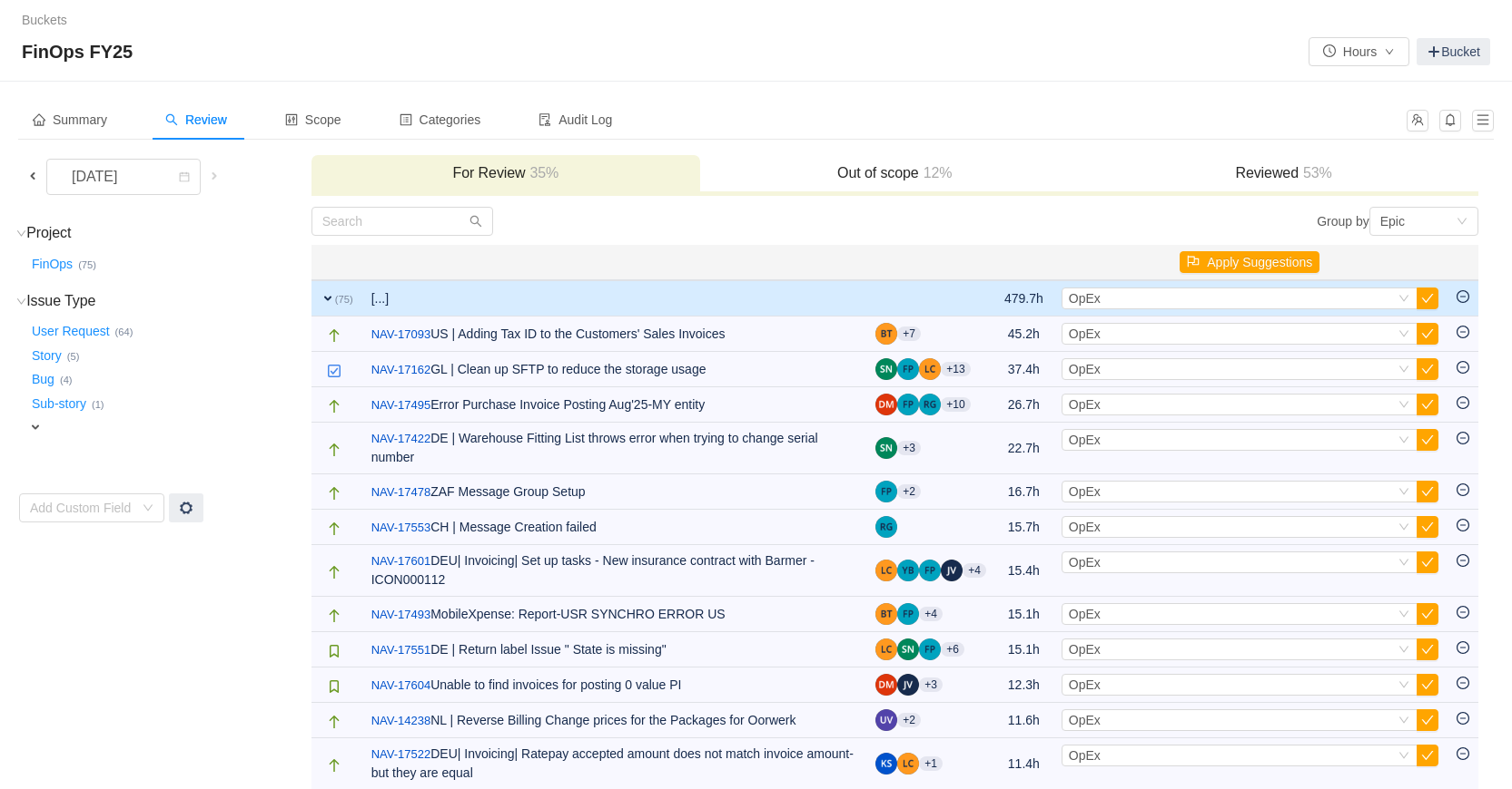
click at [1461, 404] on icon "icon: minus-circle" at bounding box center [1463, 403] width 13 height 13
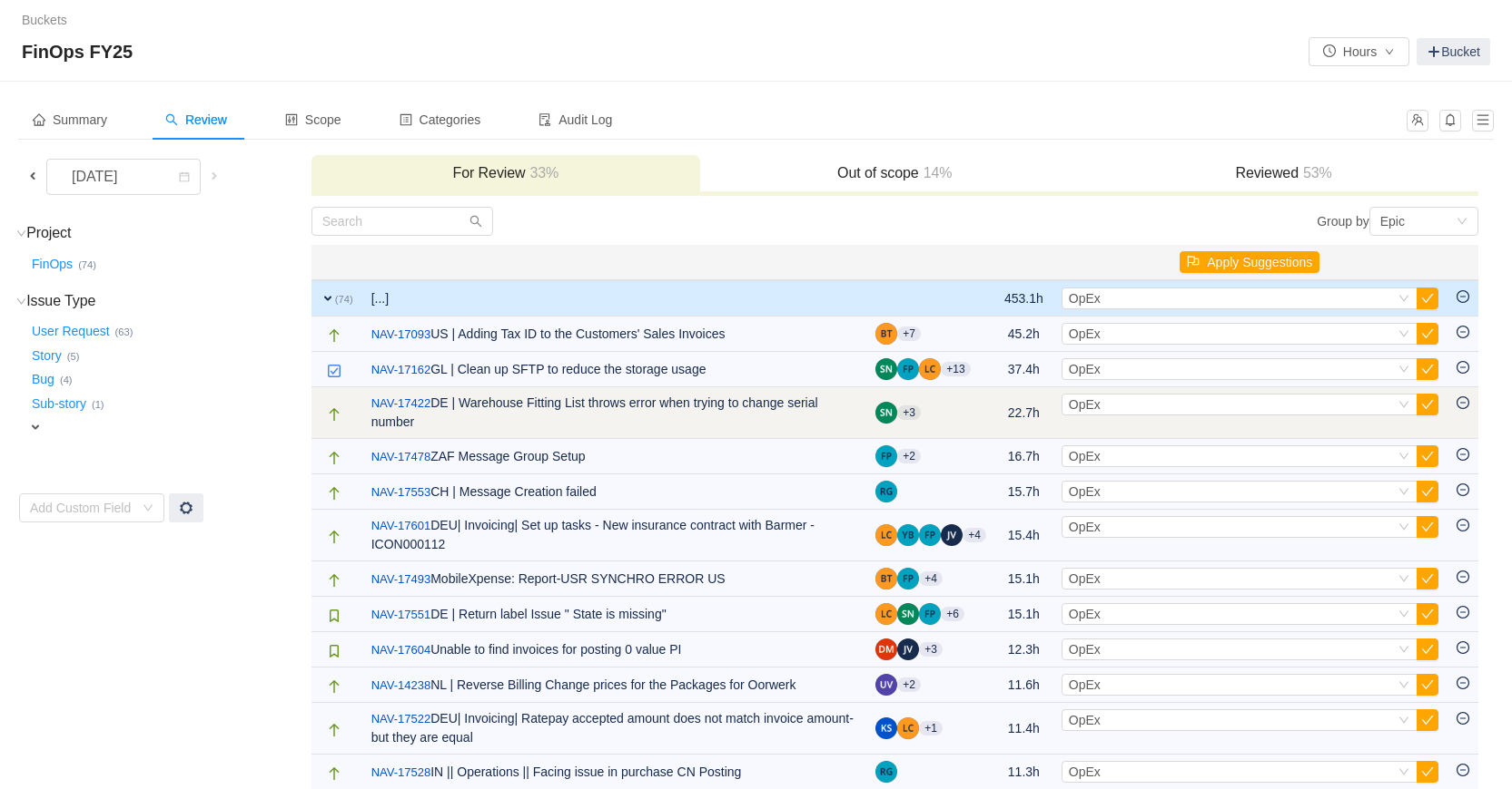
click at [1461, 406] on icon "icon: minus-circle" at bounding box center [1463, 403] width 13 height 13
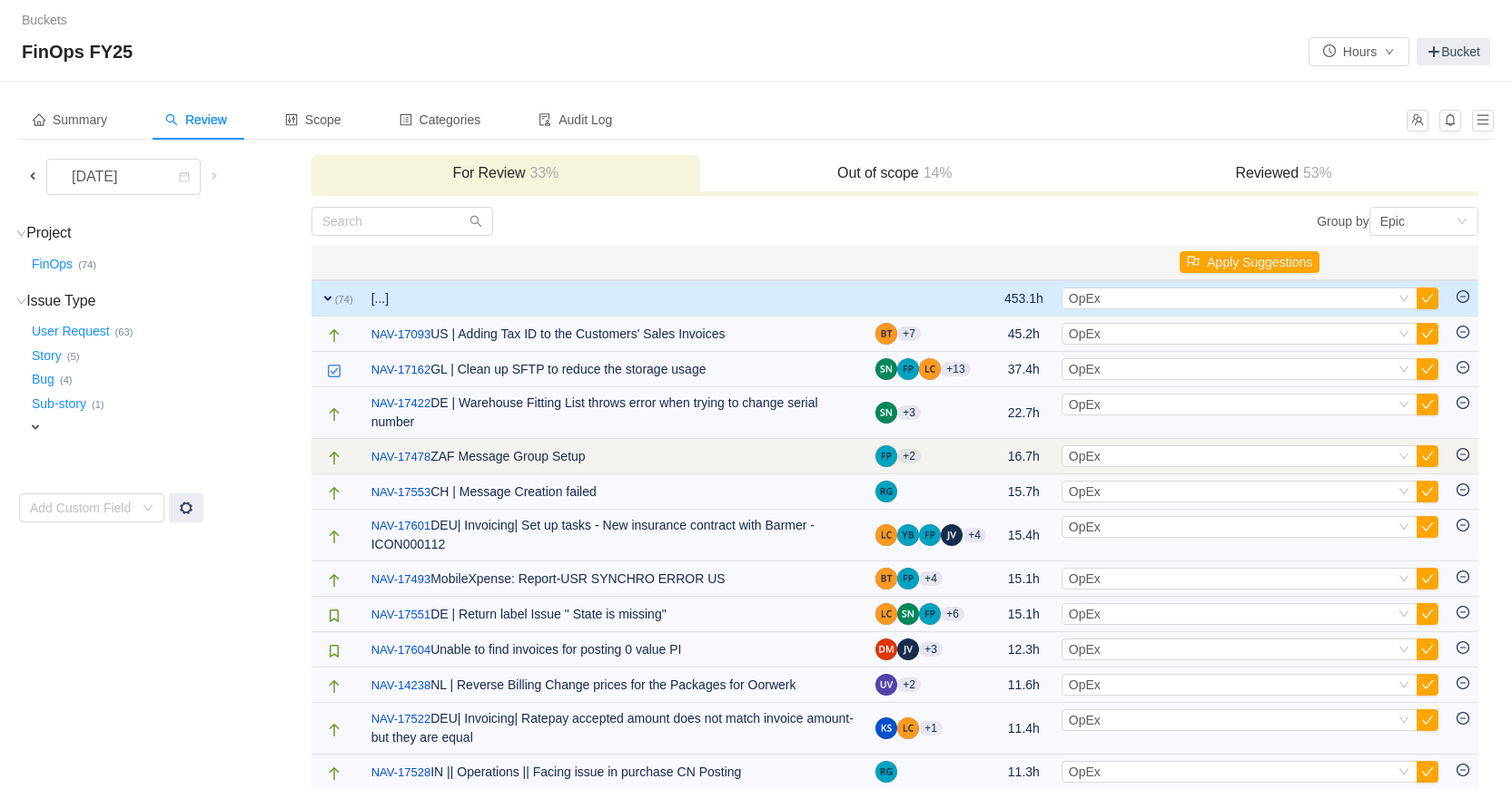
click at [1468, 457] on icon "icon: minus-circle" at bounding box center [1463, 455] width 13 height 13
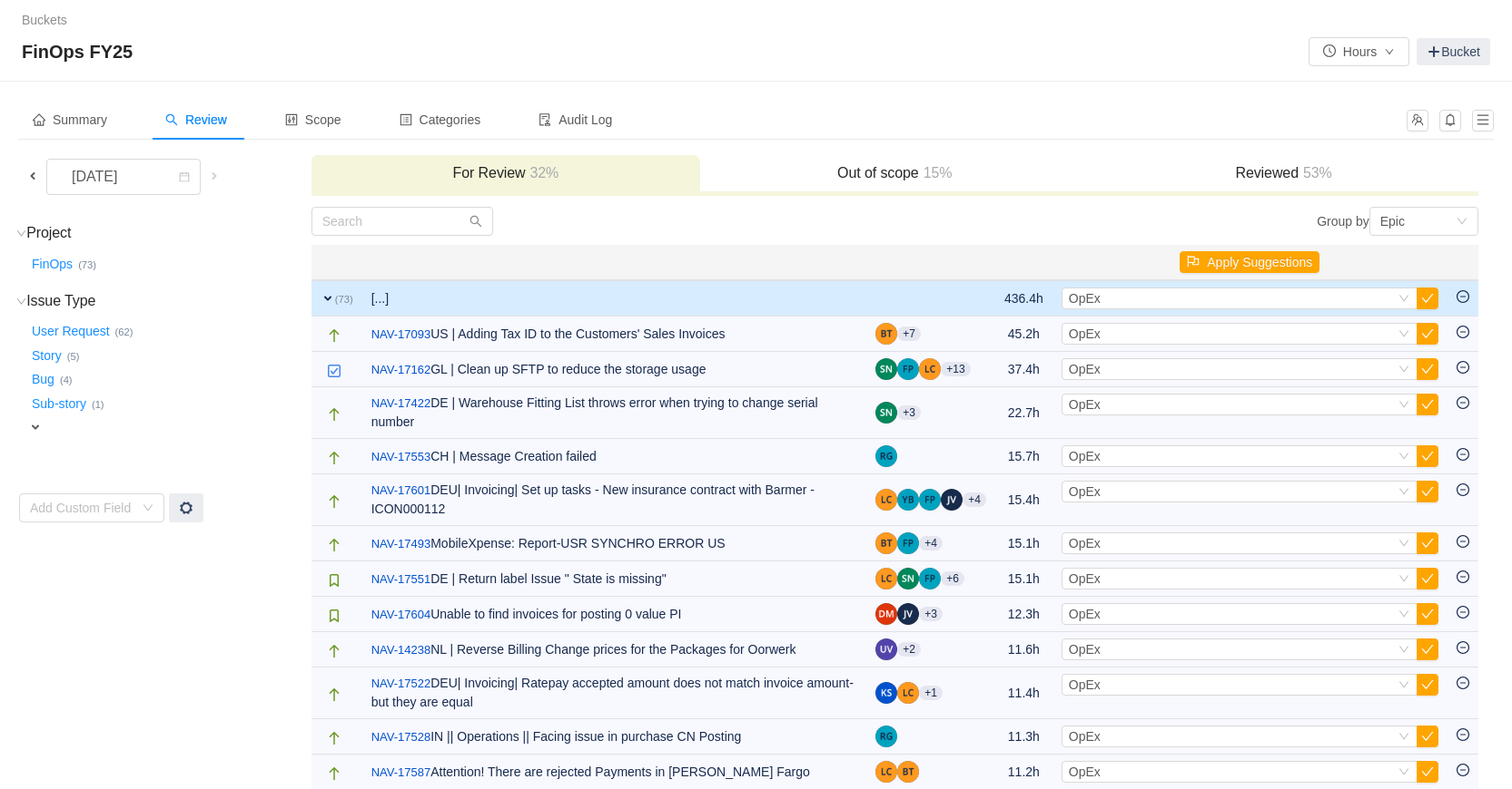
click at [1468, 457] on icon "icon: minus-circle" at bounding box center [1463, 455] width 13 height 13
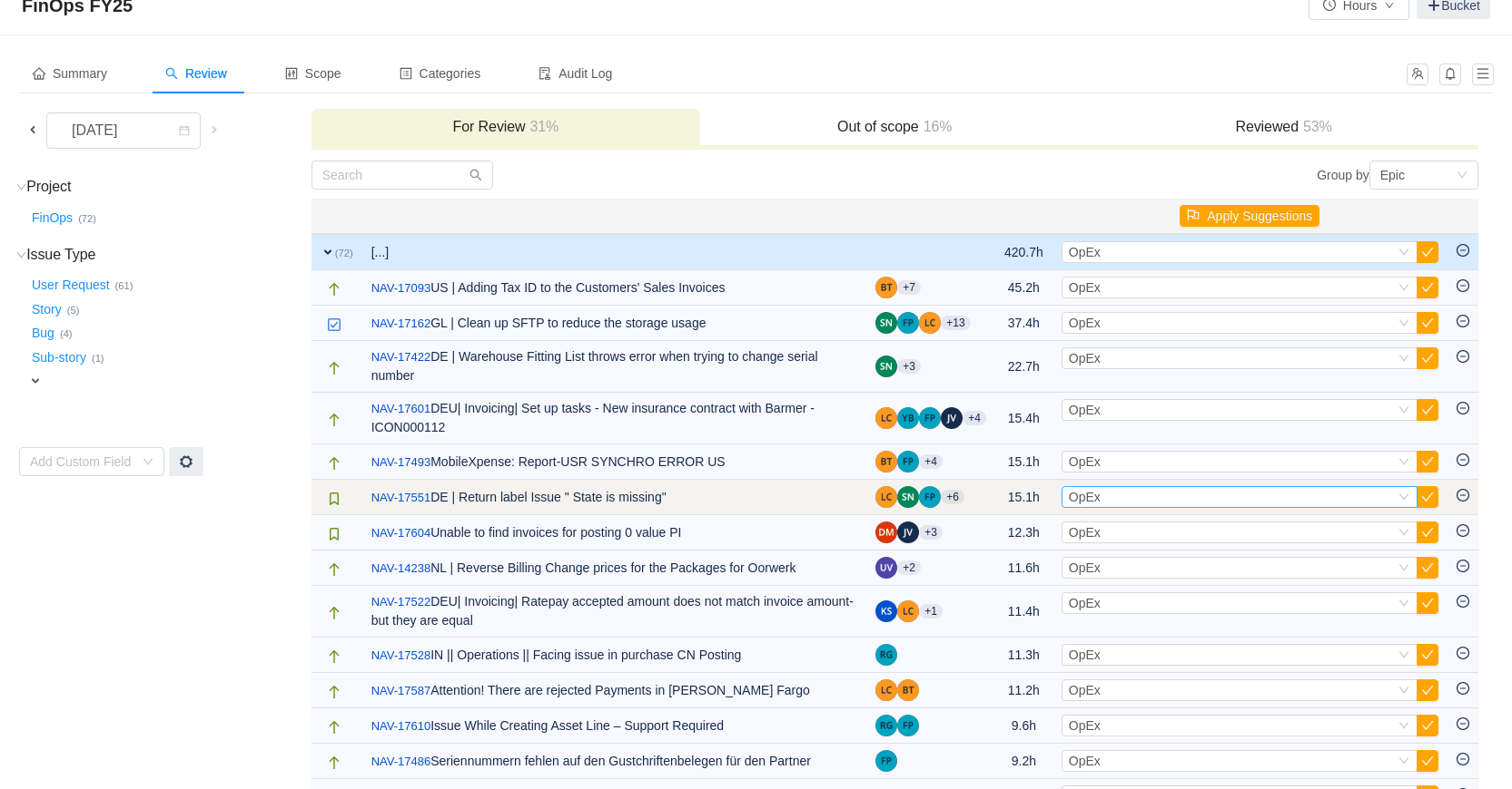
scroll to position [91, 0]
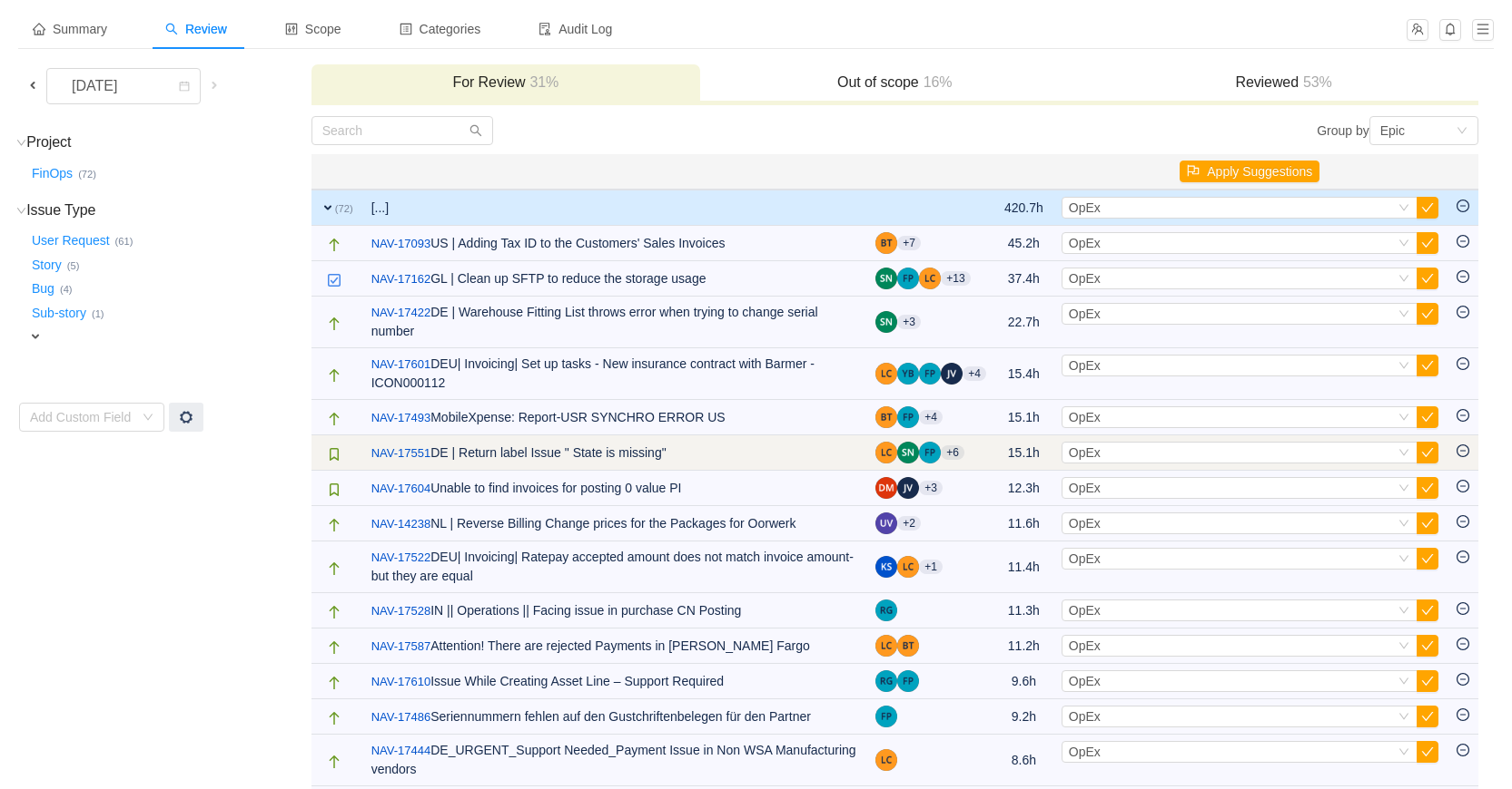
click at [1463, 449] on icon "icon: minus-circle" at bounding box center [1463, 451] width 13 height 13
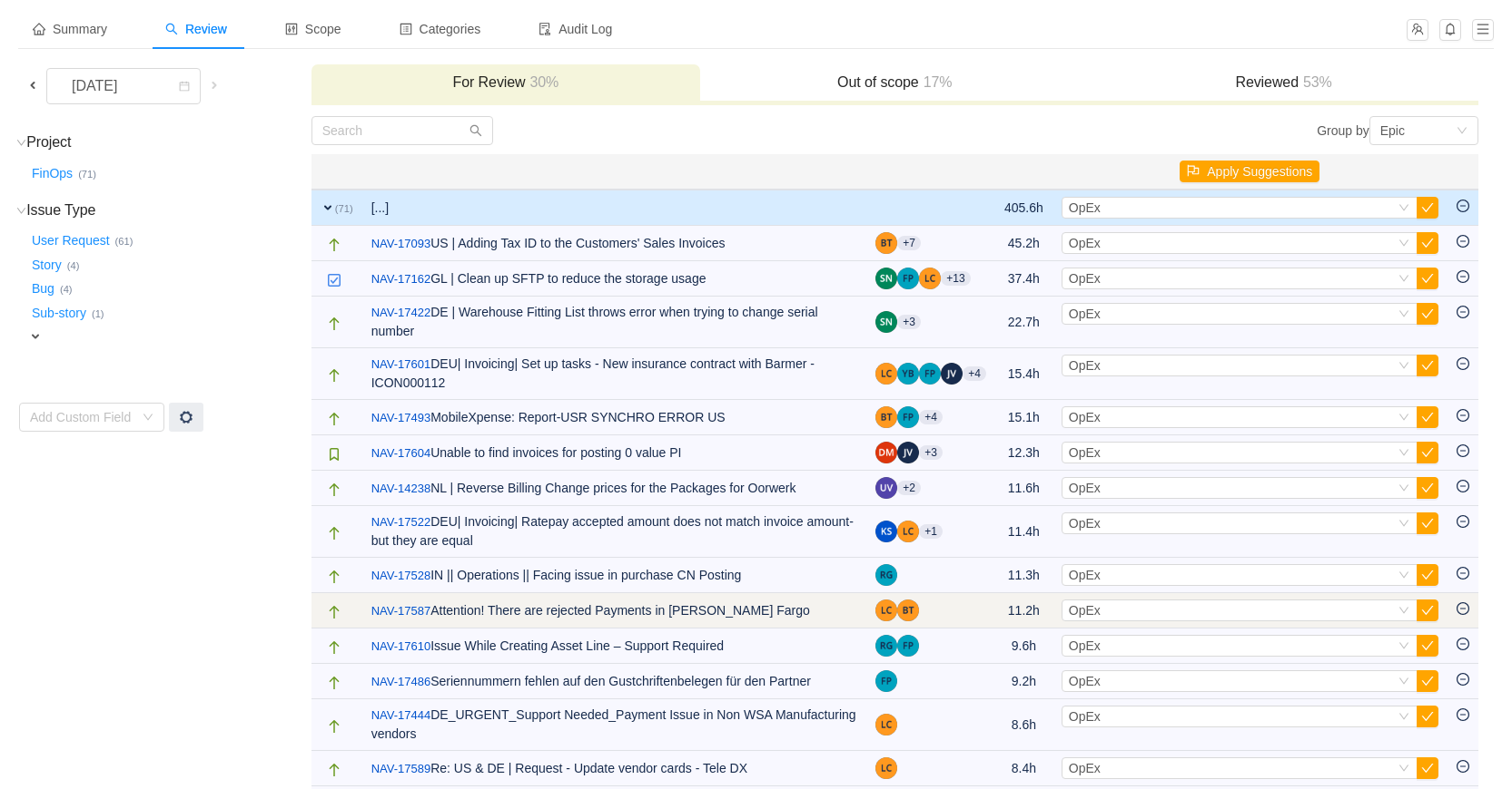
click at [1464, 615] on icon "icon: minus-circle" at bounding box center [1463, 609] width 13 height 13
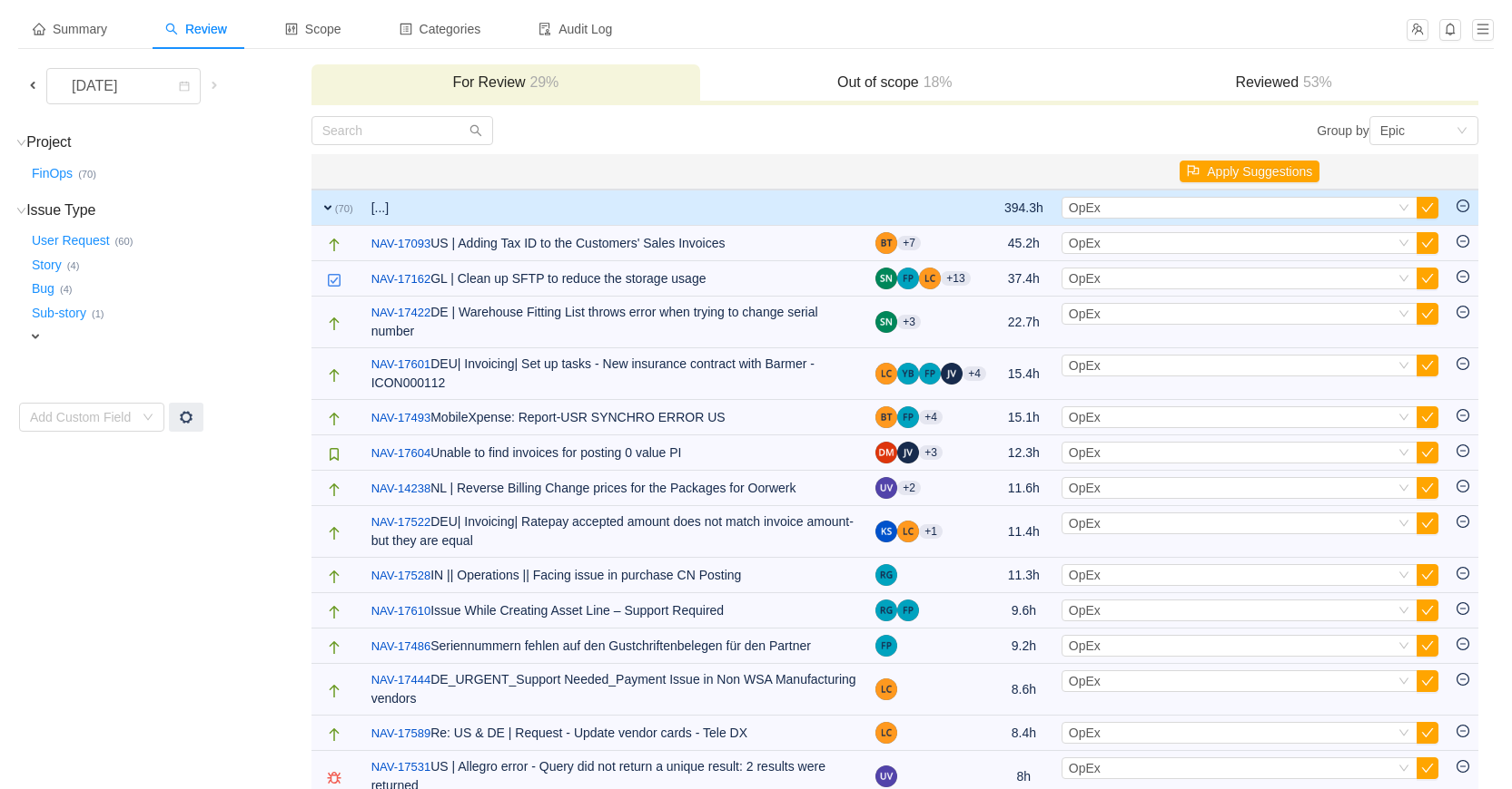
scroll to position [0, 0]
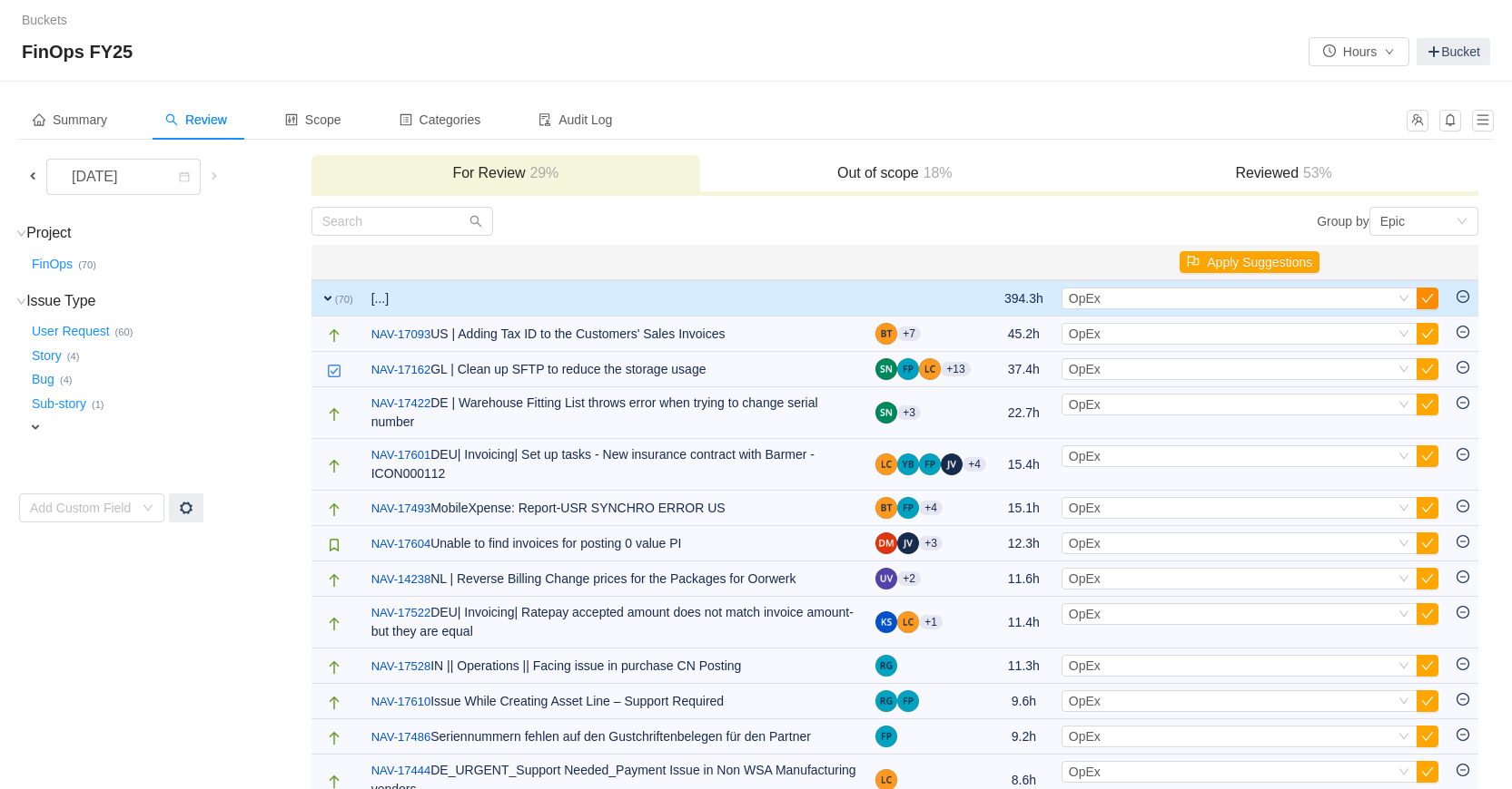
click at [1420, 296] on button "button" at bounding box center [1428, 298] width 22 height 22
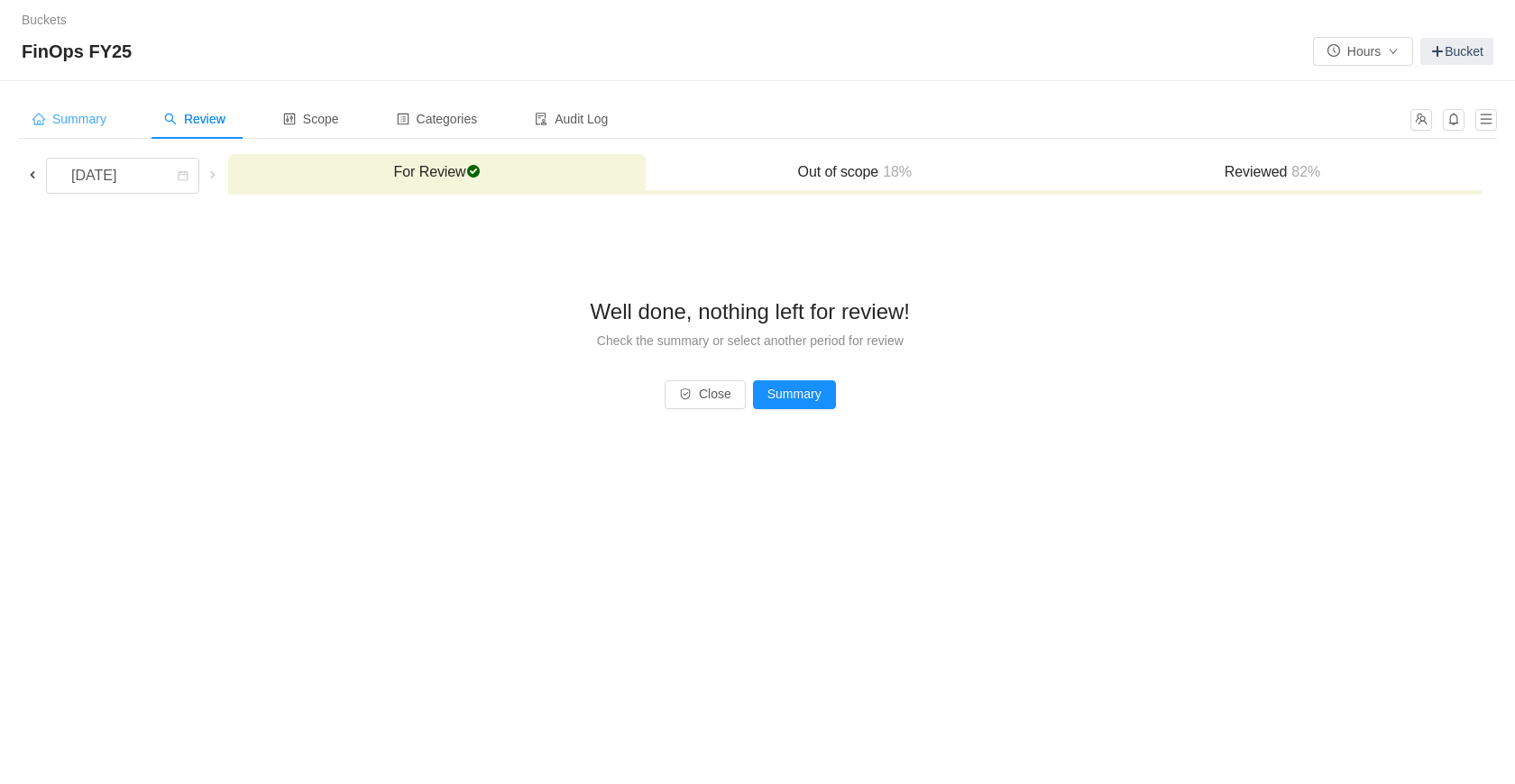
click at [84, 114] on span "Summary" at bounding box center [69, 119] width 74 height 15
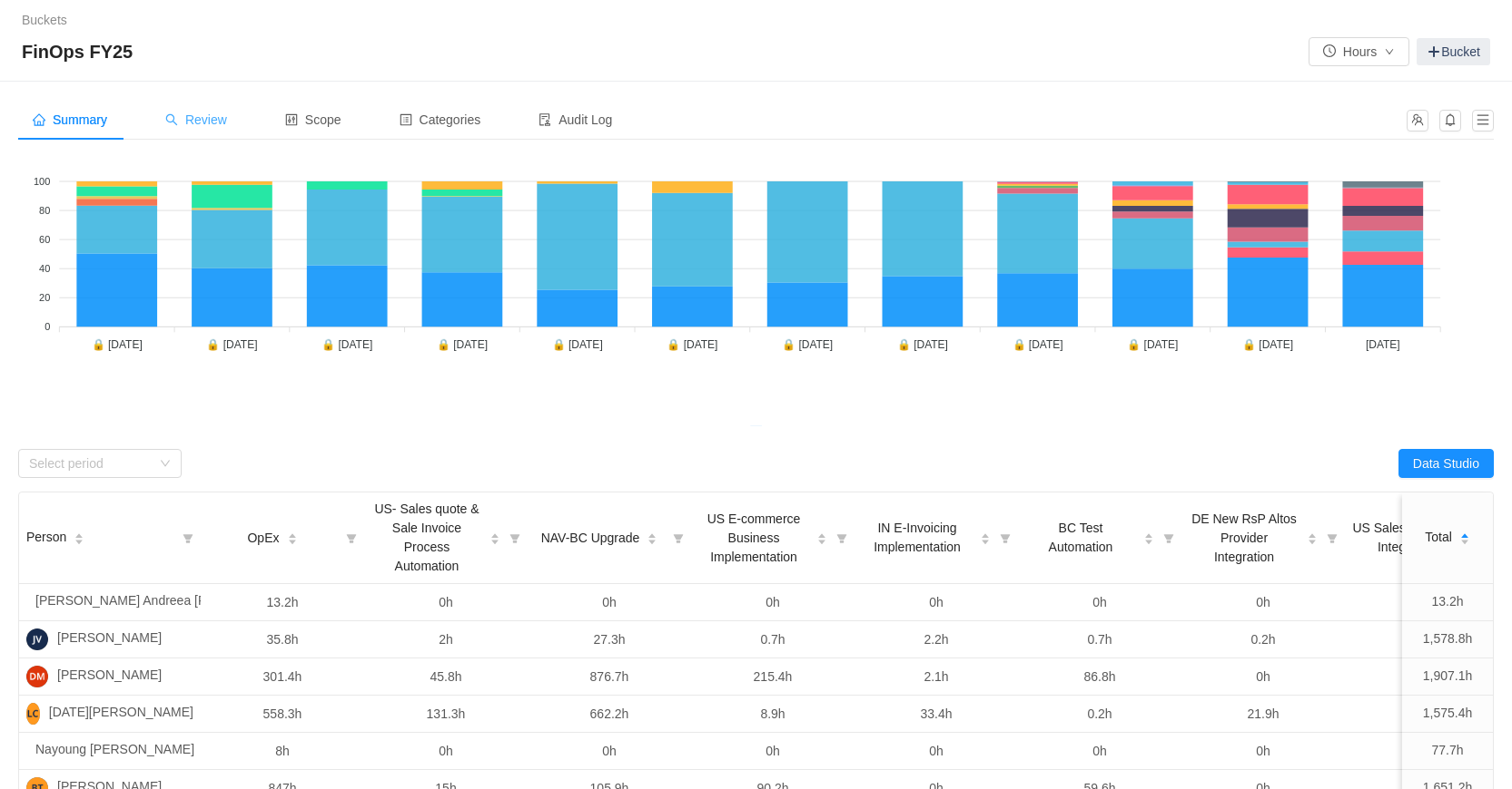
click at [206, 127] on span "Review" at bounding box center [195, 120] width 61 height 15
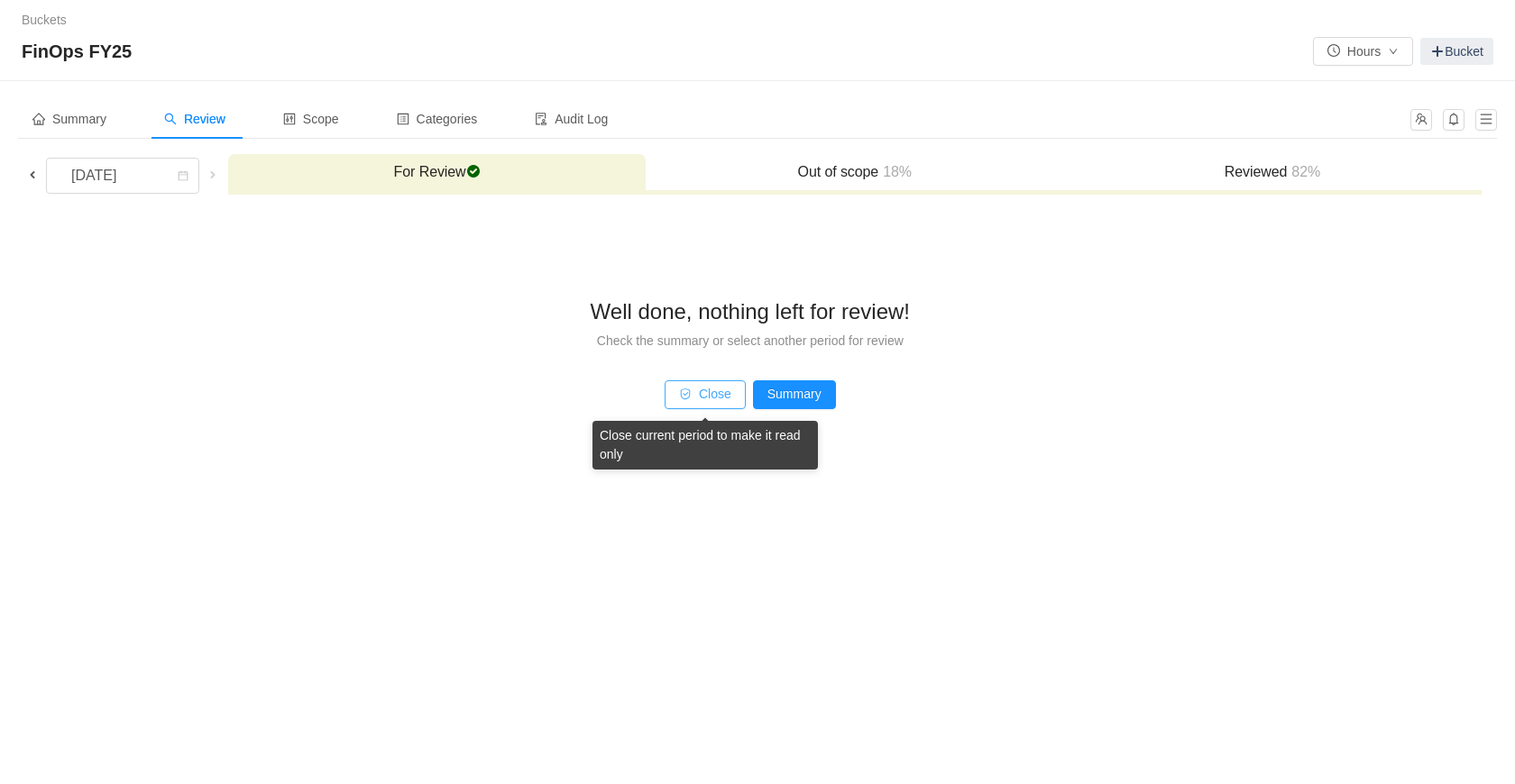
click at [723, 397] on button "Close" at bounding box center [705, 395] width 81 height 29
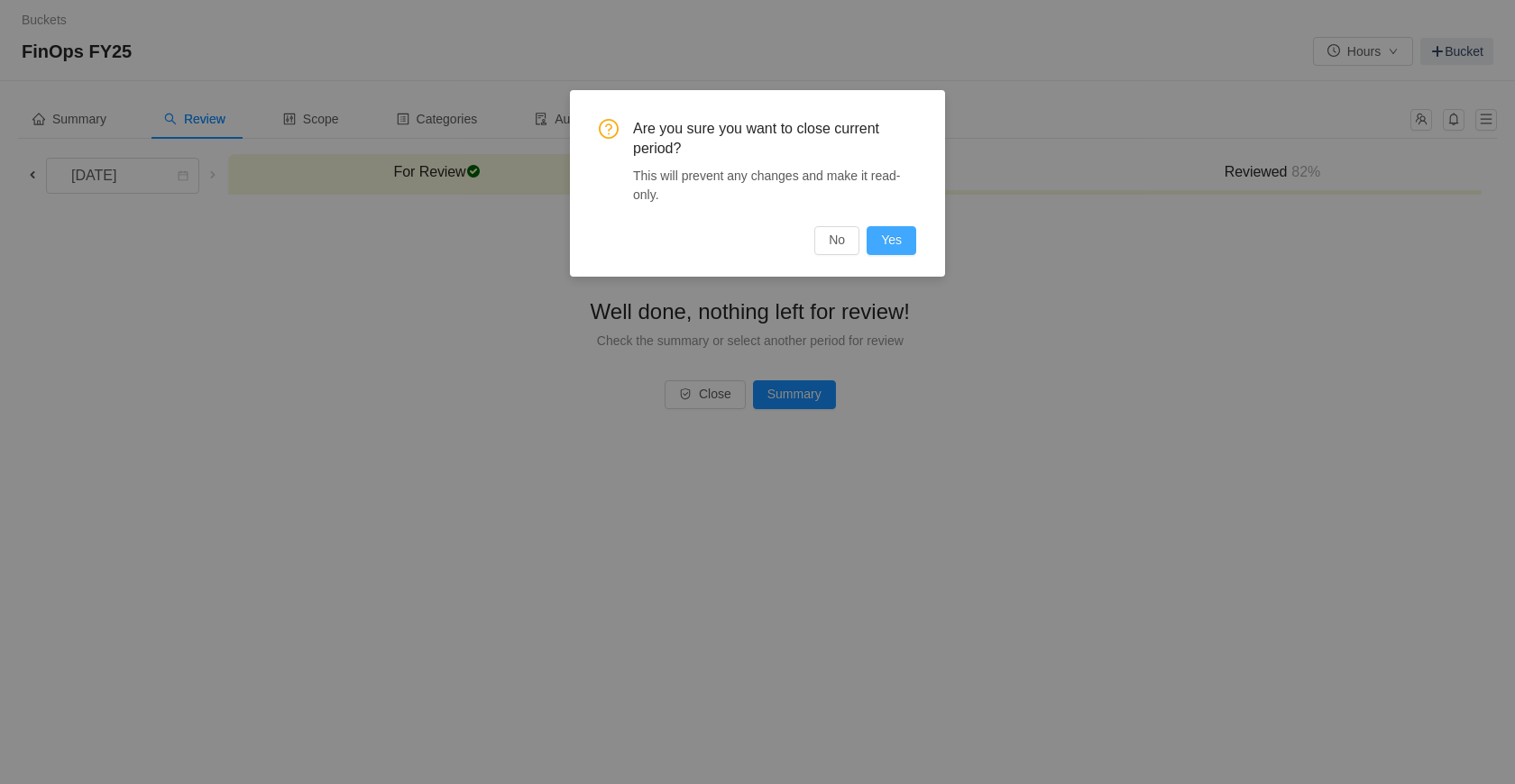
click at [895, 240] on button "Yes" at bounding box center [892, 241] width 50 height 29
